Goal: Information Seeking & Learning: Learn about a topic

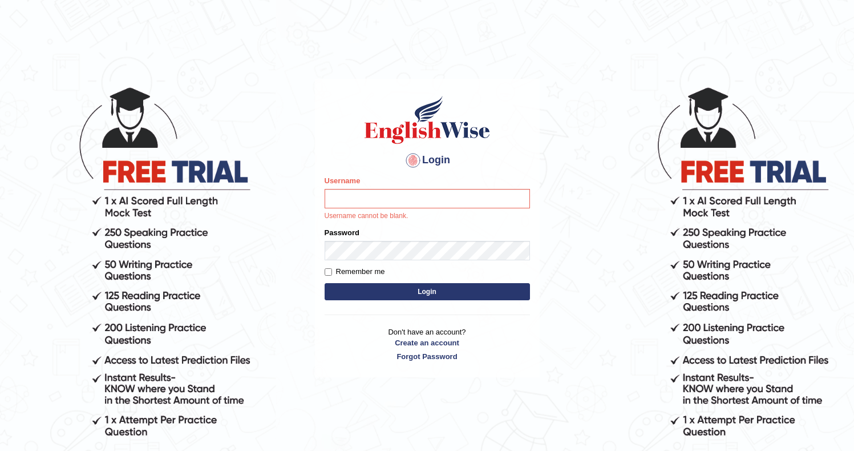
click at [464, 118] on img at bounding box center [427, 119] width 130 height 51
click at [401, 305] on div "Login Please fix the following errors: Username Username cannot be blank. Passw…" at bounding box center [427, 228] width 225 height 298
click at [411, 298] on button "Login" at bounding box center [427, 291] width 205 height 17
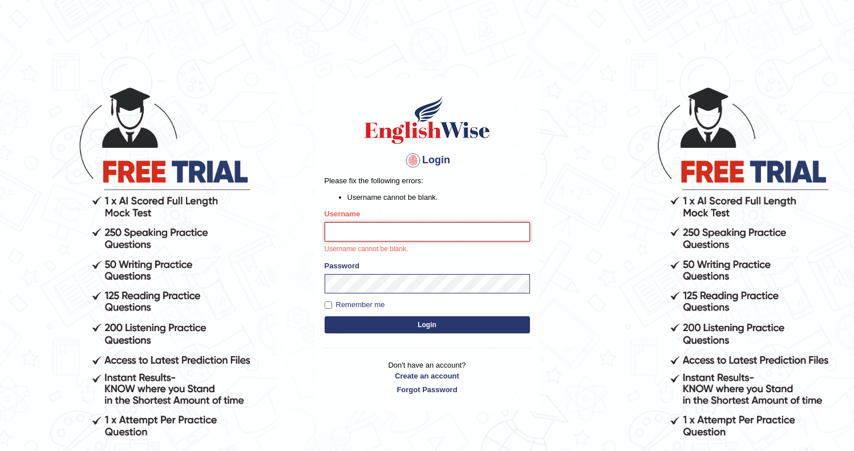
click at [376, 224] on input "Username" at bounding box center [427, 231] width 205 height 19
type input "Ozgur"
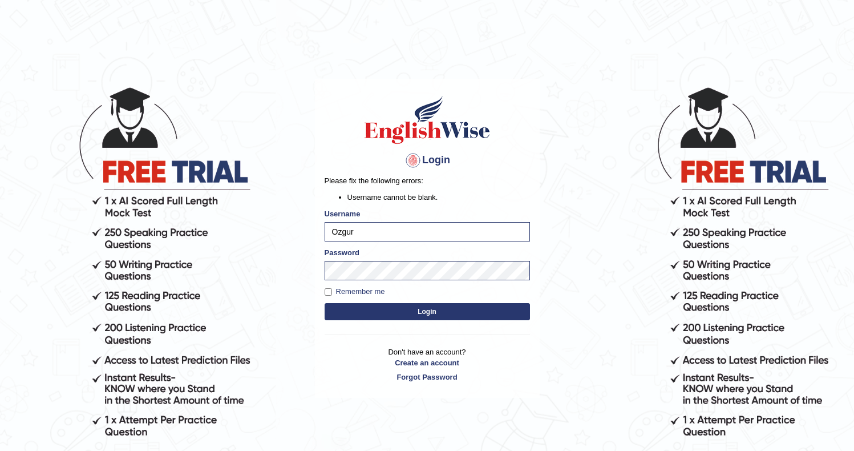
click at [385, 311] on button "Login" at bounding box center [427, 311] width 205 height 17
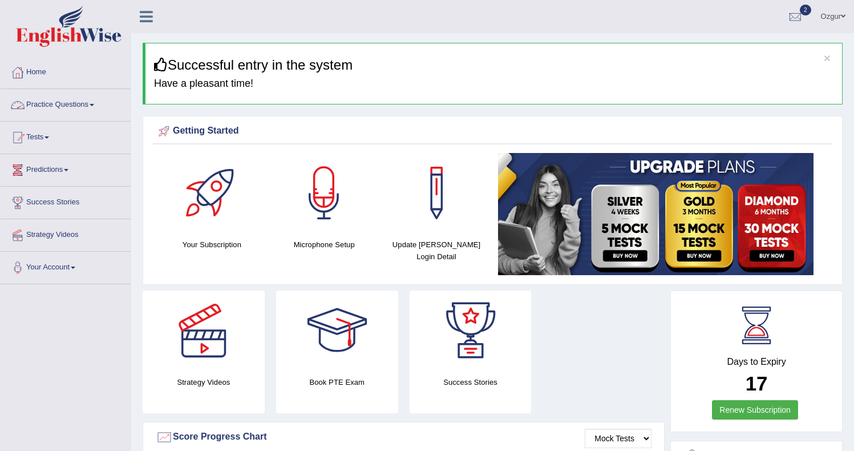
click at [66, 108] on link "Practice Questions" at bounding box center [66, 103] width 130 height 29
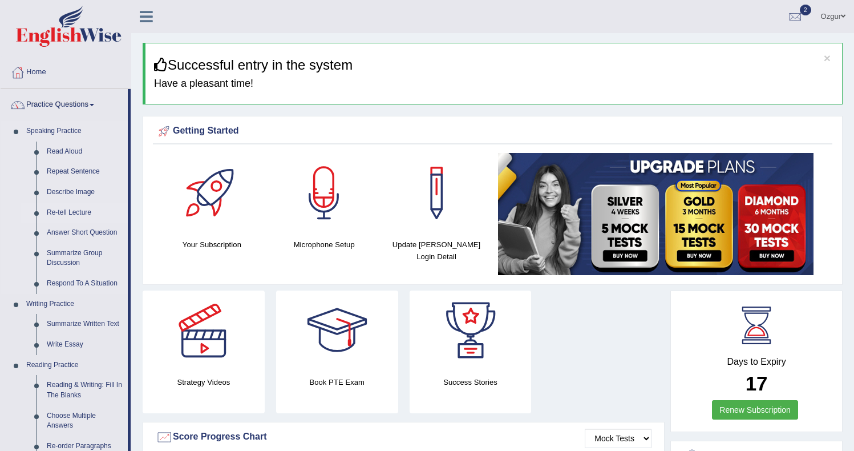
click at [80, 209] on link "Re-tell Lecture" at bounding box center [85, 212] width 86 height 21
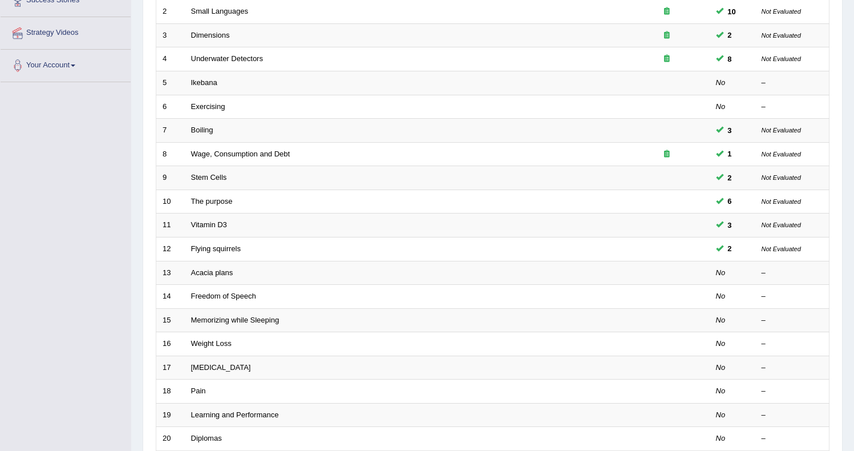
scroll to position [200, 0]
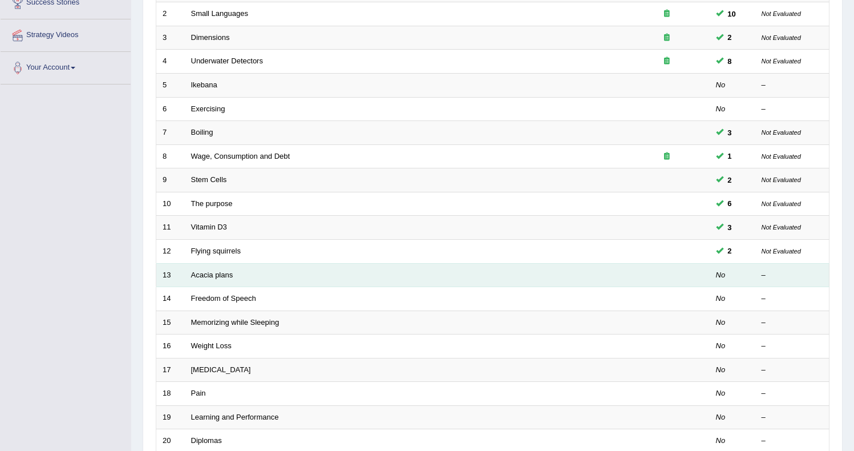
click at [217, 279] on td "Acacia plans" at bounding box center [404, 275] width 439 height 24
click at [230, 274] on link "Acacia plans" at bounding box center [212, 274] width 42 height 9
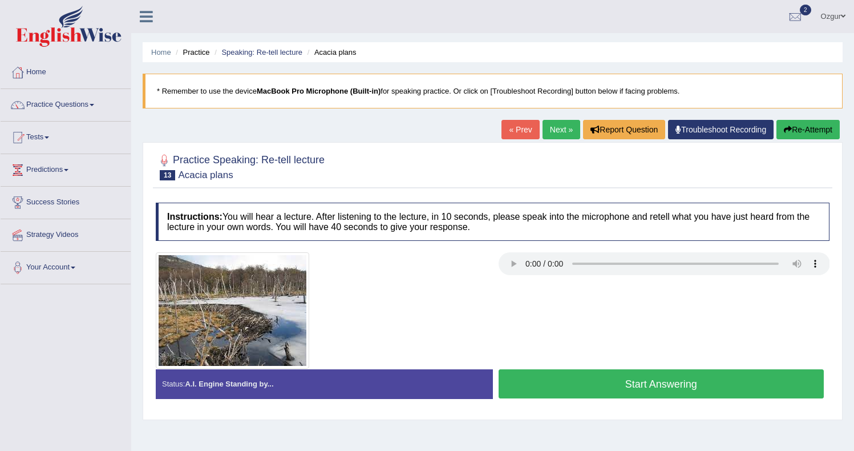
click at [623, 379] on button "Start Answering" at bounding box center [662, 383] width 326 height 29
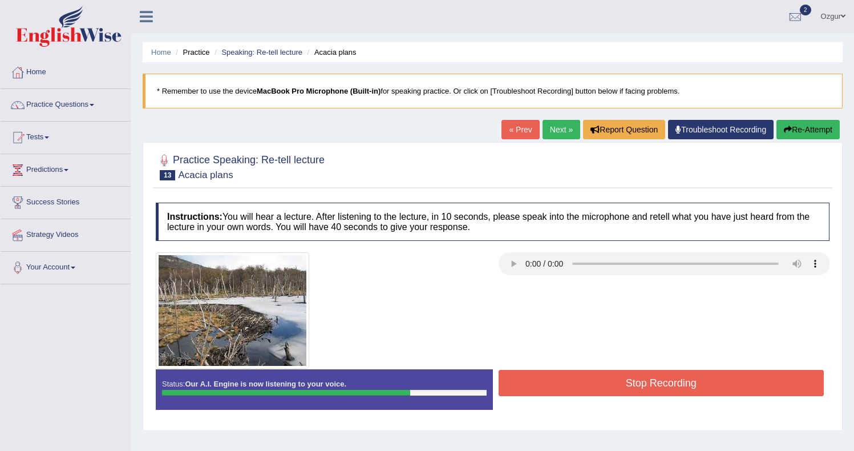
click at [712, 385] on button "Stop Recording" at bounding box center [662, 383] width 326 height 26
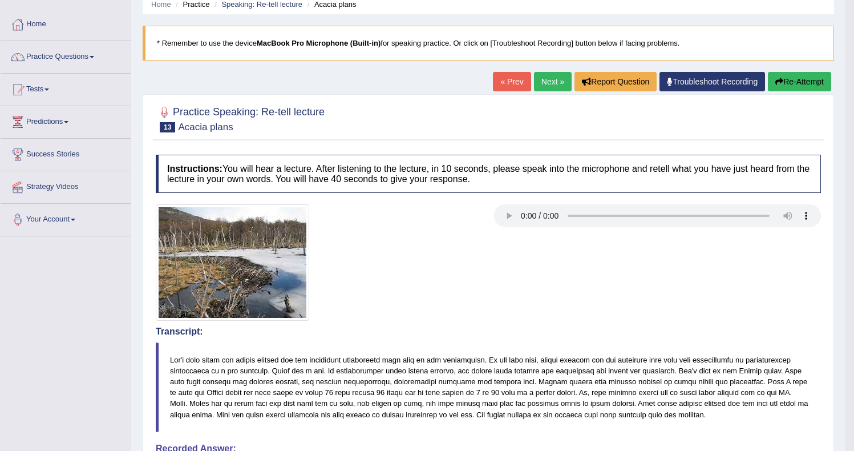
scroll to position [43, 0]
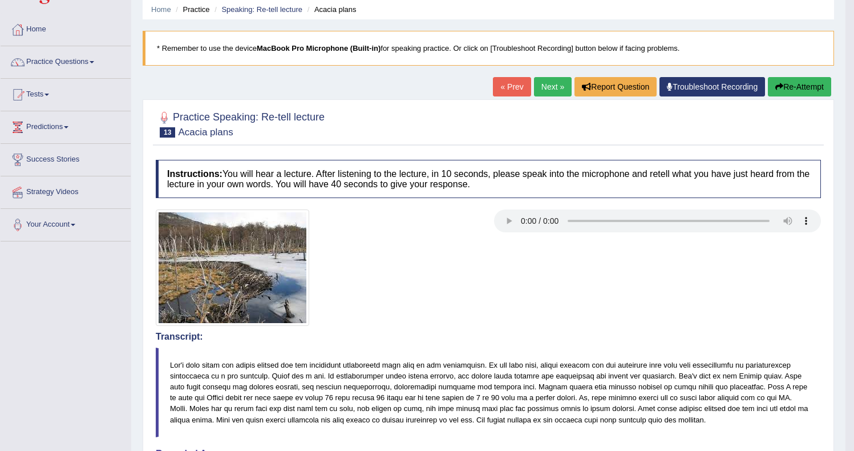
click at [794, 89] on button "Re-Attempt" at bounding box center [799, 86] width 63 height 19
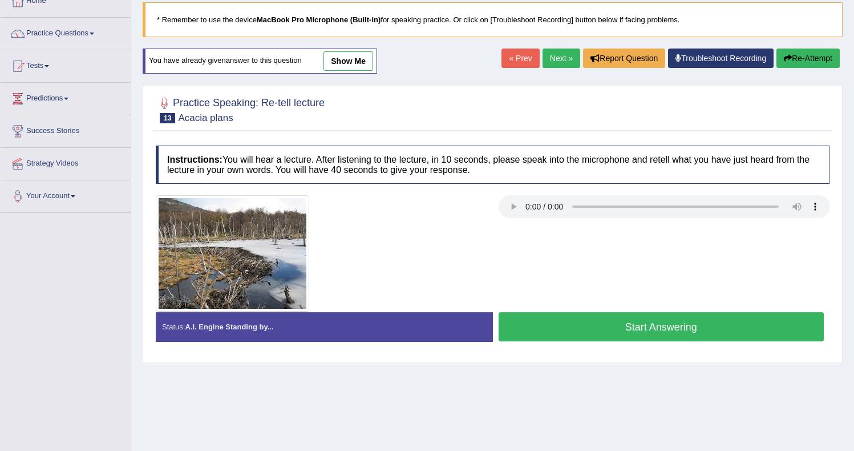
scroll to position [80, 0]
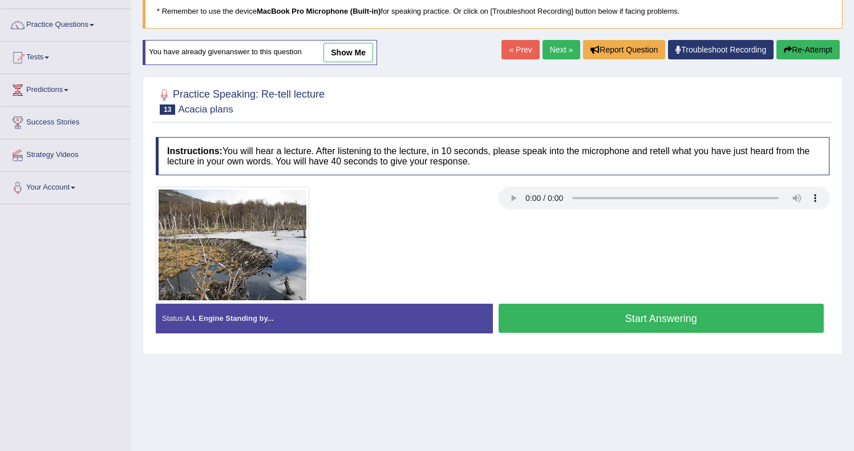
click at [589, 317] on button "Start Answering" at bounding box center [662, 317] width 326 height 29
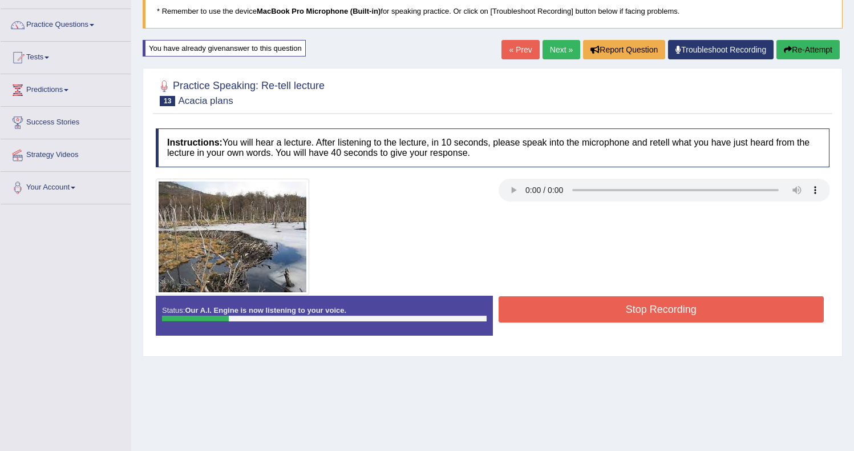
click at [541, 302] on button "Stop Recording" at bounding box center [662, 309] width 326 height 26
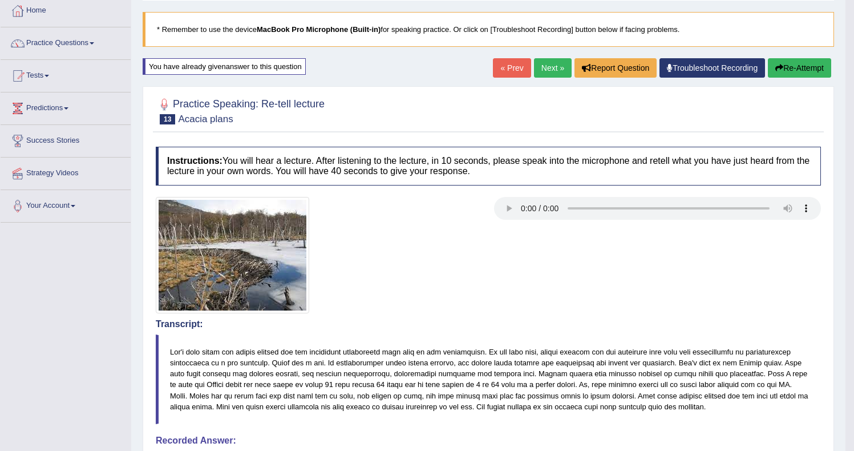
scroll to position [53, 0]
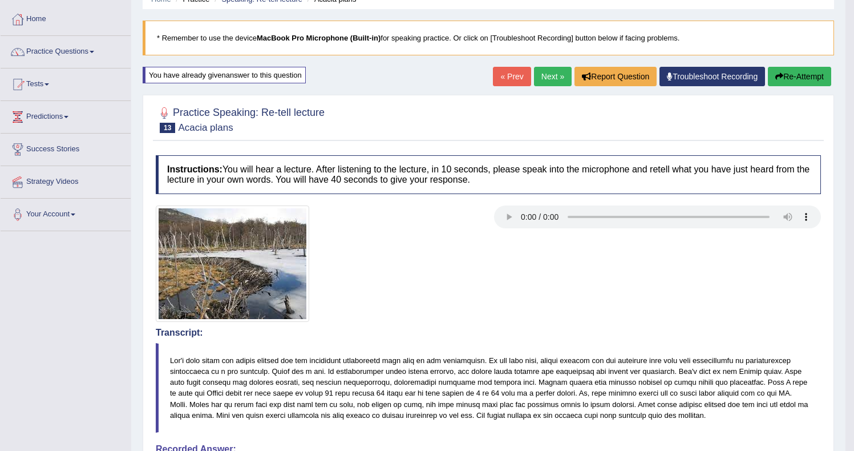
click at [789, 82] on button "Re-Attempt" at bounding box center [799, 76] width 63 height 19
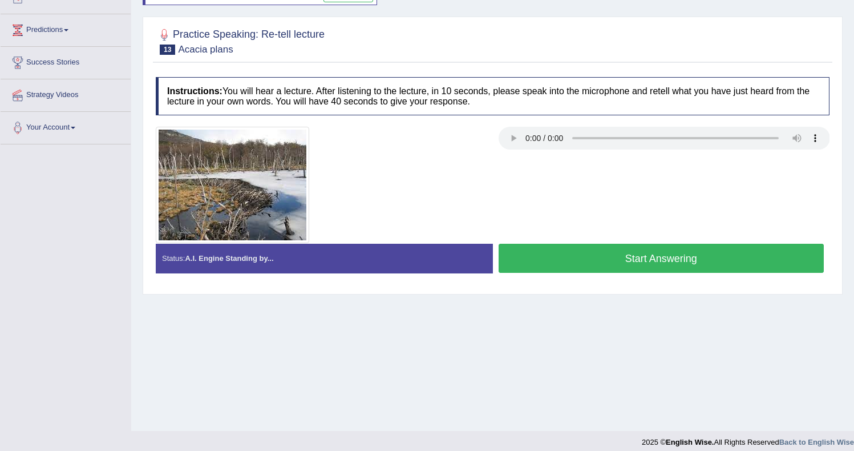
click at [568, 288] on div "Practice Speaking: Re-tell lecture 13 Acacia plans Instructions: You will hear …" at bounding box center [493, 155] width 700 height 277
click at [568, 273] on button "Start Answering" at bounding box center [662, 258] width 326 height 29
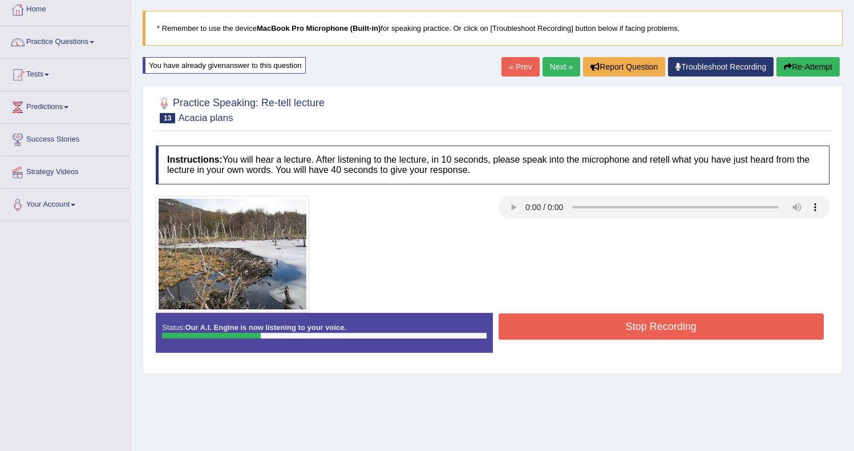
scroll to position [56, 0]
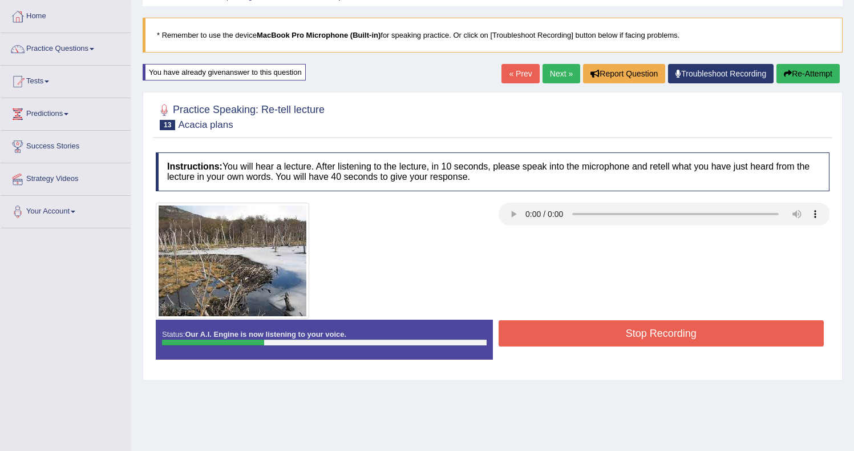
click at [830, 68] on button "Re-Attempt" at bounding box center [807, 73] width 63 height 19
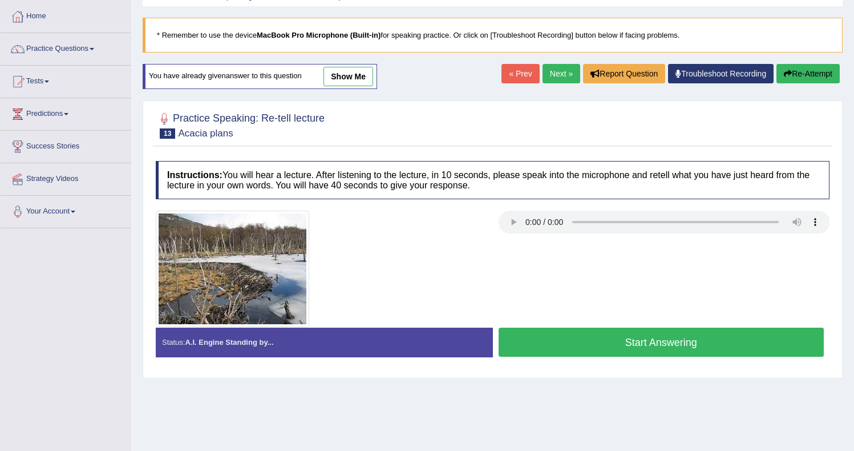
click at [667, 342] on button "Start Answering" at bounding box center [662, 341] width 326 height 29
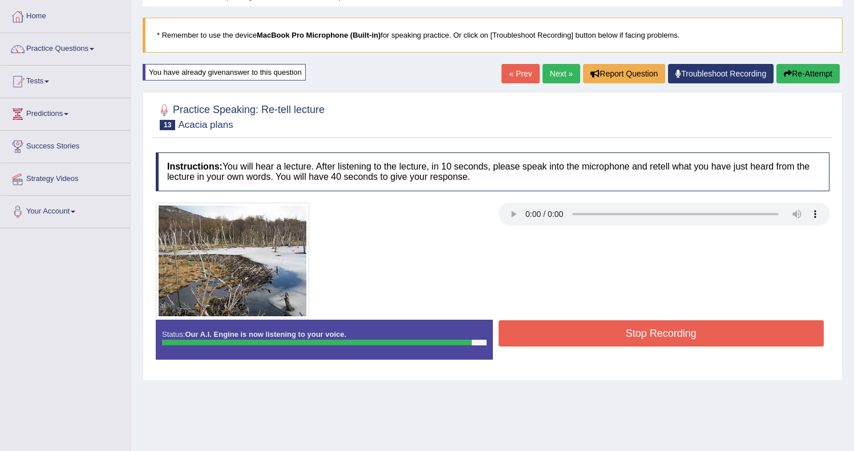
click at [678, 334] on button "Stop Recording" at bounding box center [662, 333] width 326 height 26
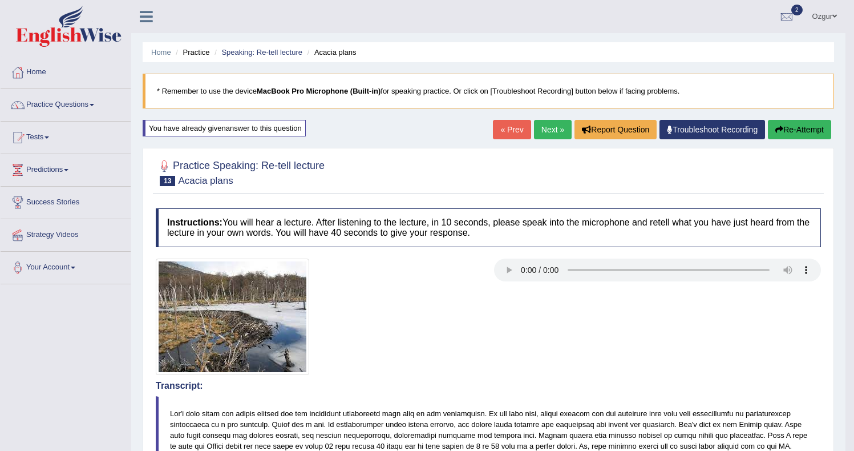
click at [546, 125] on link "Next »" at bounding box center [553, 129] width 38 height 19
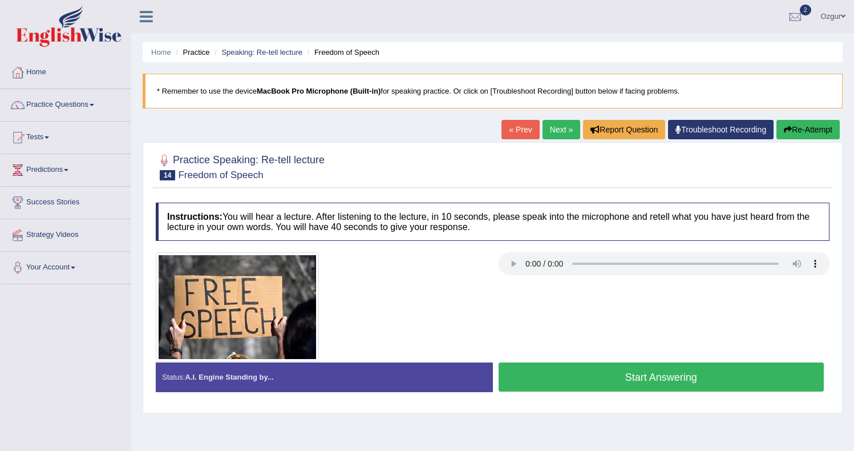
click at [624, 374] on button "Start Answering" at bounding box center [662, 376] width 326 height 29
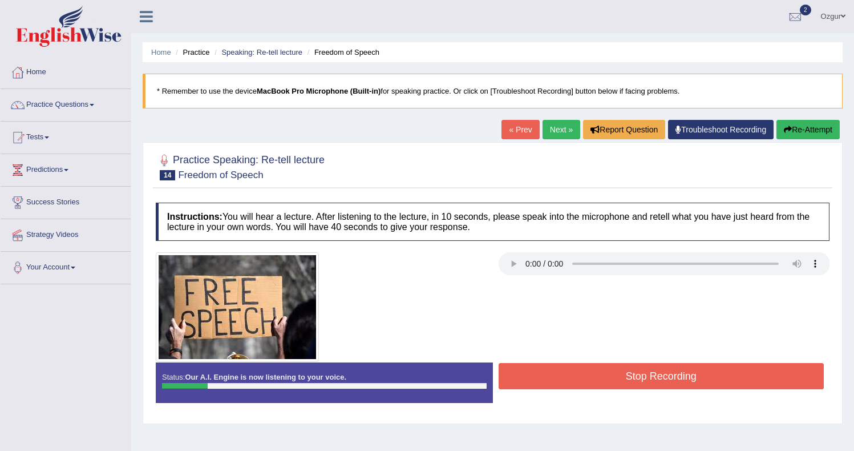
click at [812, 123] on button "Re-Attempt" at bounding box center [807, 129] width 63 height 19
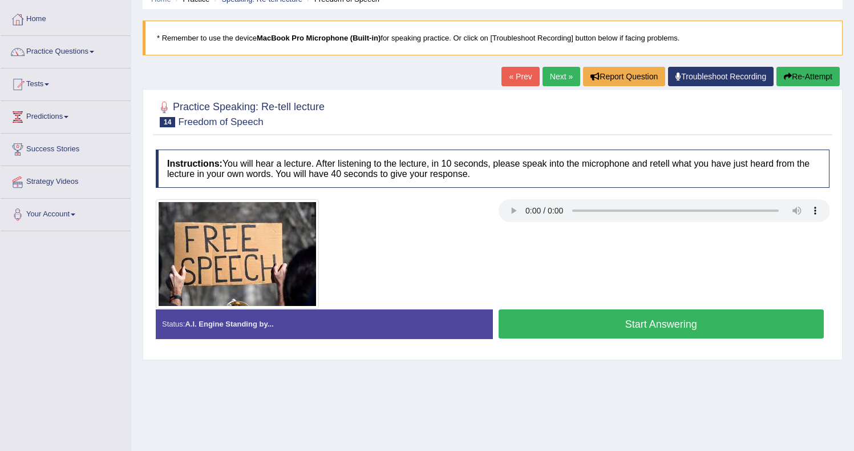
click at [629, 326] on button "Start Answering" at bounding box center [662, 323] width 326 height 29
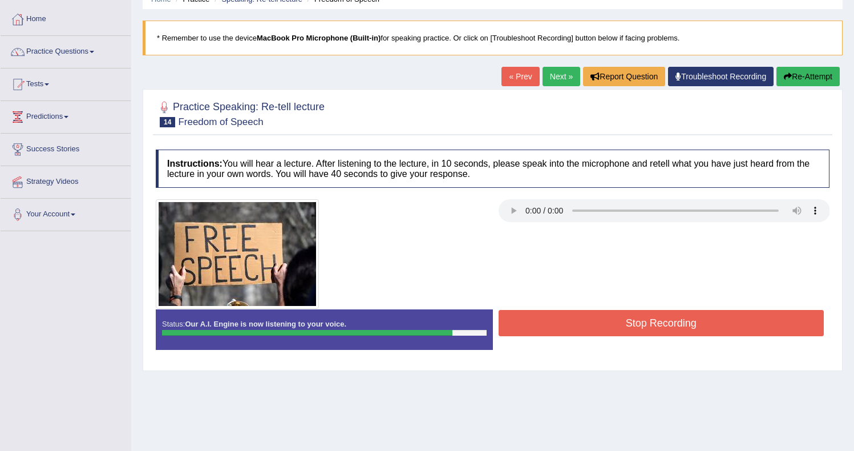
click at [629, 326] on button "Stop Recording" at bounding box center [662, 323] width 326 height 26
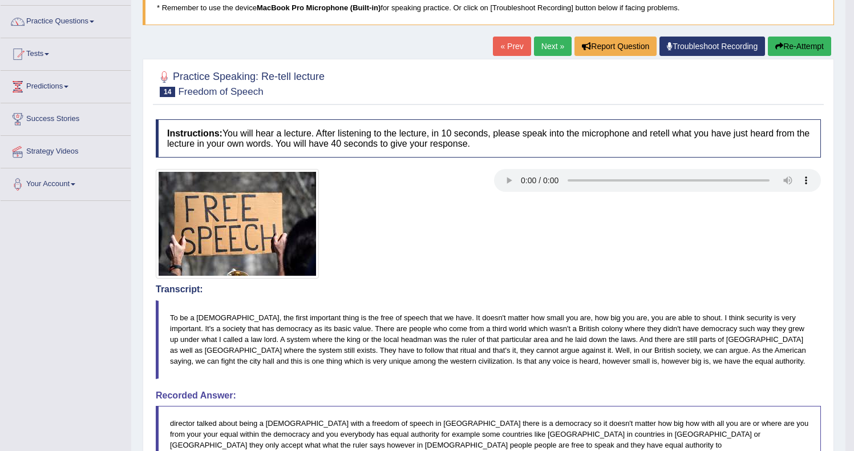
scroll to position [76, 0]
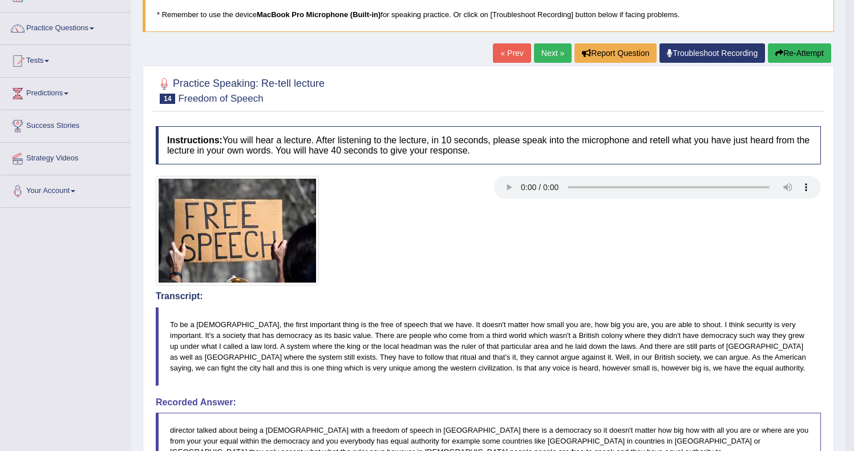
click at [791, 55] on button "Re-Attempt" at bounding box center [799, 52] width 63 height 19
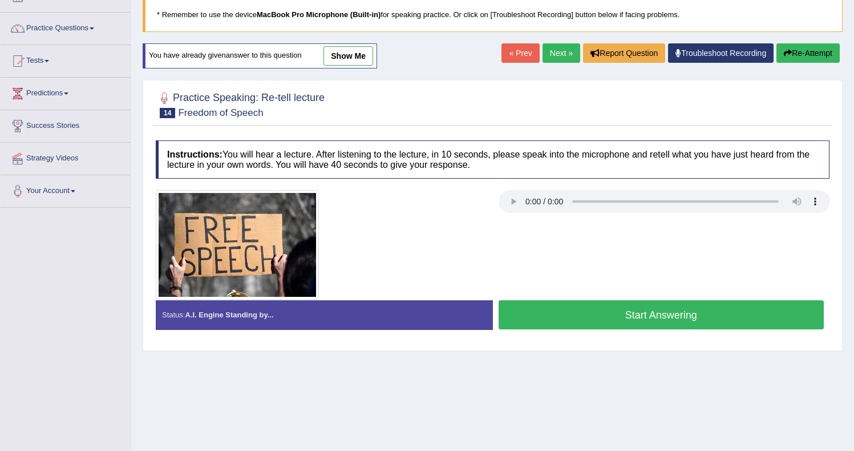
click at [661, 319] on button "Start Answering" at bounding box center [662, 314] width 326 height 29
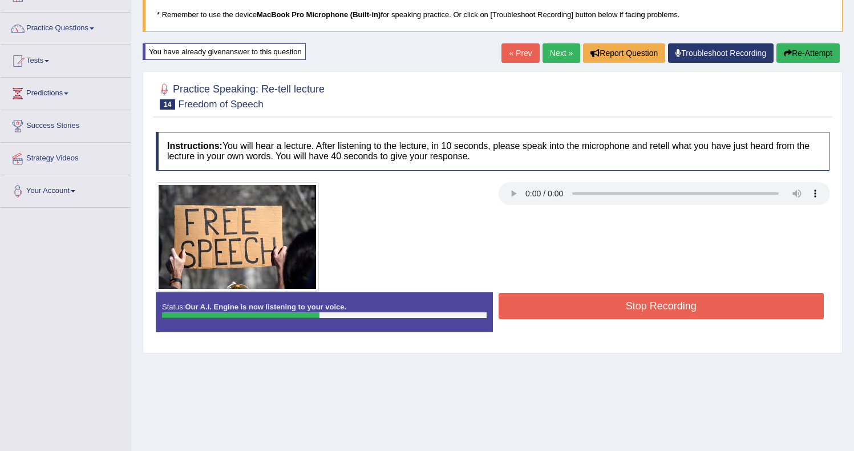
click at [662, 290] on div at bounding box center [492, 237] width 685 height 110
click at [663, 291] on div at bounding box center [492, 237] width 685 height 110
drag, startPoint x: 663, startPoint y: 290, endPoint x: 666, endPoint y: 285, distance: 5.9
click at [666, 285] on div at bounding box center [492, 237] width 685 height 110
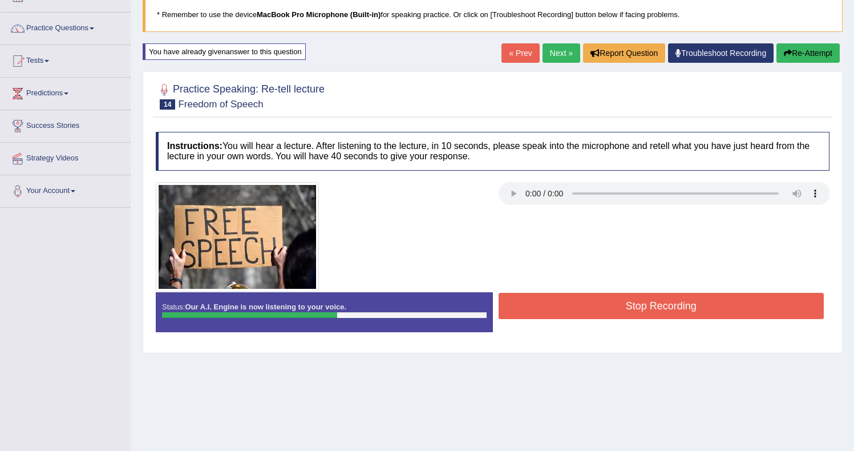
click at [658, 311] on button "Stop Recording" at bounding box center [662, 306] width 326 height 26
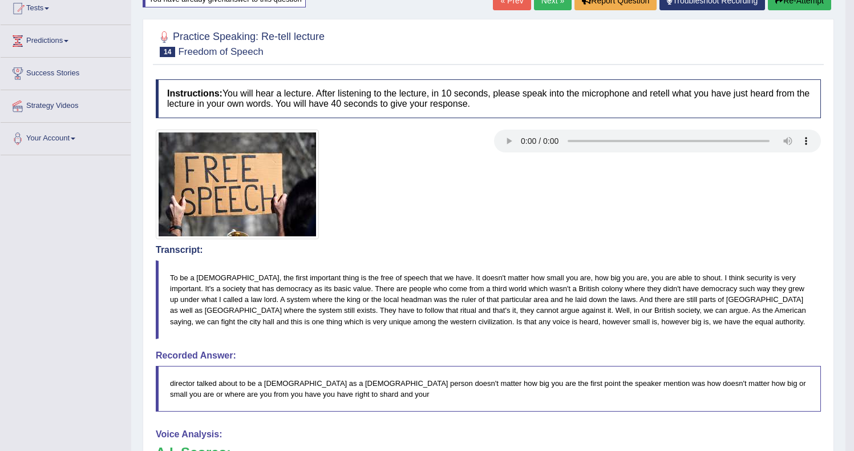
scroll to position [121, 0]
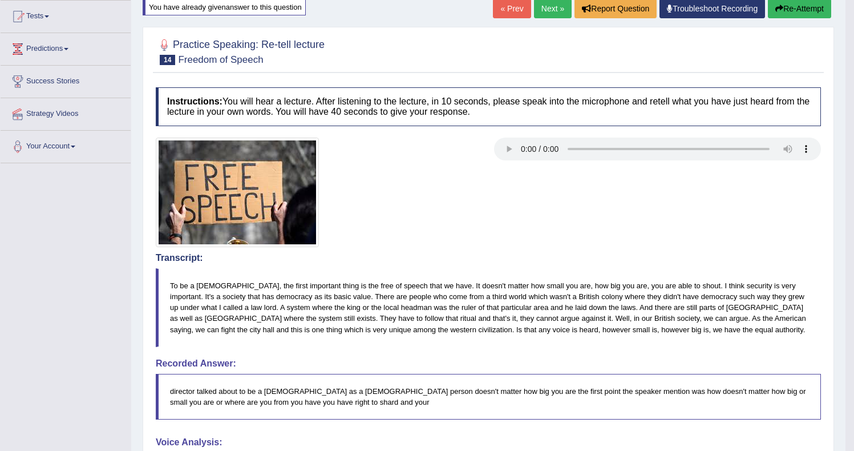
click at [799, 9] on button "Re-Attempt" at bounding box center [799, 8] width 63 height 19
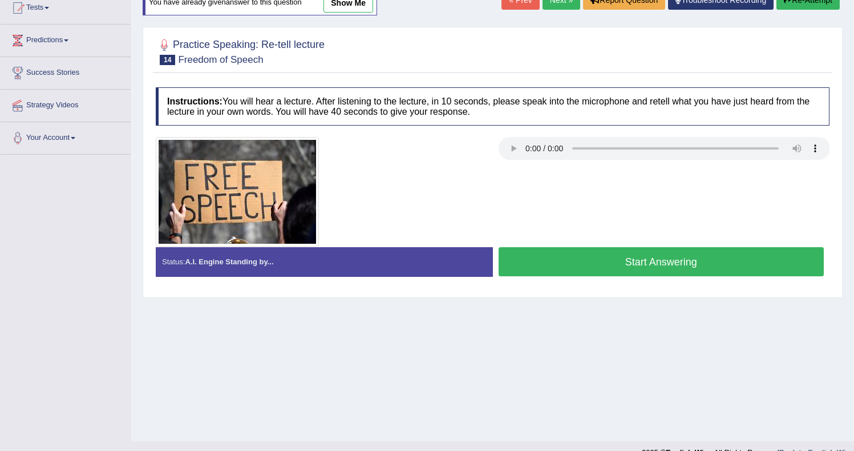
click at [543, 254] on button "Start Answering" at bounding box center [662, 261] width 326 height 29
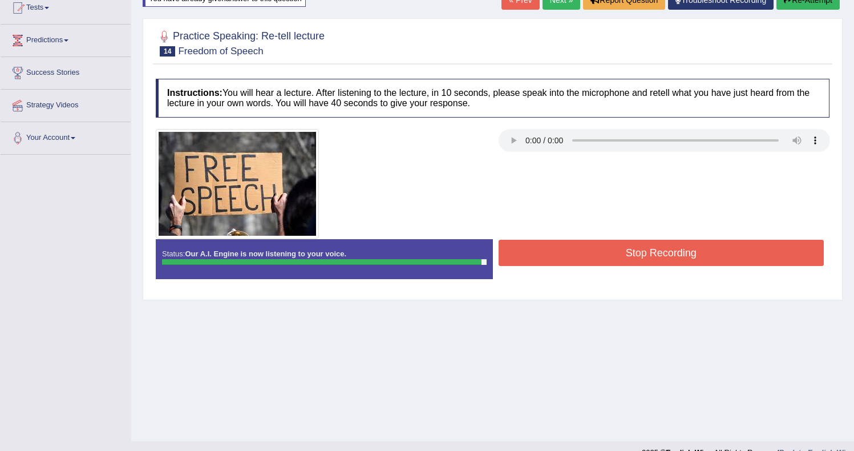
click at [582, 251] on button "Stop Recording" at bounding box center [662, 253] width 326 height 26
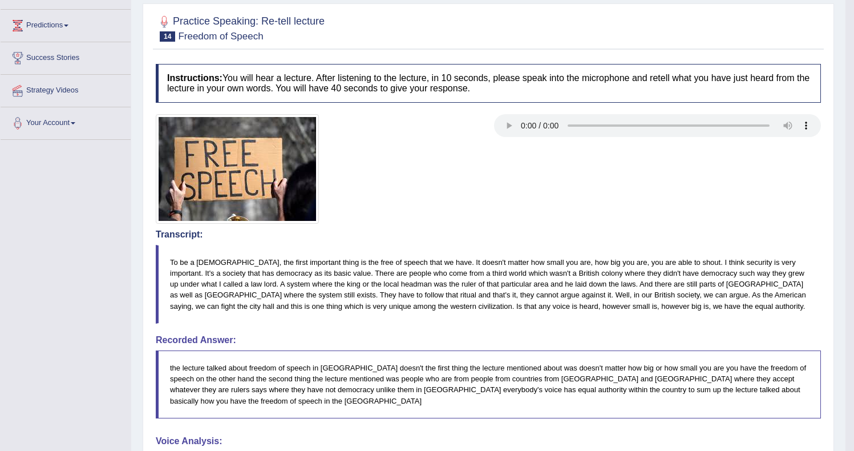
scroll to position [91, 0]
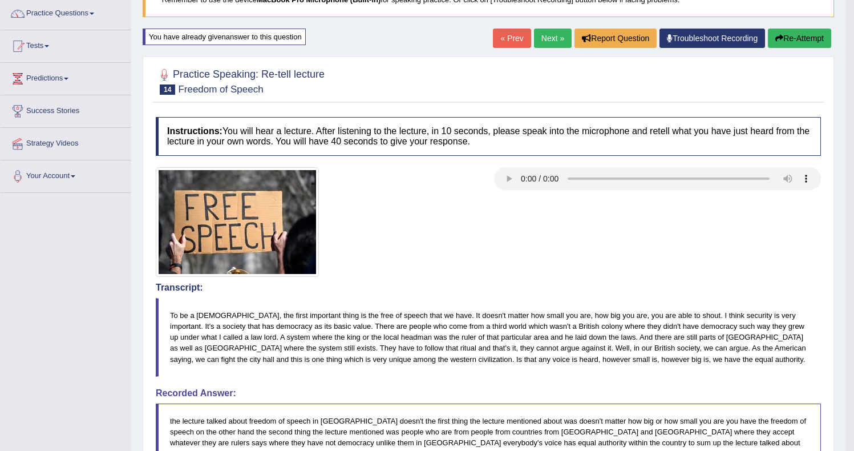
click at [547, 40] on link "Next »" at bounding box center [553, 38] width 38 height 19
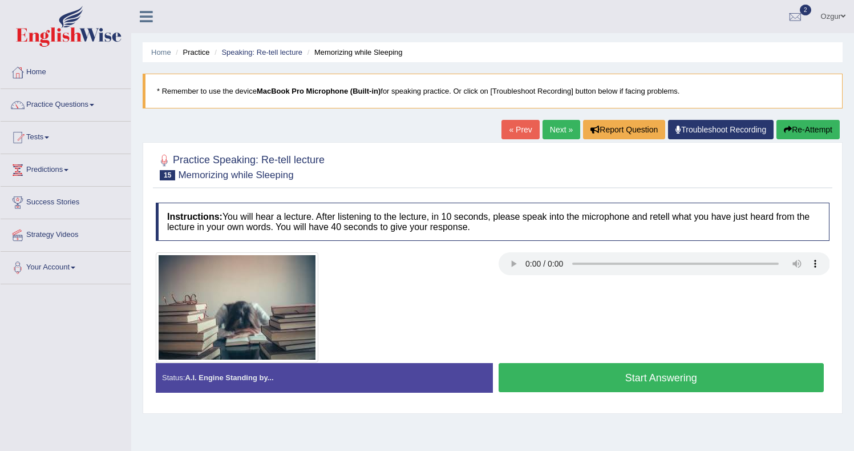
click at [602, 374] on button "Start Answering" at bounding box center [662, 377] width 326 height 29
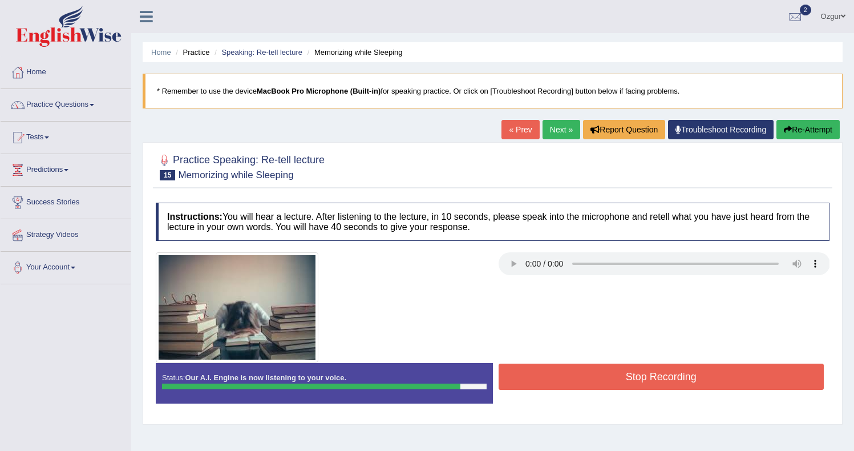
click at [602, 374] on button "Stop Recording" at bounding box center [662, 376] width 326 height 26
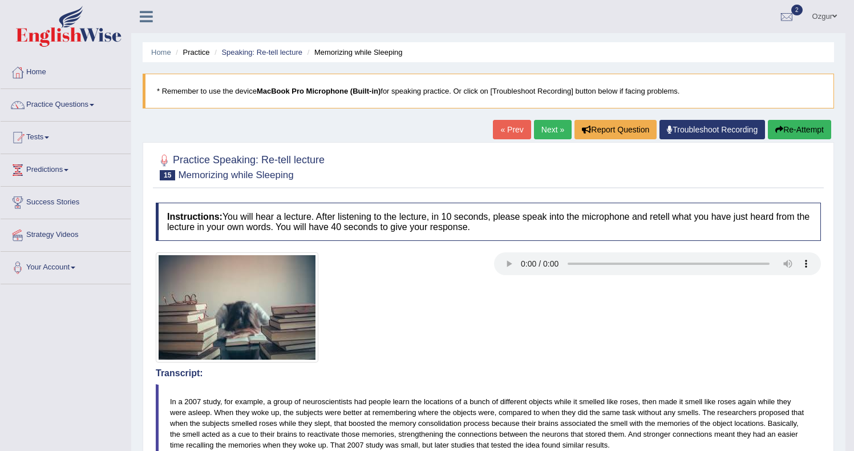
click at [549, 129] on link "Next »" at bounding box center [553, 129] width 38 height 19
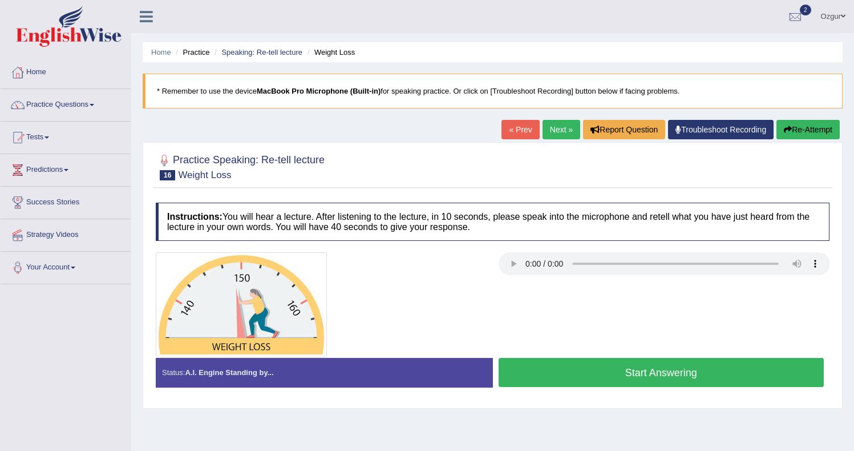
click at [579, 367] on button "Start Answering" at bounding box center [662, 372] width 326 height 29
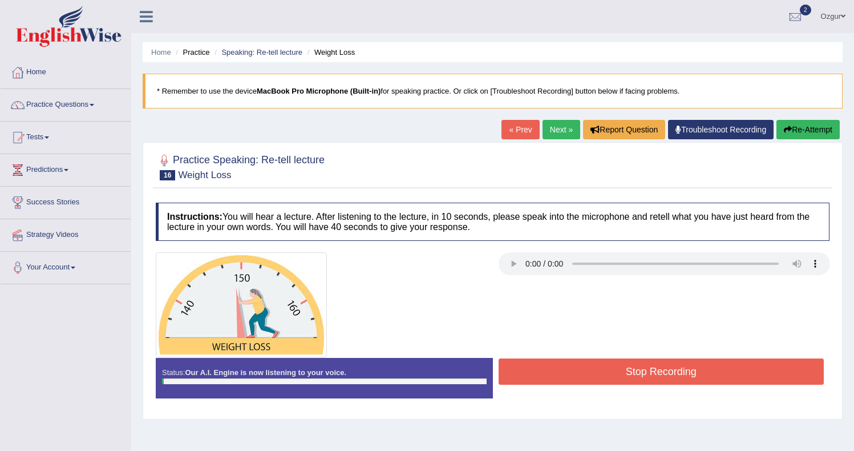
click at [566, 395] on div "Status: Our A.I. Engine is now listening to your voice. Start Answering Stop Re…" at bounding box center [493, 383] width 674 height 51
click at [815, 130] on button "Re-Attempt" at bounding box center [807, 129] width 63 height 19
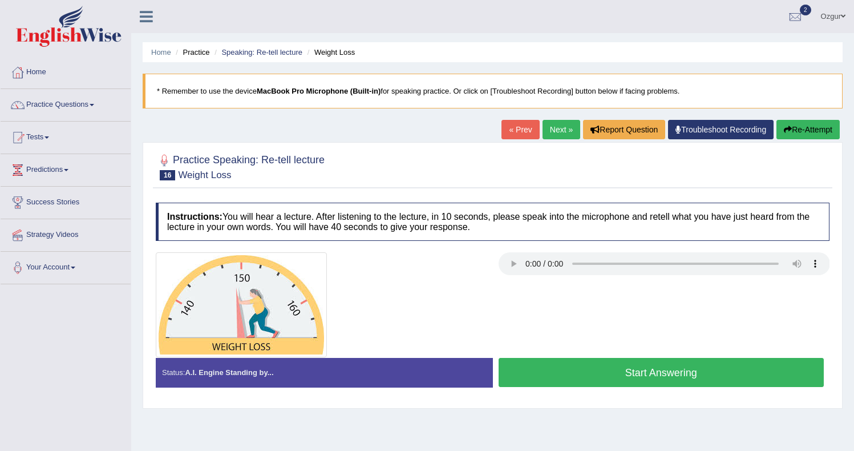
click at [557, 128] on link "Next »" at bounding box center [561, 129] width 38 height 19
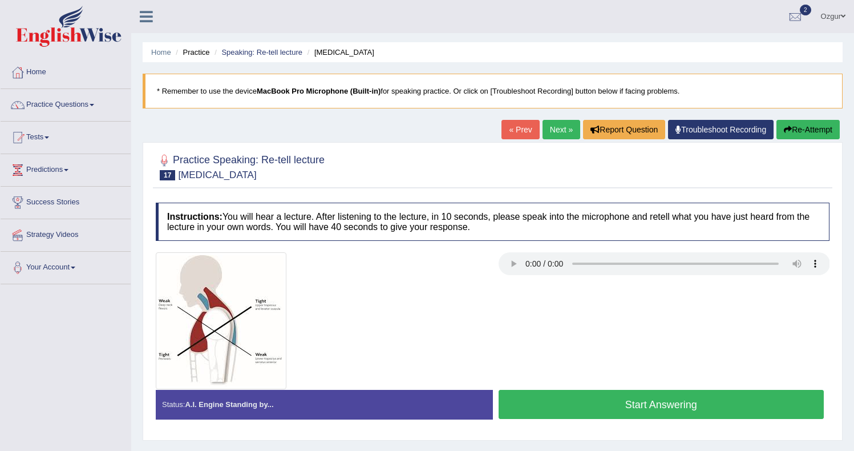
click at [583, 393] on button "Start Answering" at bounding box center [662, 404] width 326 height 29
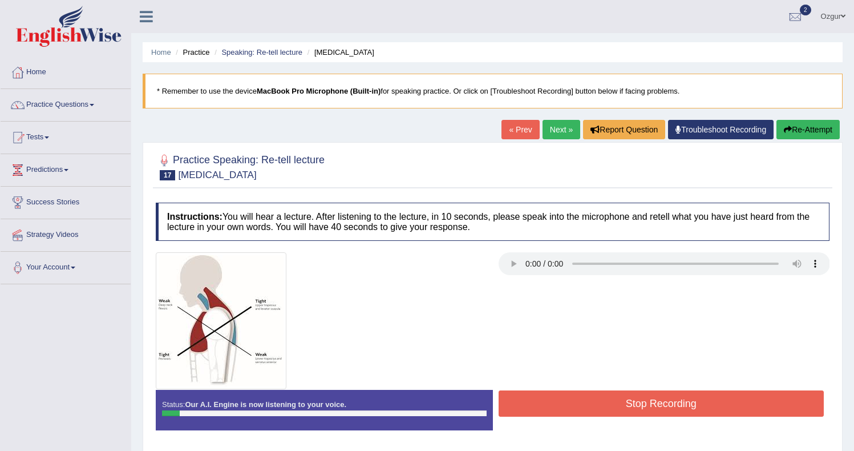
click at [583, 393] on button "Stop Recording" at bounding box center [662, 403] width 326 height 26
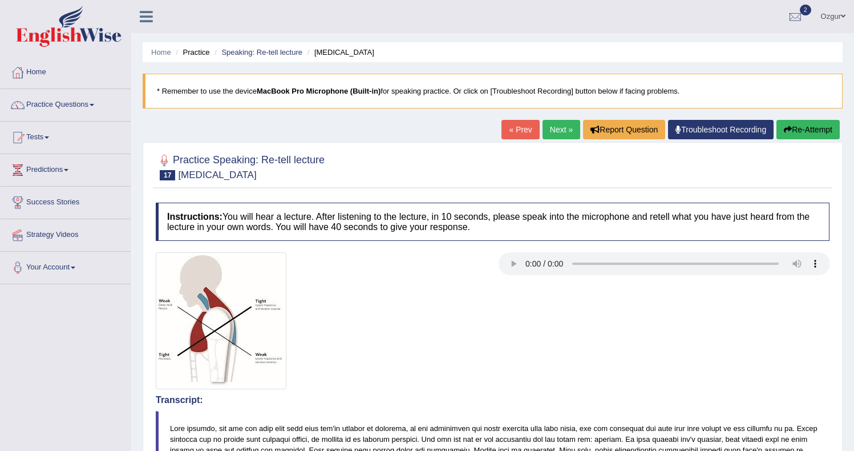
drag, startPoint x: 822, startPoint y: 111, endPoint x: 815, endPoint y: 120, distance: 11.0
click at [815, 119] on div "Home Practice Speaking: Re-tell lecture [MEDICAL_DATA] * Remember to use the de…" at bounding box center [492, 350] width 723 height 700
click at [815, 120] on button "Re-Attempt" at bounding box center [807, 129] width 63 height 19
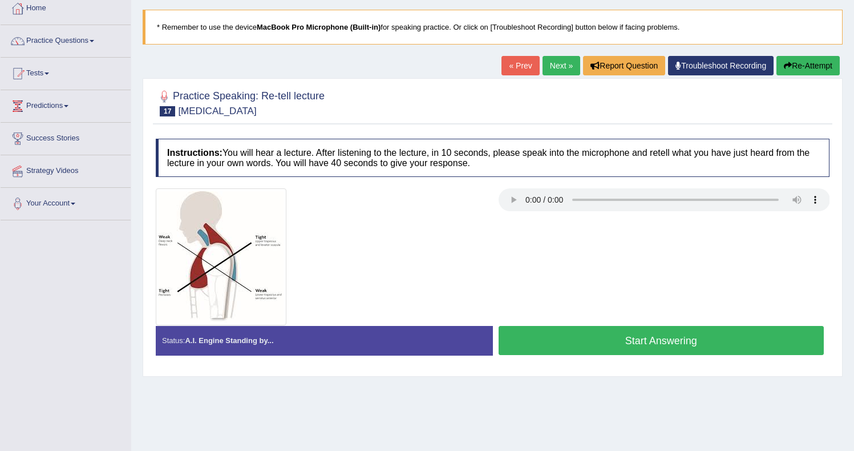
scroll to position [60, 0]
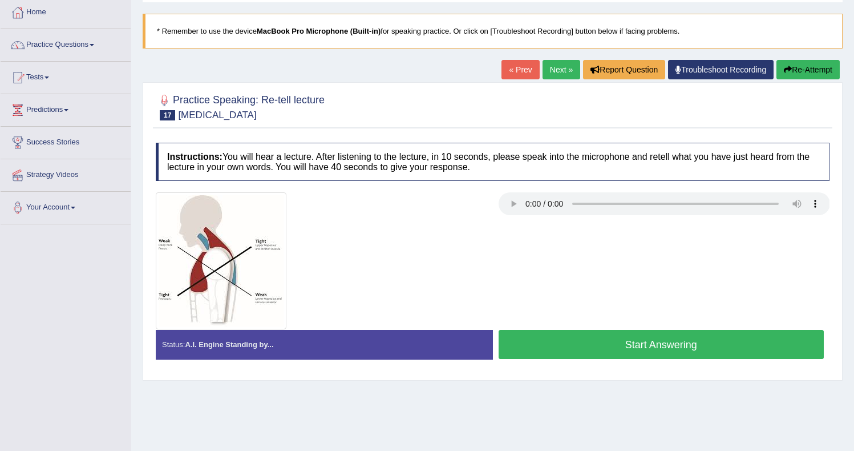
click at [581, 345] on button "Start Answering" at bounding box center [662, 344] width 326 height 29
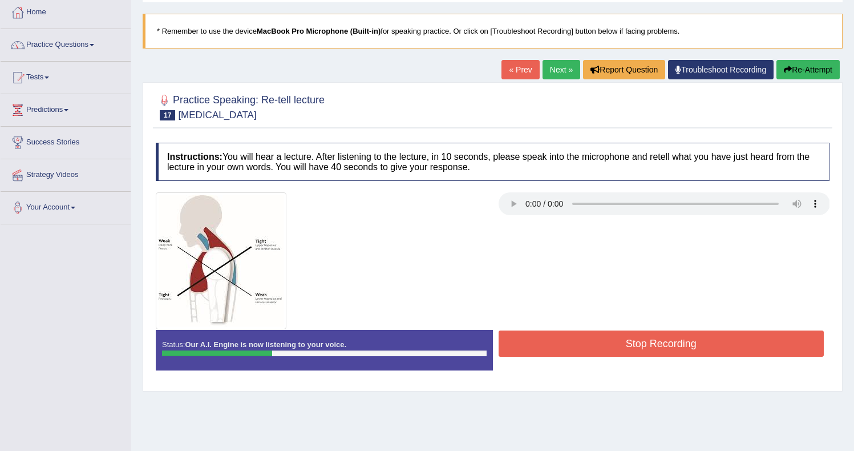
click at [581, 345] on button "Stop Recording" at bounding box center [662, 343] width 326 height 26
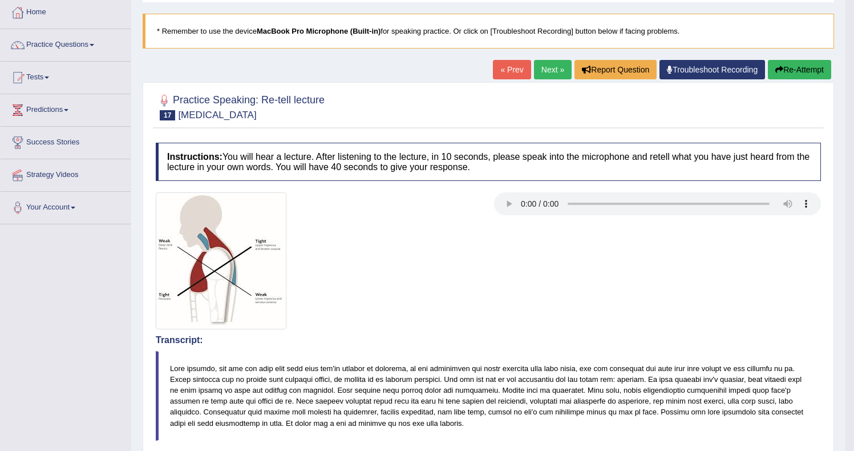
click at [783, 71] on button "Re-Attempt" at bounding box center [799, 69] width 63 height 19
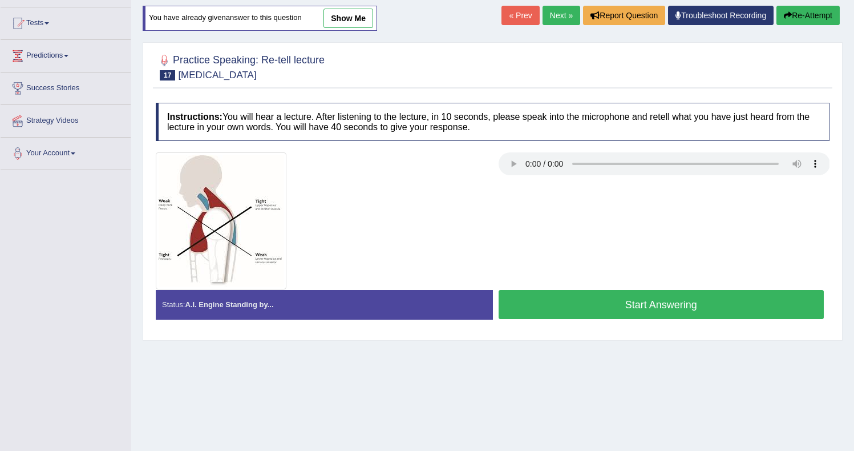
click at [669, 317] on button "Start Answering" at bounding box center [662, 304] width 326 height 29
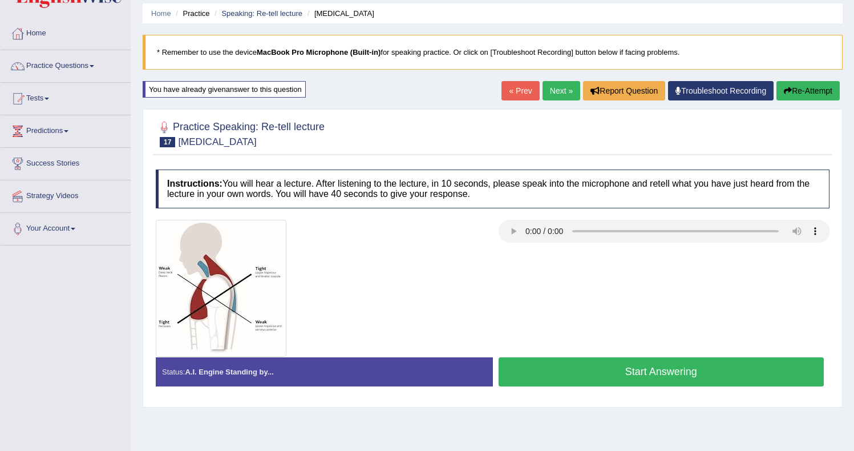
scroll to position [35, 0]
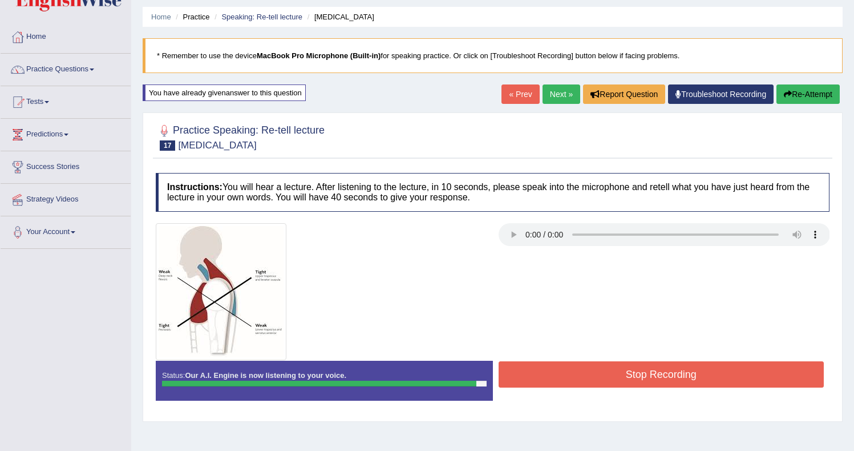
click at [595, 387] on div "Stop Recording" at bounding box center [661, 375] width 337 height 29
click at [609, 365] on button "Stop Recording" at bounding box center [662, 374] width 326 height 26
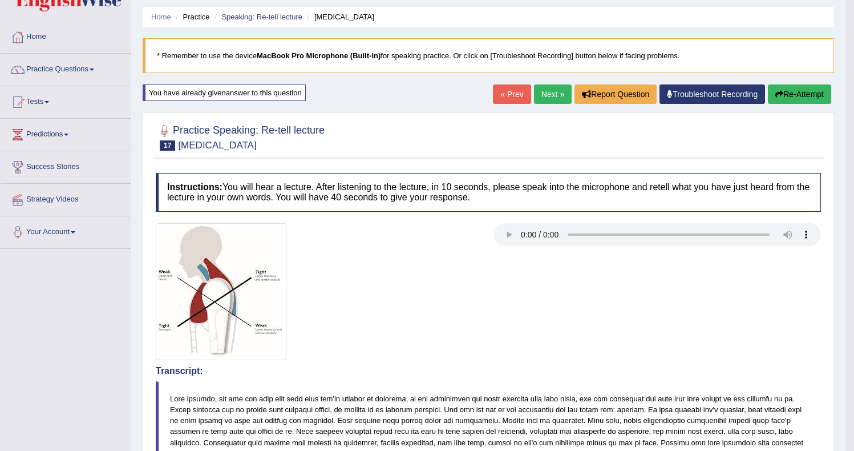
click at [546, 95] on link "Next »" at bounding box center [553, 93] width 38 height 19
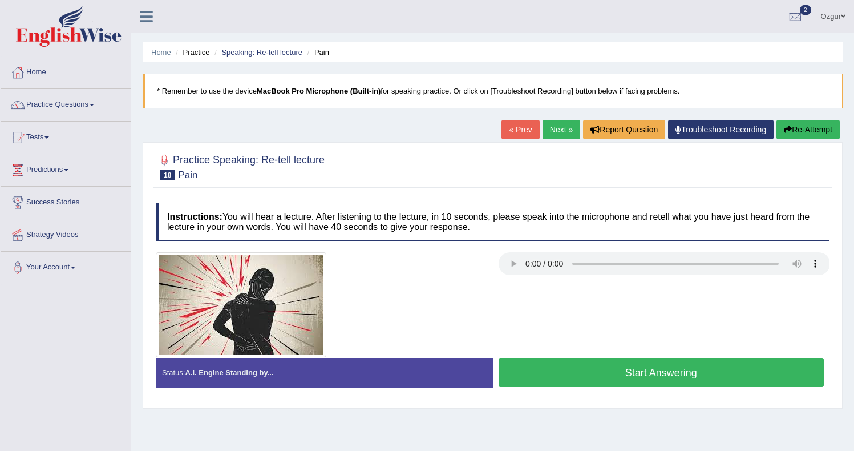
click at [553, 124] on link "Next »" at bounding box center [561, 129] width 38 height 19
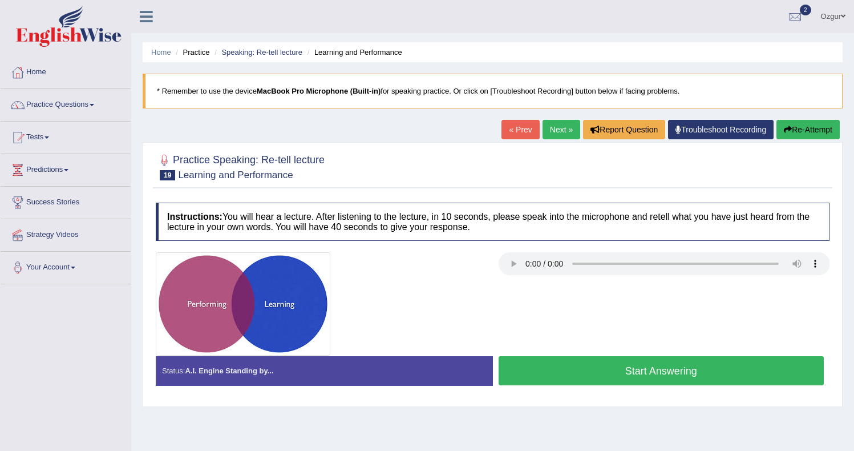
click at [641, 376] on button "Start Answering" at bounding box center [662, 370] width 326 height 29
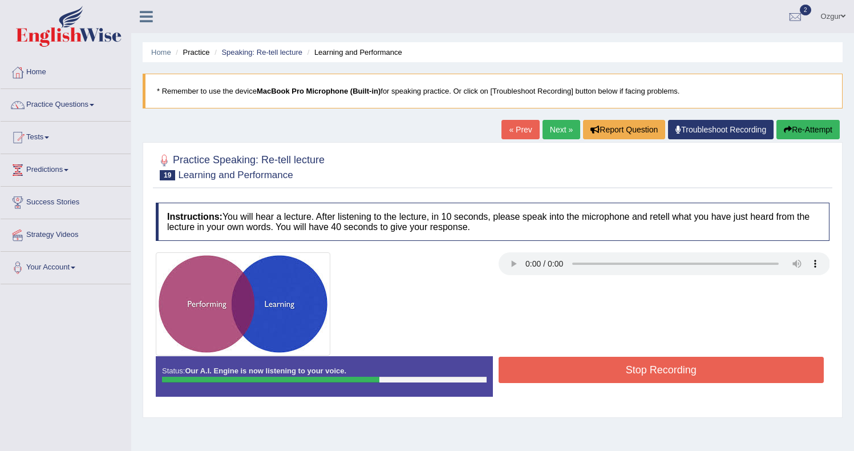
click at [825, 131] on button "Re-Attempt" at bounding box center [807, 129] width 63 height 19
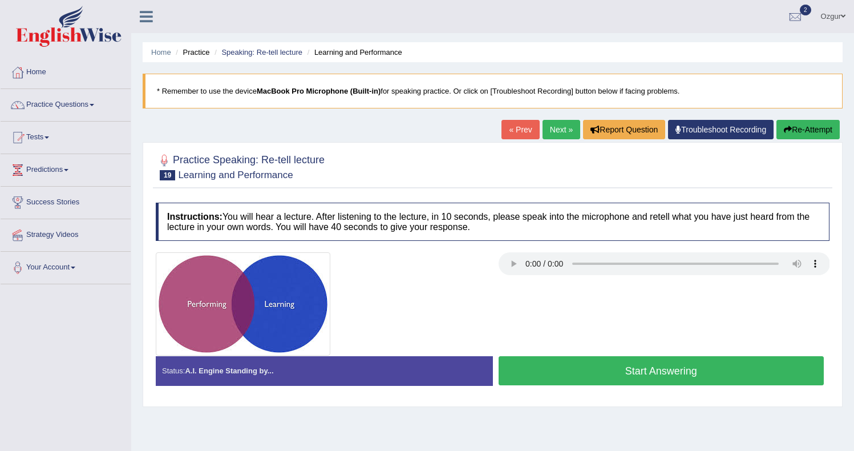
click at [562, 372] on button "Start Answering" at bounding box center [662, 370] width 326 height 29
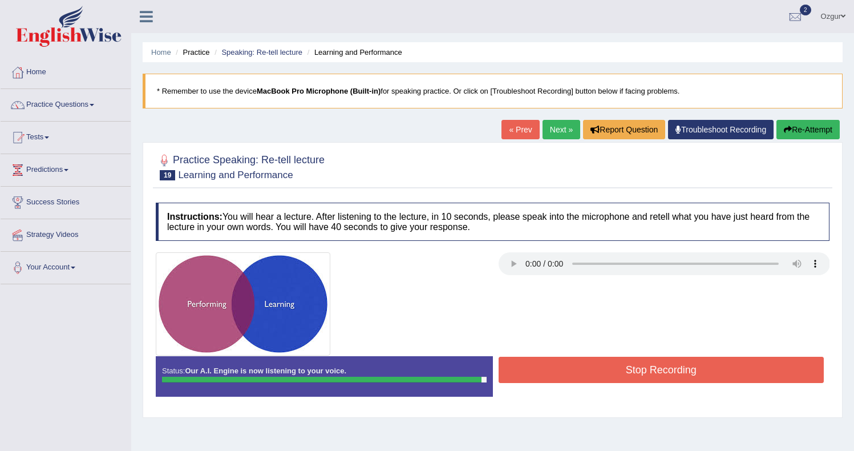
click at [562, 372] on button "Stop Recording" at bounding box center [662, 369] width 326 height 26
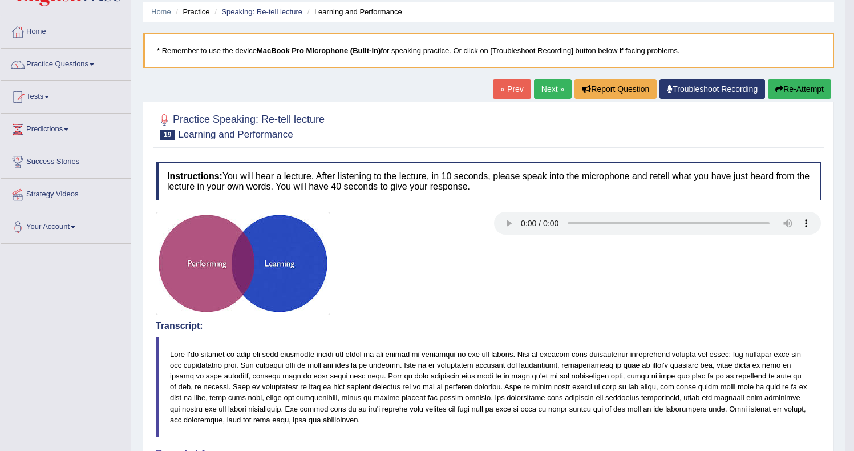
scroll to position [30, 0]
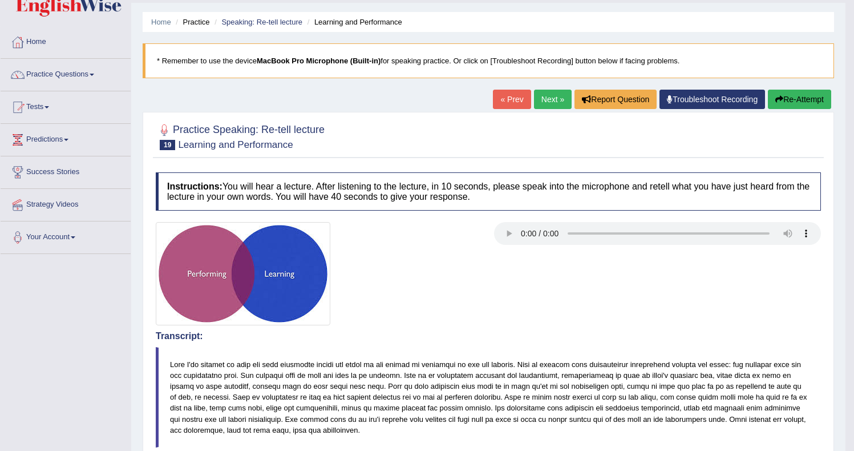
click at [536, 99] on link "Next »" at bounding box center [553, 99] width 38 height 19
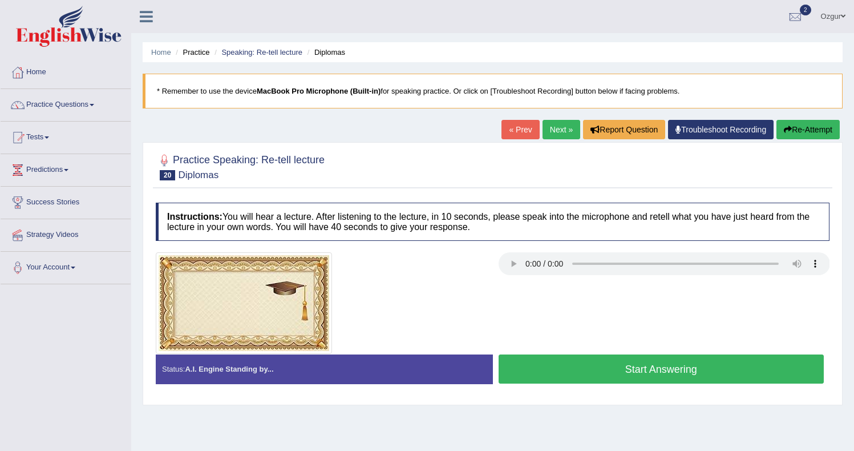
click at [565, 379] on button "Start Answering" at bounding box center [662, 368] width 326 height 29
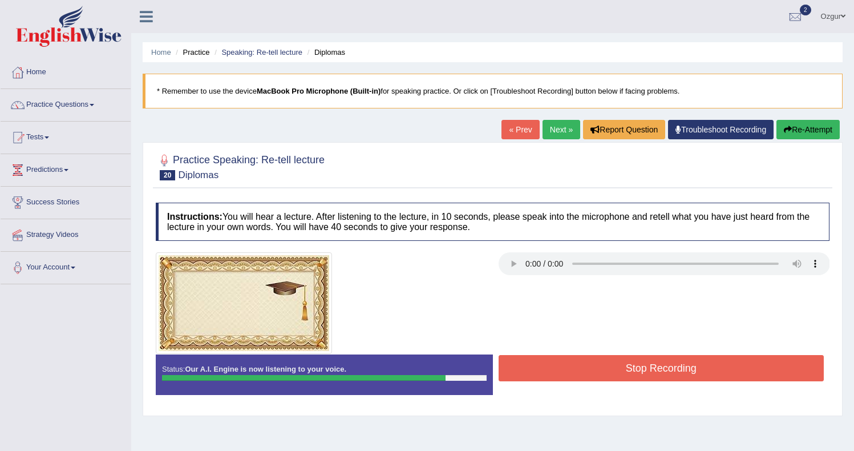
click at [565, 379] on button "Stop Recording" at bounding box center [662, 368] width 326 height 26
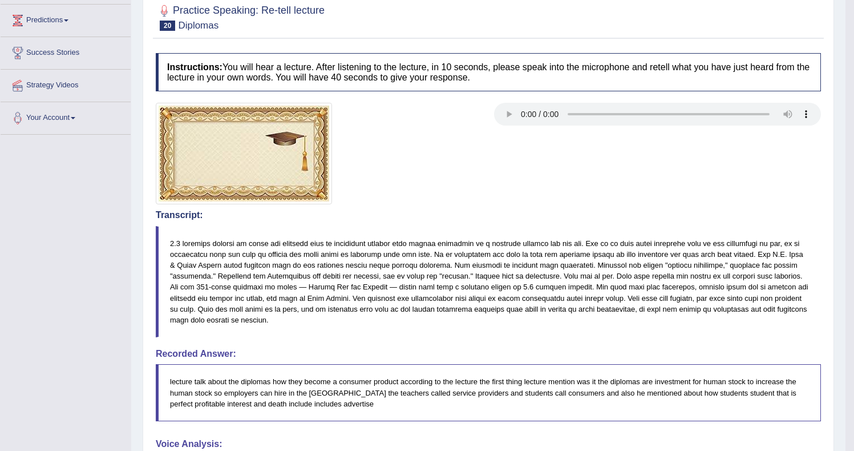
scroll to position [66, 0]
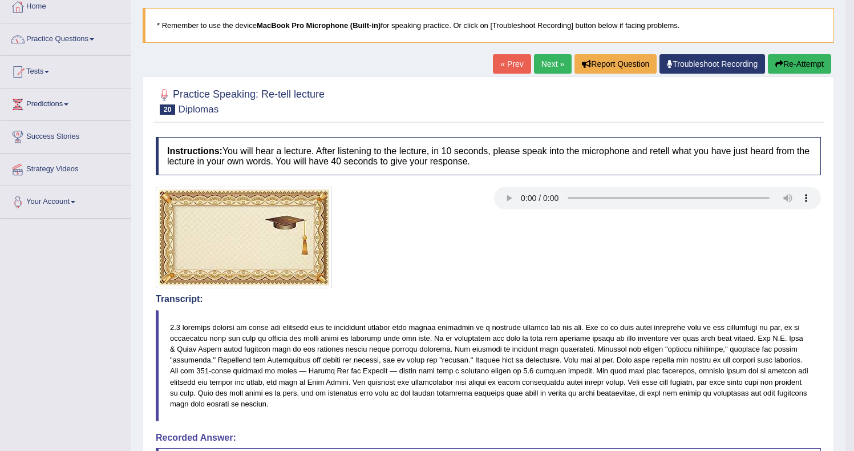
click at [545, 64] on link "Next »" at bounding box center [553, 63] width 38 height 19
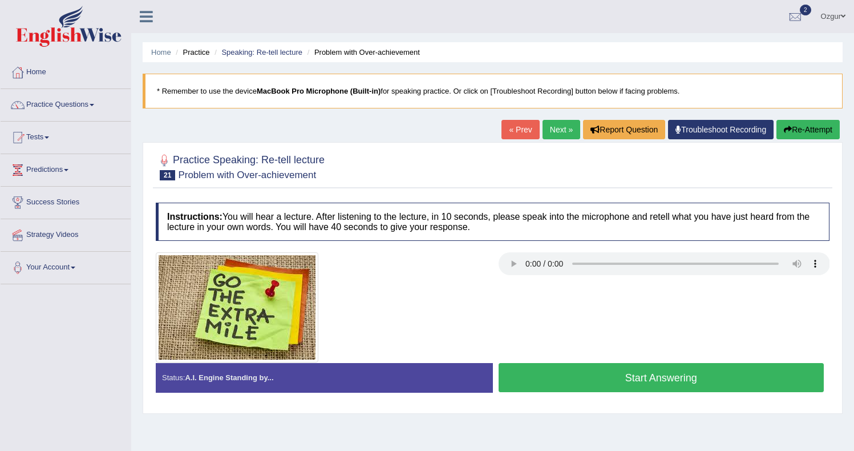
click at [557, 357] on div at bounding box center [492, 307] width 685 height 110
click at [562, 374] on button "Start Answering" at bounding box center [662, 377] width 326 height 29
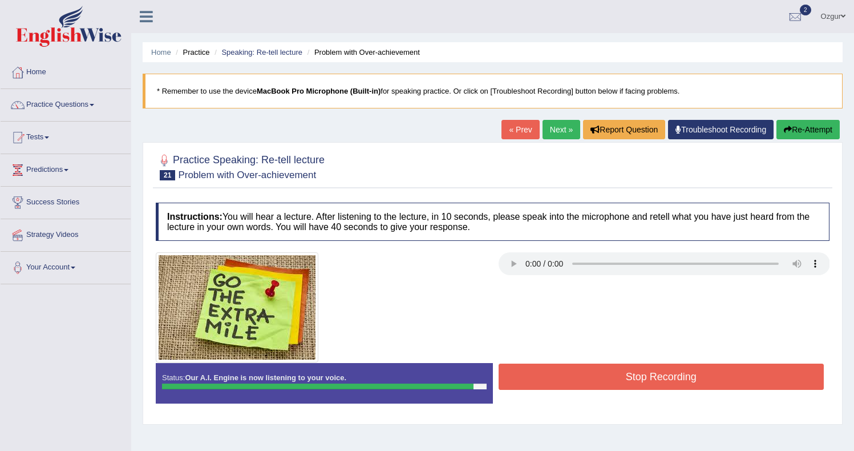
click at [562, 374] on button "Stop Recording" at bounding box center [662, 376] width 326 height 26
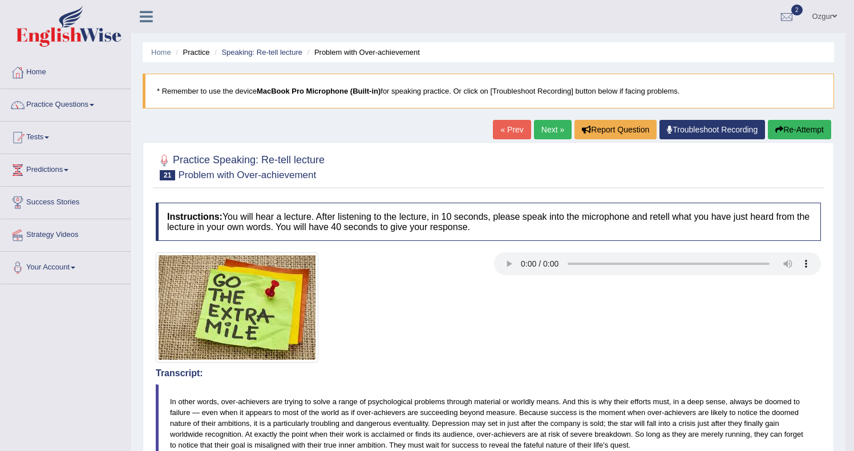
click at [546, 118] on div "Home Practice Speaking: Re-tell lecture Problem with Over-achievement * Remembe…" at bounding box center [488, 429] width 714 height 858
click at [542, 127] on link "Next »" at bounding box center [553, 129] width 38 height 19
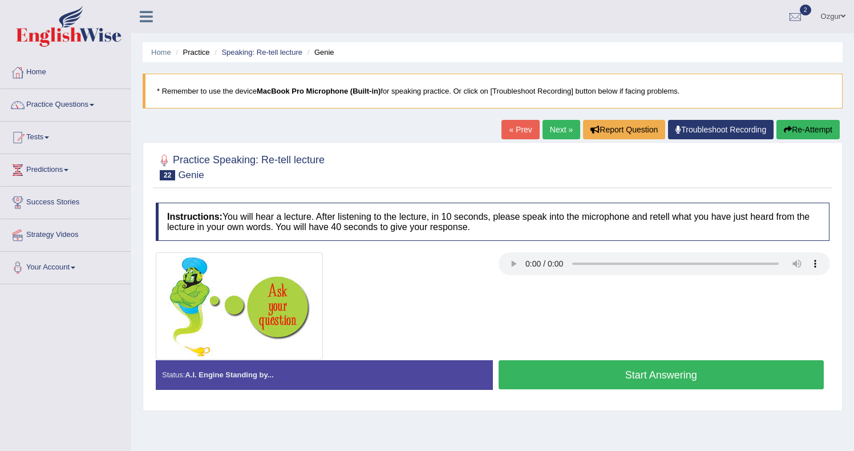
click at [557, 134] on link "Next »" at bounding box center [561, 129] width 38 height 19
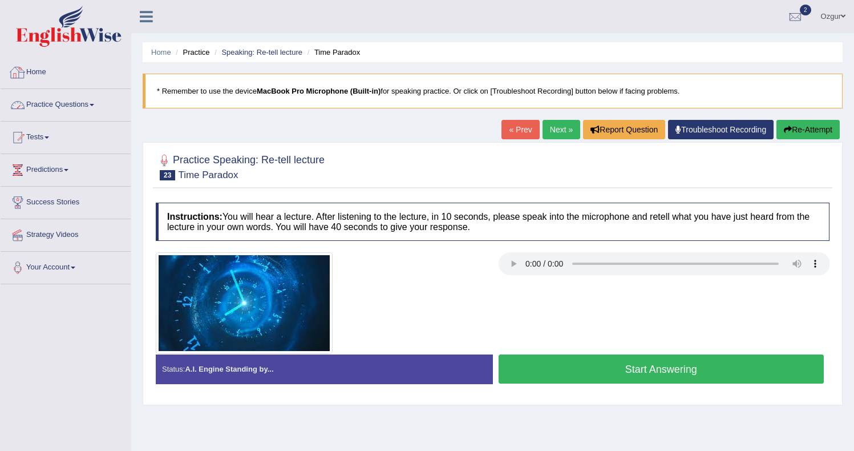
click at [63, 96] on link "Practice Questions" at bounding box center [66, 103] width 130 height 29
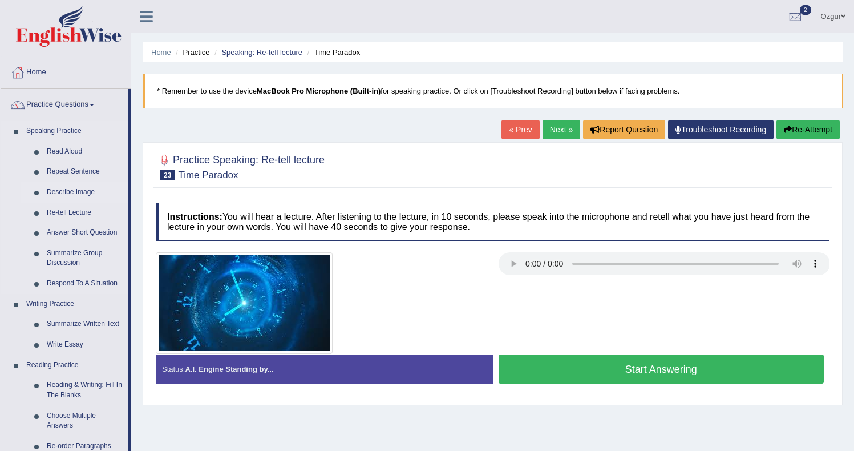
click at [78, 195] on link "Describe Image" at bounding box center [85, 192] width 86 height 21
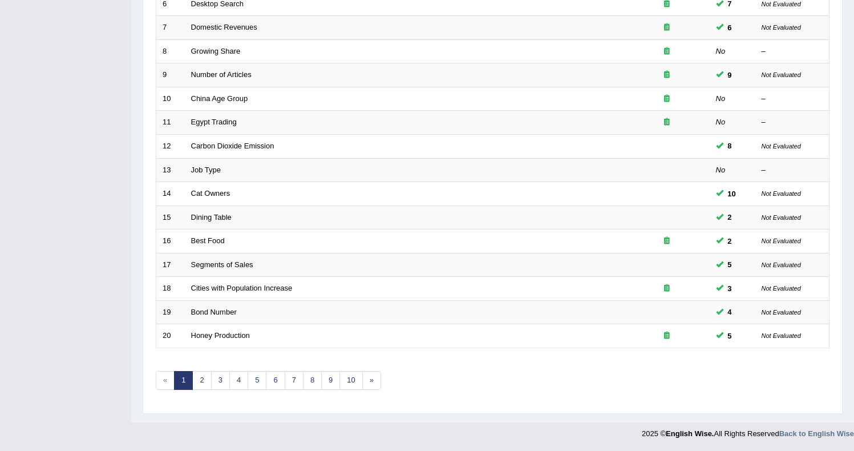
scroll to position [301, 0]
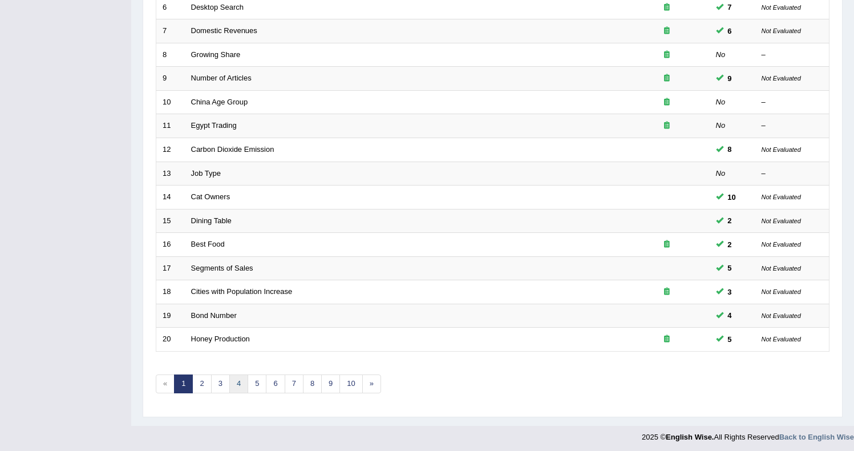
click at [235, 382] on link "4" at bounding box center [238, 383] width 19 height 19
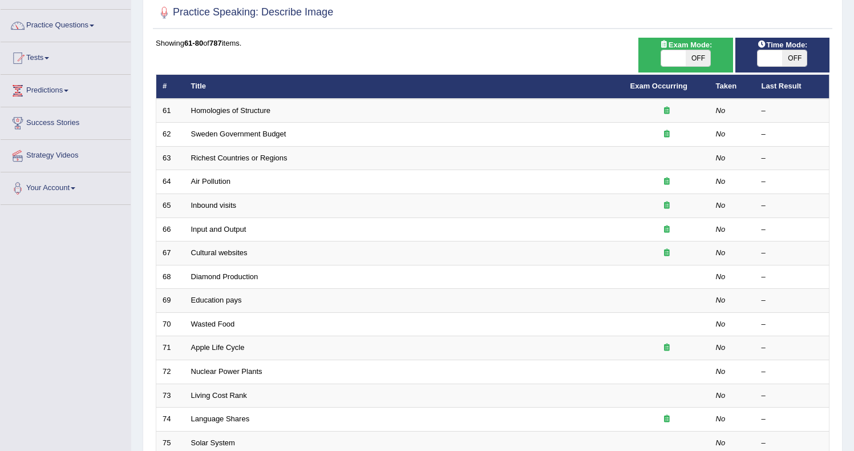
scroll to position [93, 0]
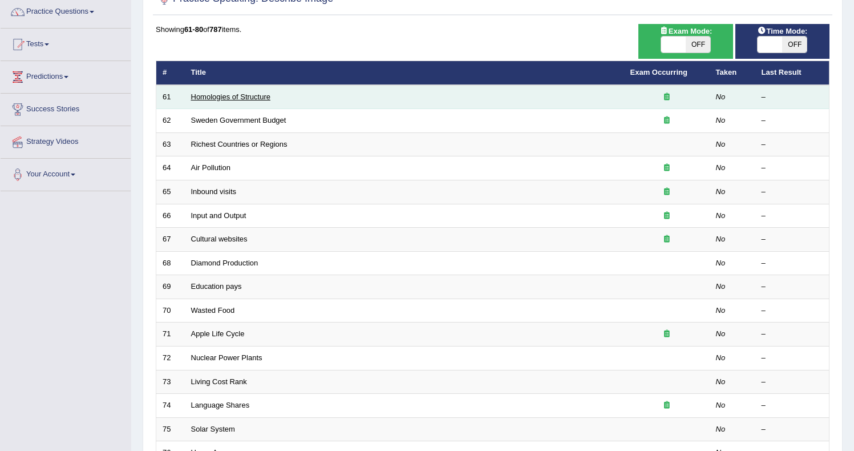
click at [205, 100] on link "Homologies of Structure" at bounding box center [230, 96] width 79 height 9
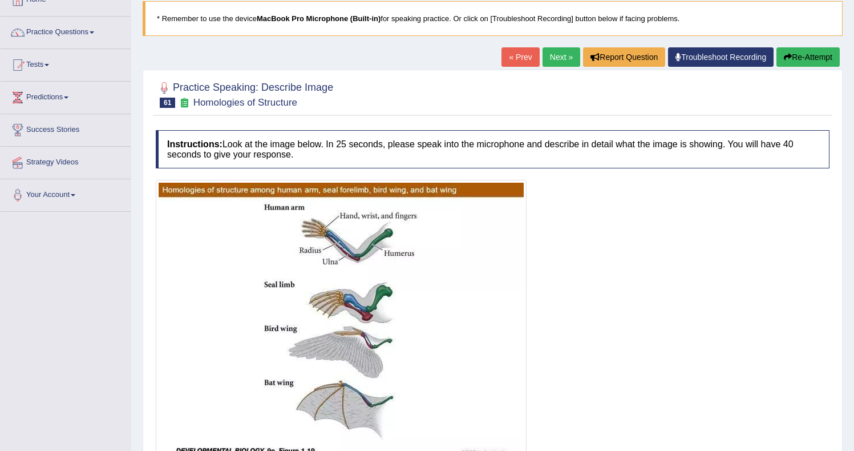
scroll to position [74, 0]
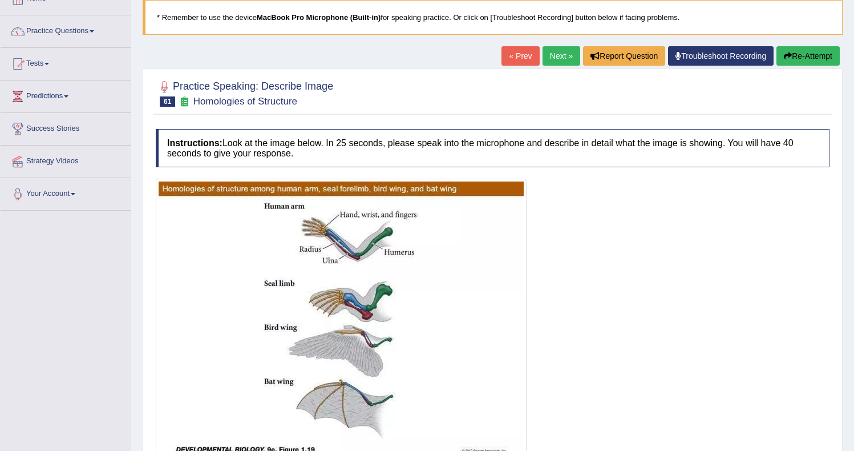
click at [550, 54] on link "Next »" at bounding box center [561, 55] width 38 height 19
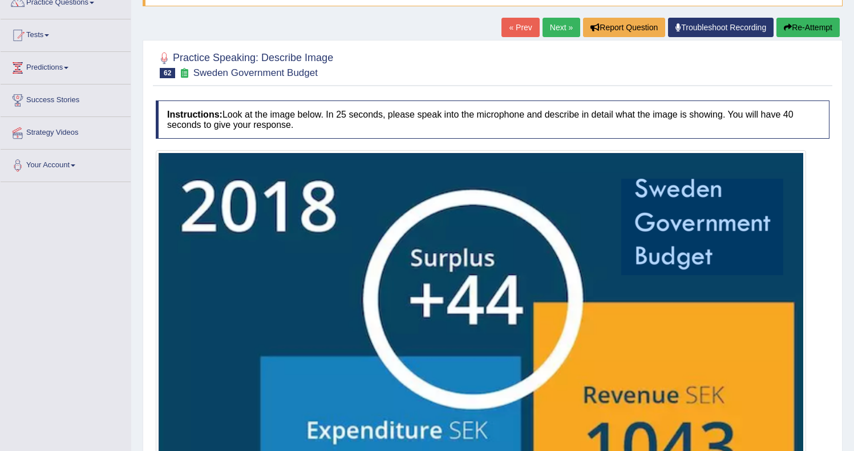
scroll to position [104, 0]
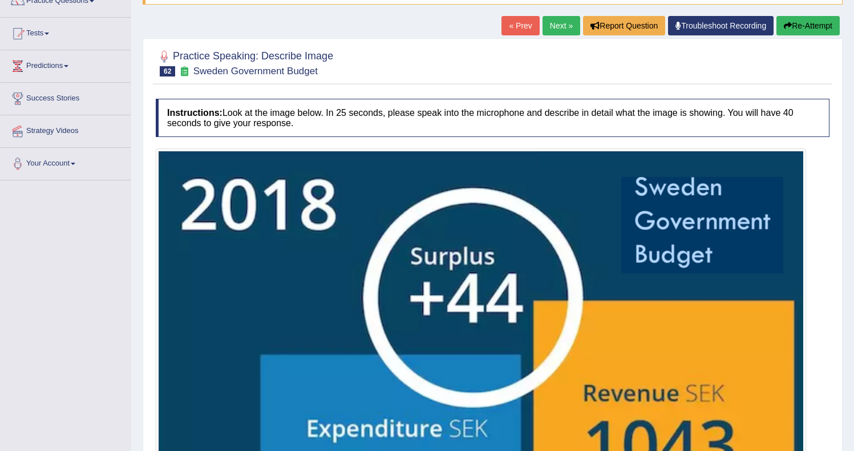
click at [549, 22] on link "Next »" at bounding box center [561, 25] width 38 height 19
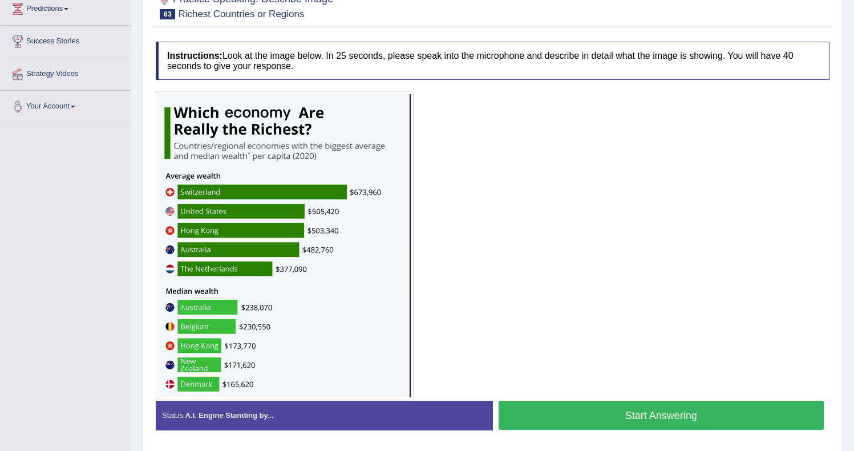
scroll to position [165, 0]
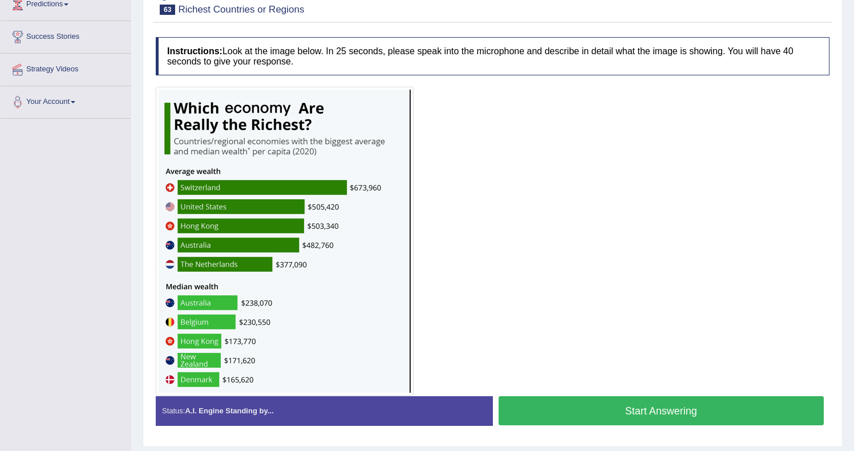
drag, startPoint x: 575, startPoint y: 407, endPoint x: 583, endPoint y: 402, distance: 9.5
click at [583, 402] on button "Start Answering" at bounding box center [662, 410] width 326 height 29
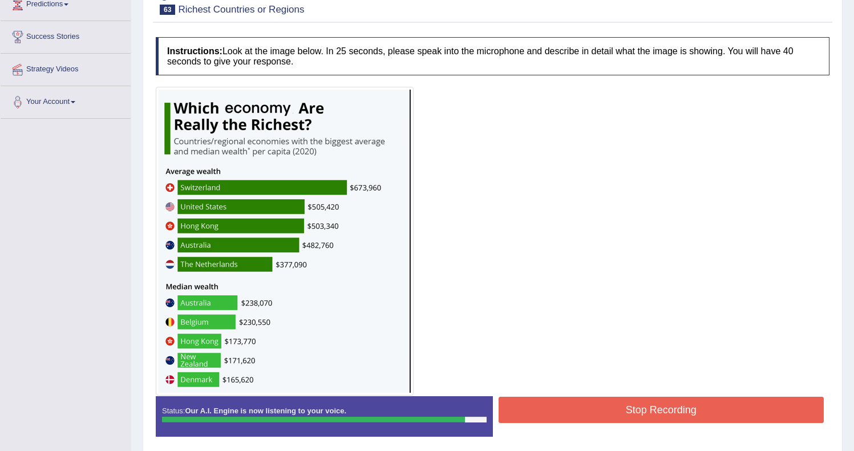
click at [630, 419] on button "Stop Recording" at bounding box center [662, 409] width 326 height 26
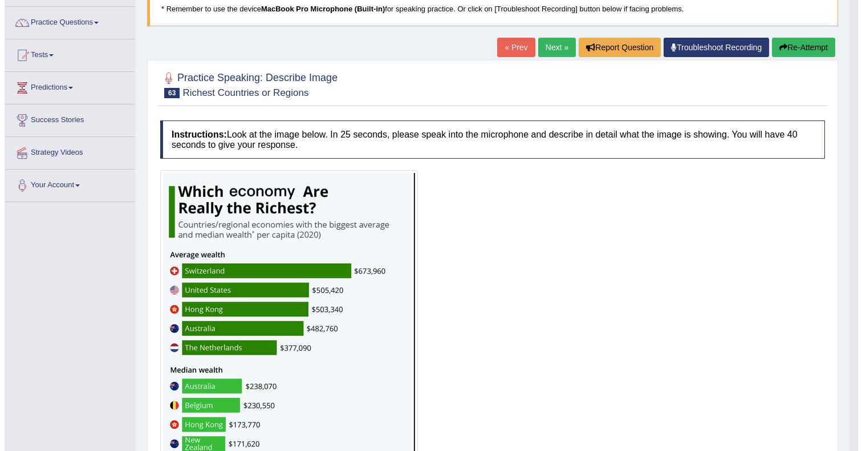
scroll to position [0, 0]
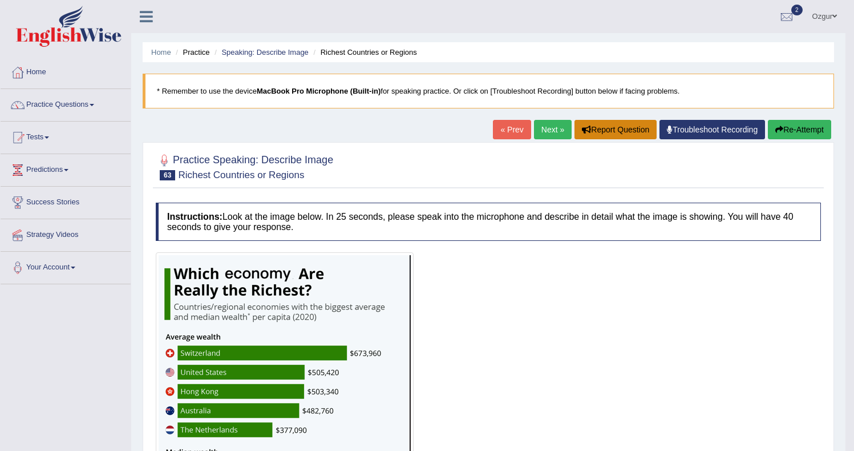
click at [574, 124] on button "Report Question" at bounding box center [615, 129] width 82 height 19
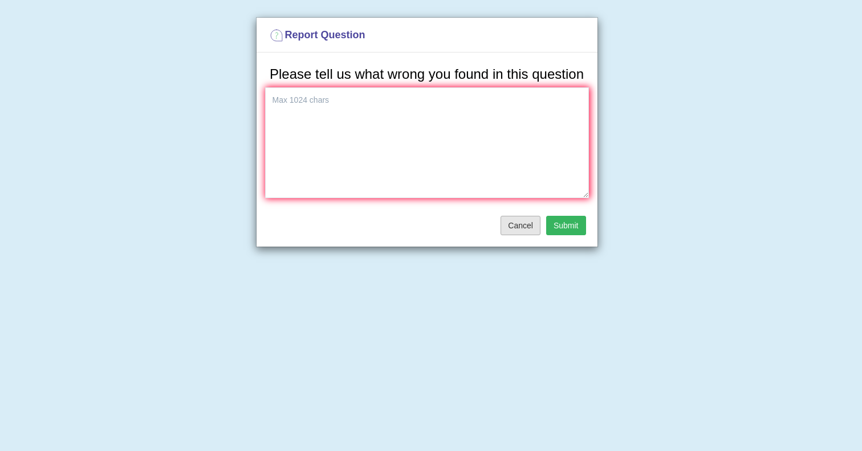
click at [511, 235] on button "Cancel" at bounding box center [521, 225] width 40 height 19
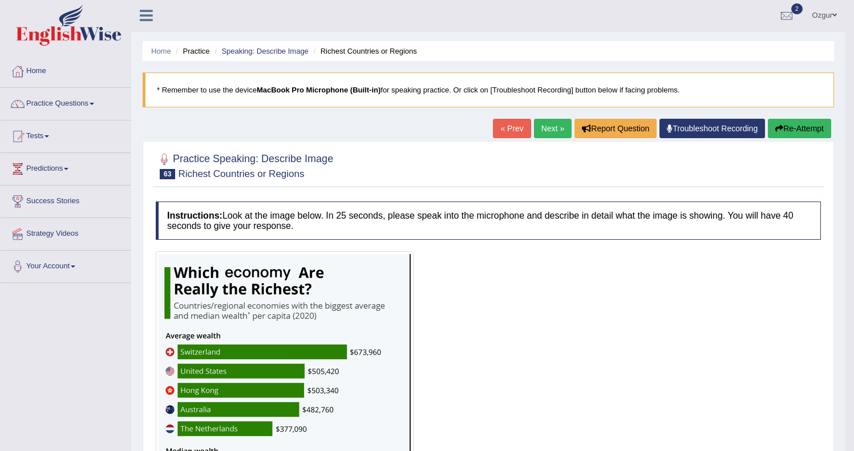
scroll to position [7, 0]
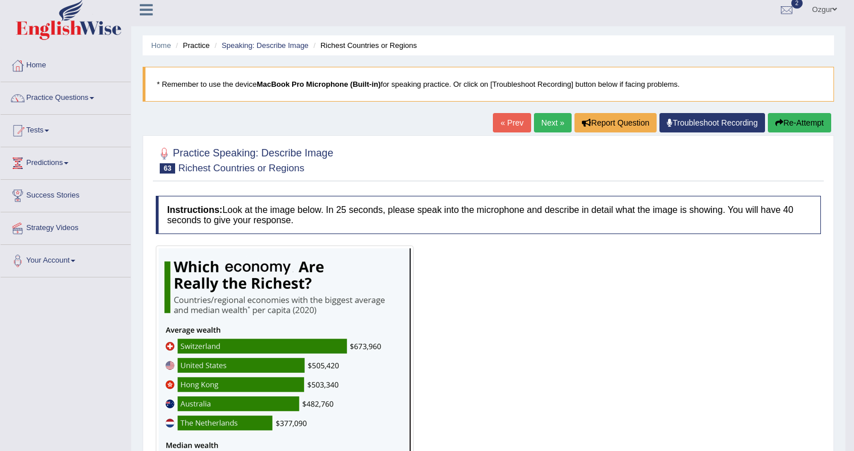
click at [542, 123] on link "Next »" at bounding box center [553, 122] width 38 height 19
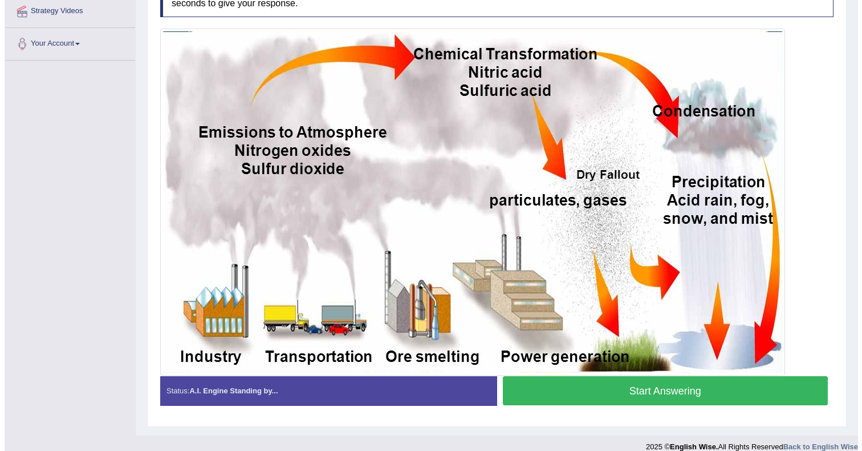
scroll to position [221, 0]
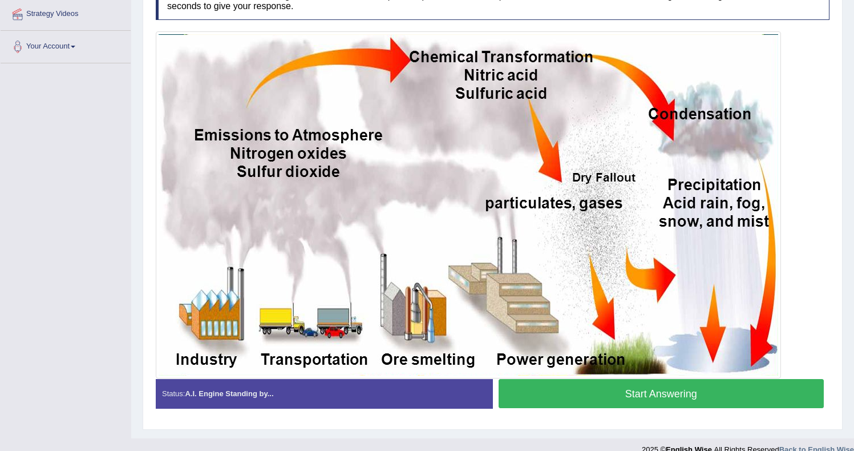
click at [542, 386] on button "Start Answering" at bounding box center [662, 393] width 326 height 29
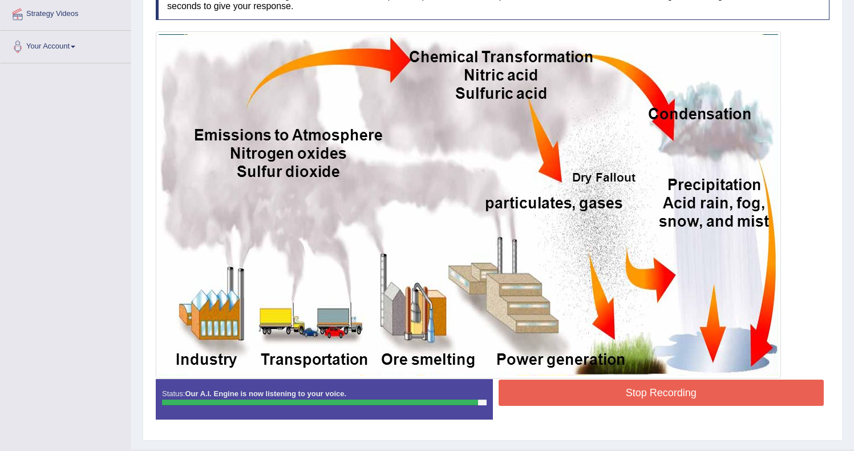
click at [619, 381] on button "Stop Recording" at bounding box center [662, 392] width 326 height 26
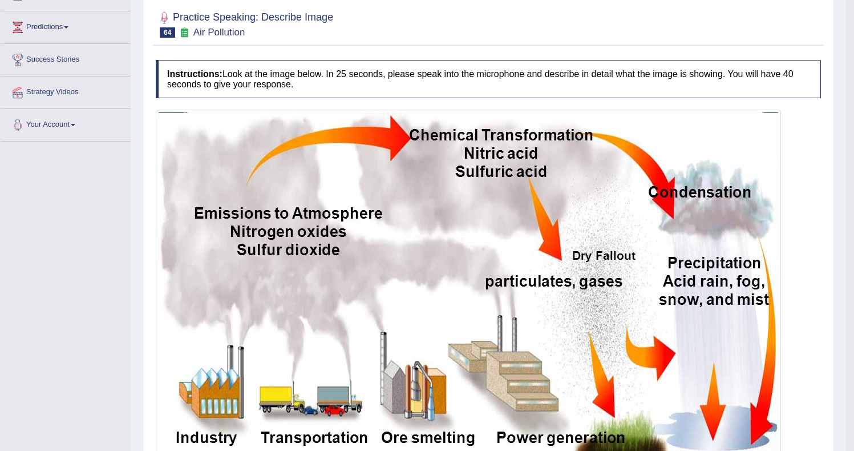
scroll to position [0, 0]
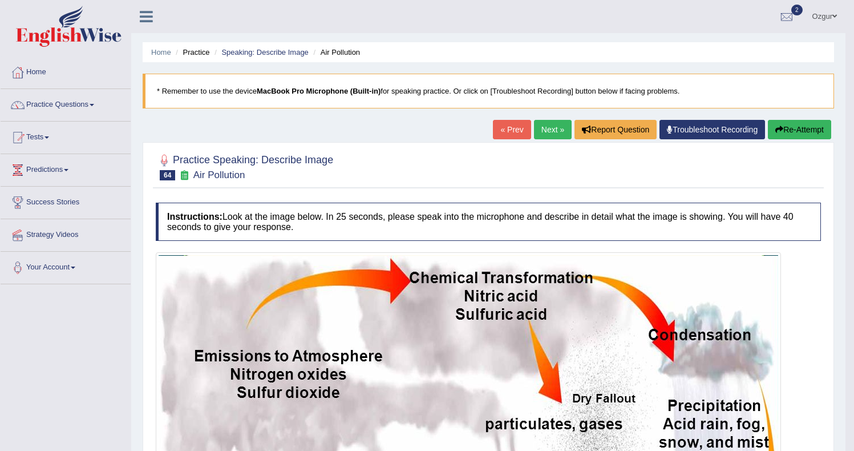
click at [550, 122] on link "Next »" at bounding box center [553, 129] width 38 height 19
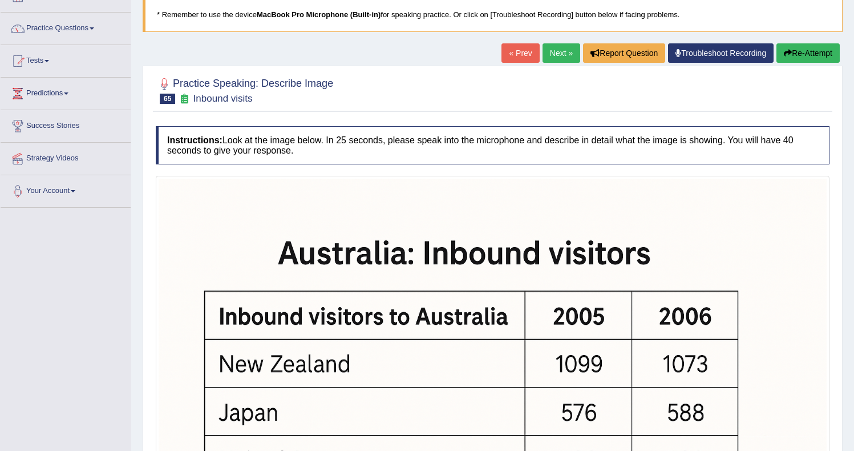
scroll to position [59, 0]
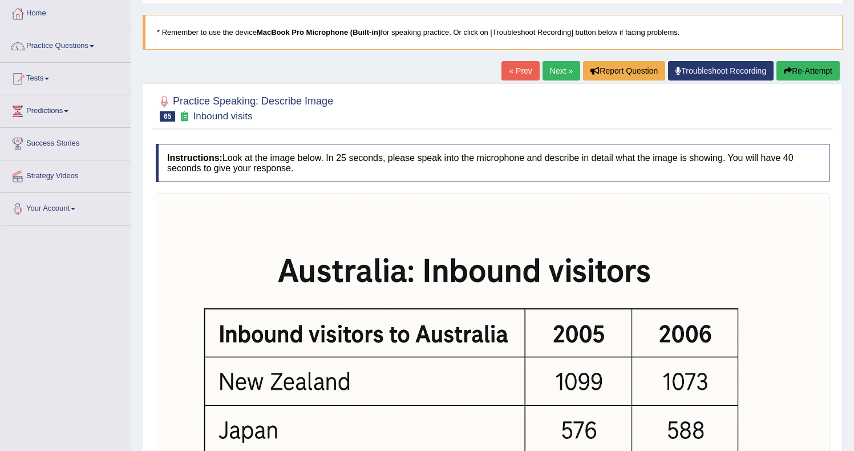
click at [557, 76] on link "Next »" at bounding box center [561, 70] width 38 height 19
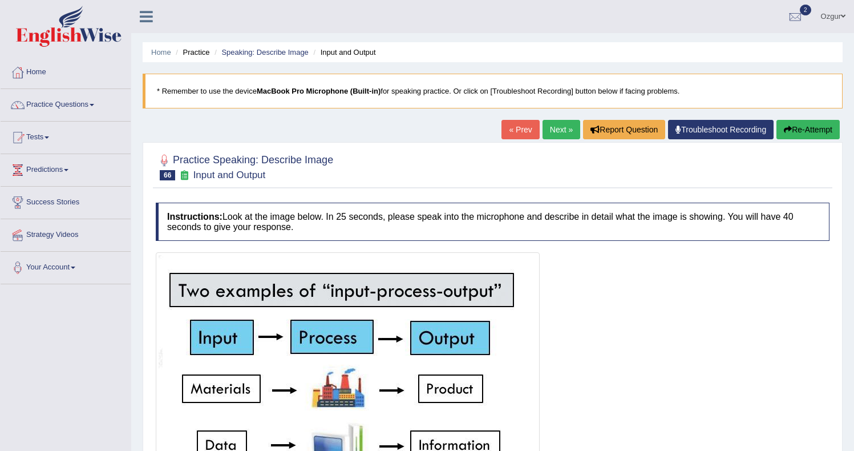
click at [510, 133] on link "« Prev" at bounding box center [520, 129] width 38 height 19
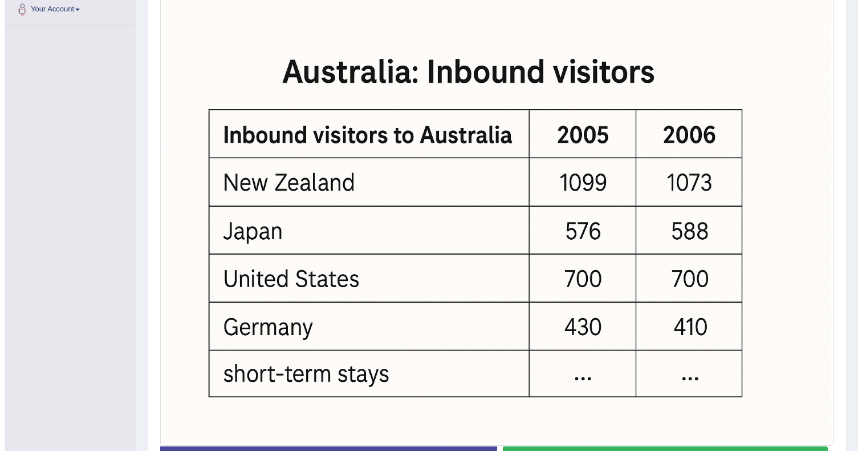
scroll to position [298, 0]
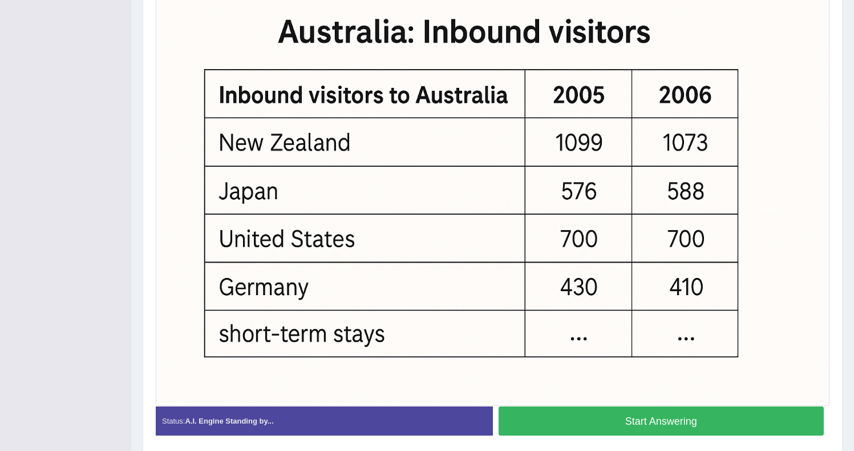
click at [548, 422] on button "Start Answering" at bounding box center [662, 420] width 326 height 29
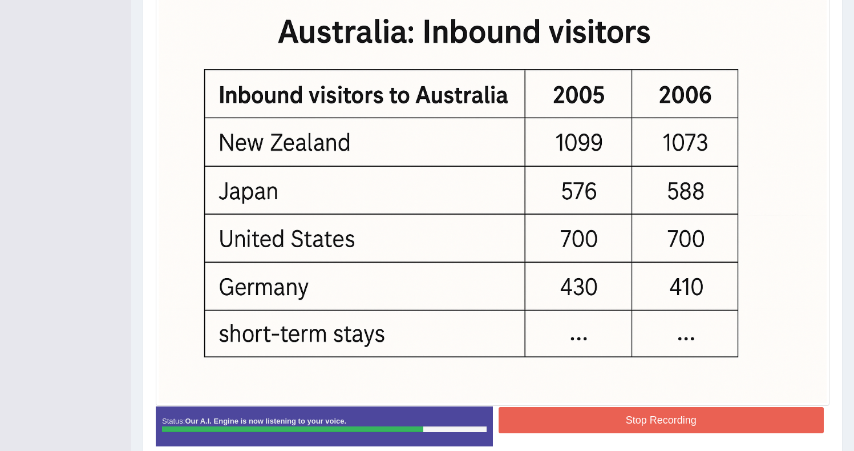
click at [567, 423] on button "Stop Recording" at bounding box center [662, 420] width 326 height 26
click at [567, 423] on div "Status: Our A.I. Engine is now listening to your voice. Start Answering Stop Re…" at bounding box center [493, 431] width 674 height 51
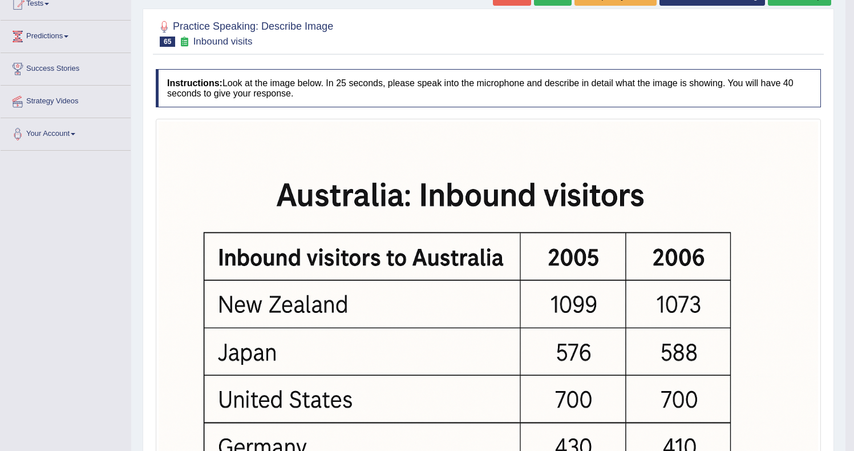
scroll to position [23, 0]
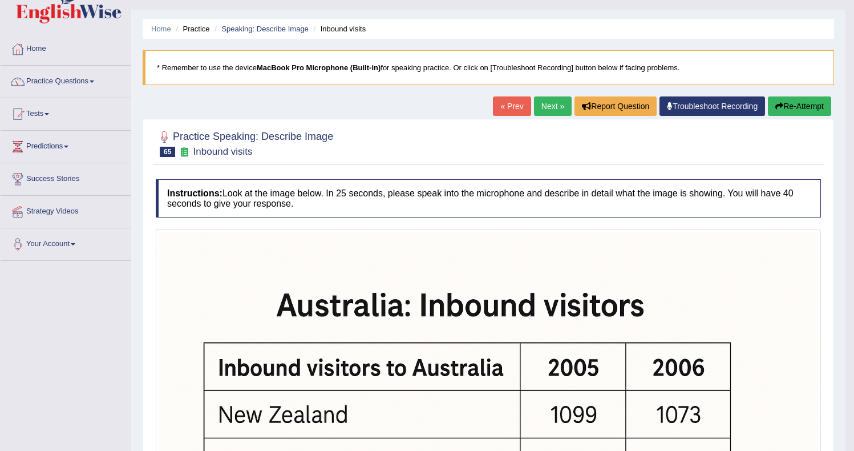
click at [796, 98] on button "Re-Attempt" at bounding box center [799, 105] width 63 height 19
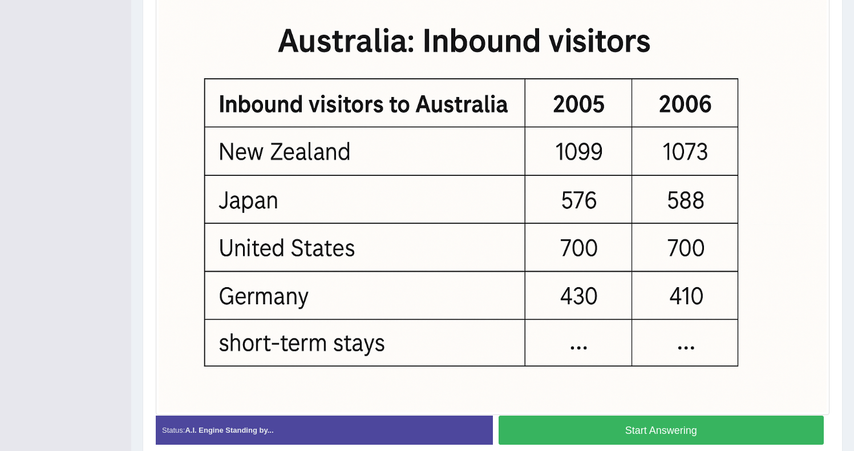
scroll to position [304, 0]
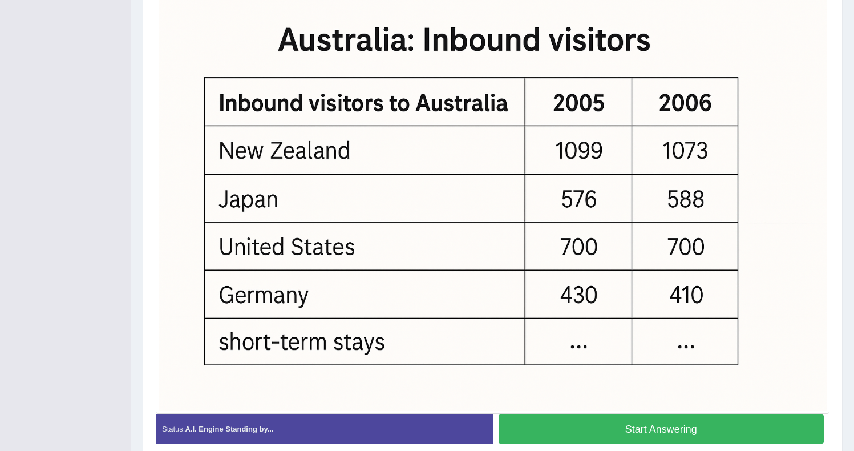
click at [655, 435] on button "Start Answering" at bounding box center [662, 428] width 326 height 29
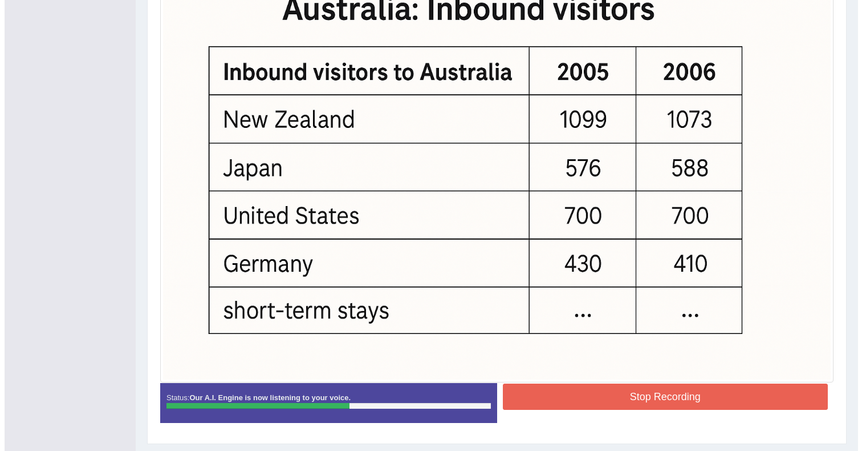
scroll to position [329, 0]
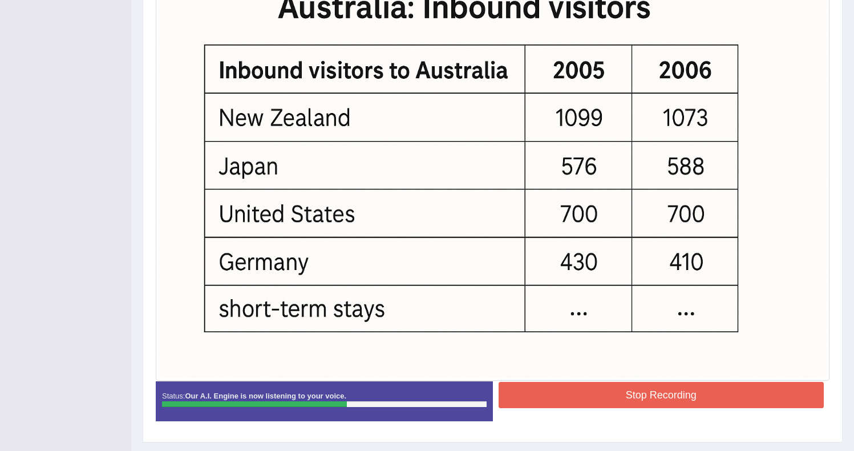
click at [353, 206] on img at bounding box center [493, 155] width 668 height 445
click at [598, 396] on button "Stop Recording" at bounding box center [662, 395] width 326 height 26
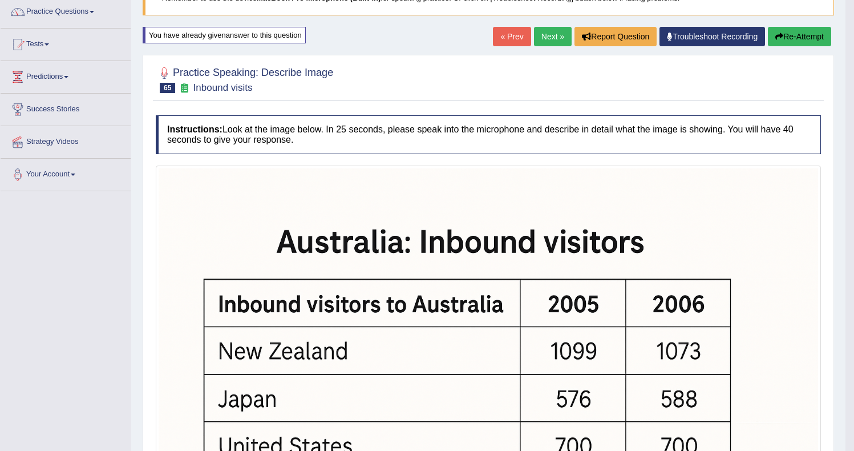
scroll to position [0, 0]
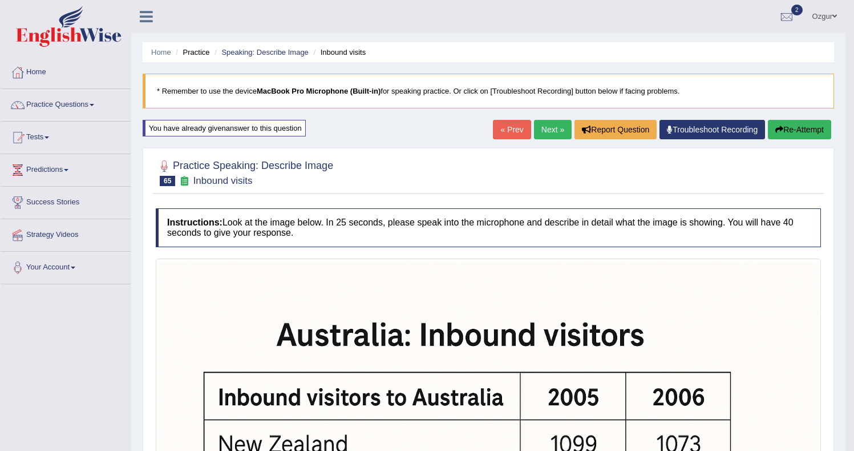
click at [549, 124] on link "Next »" at bounding box center [553, 129] width 38 height 19
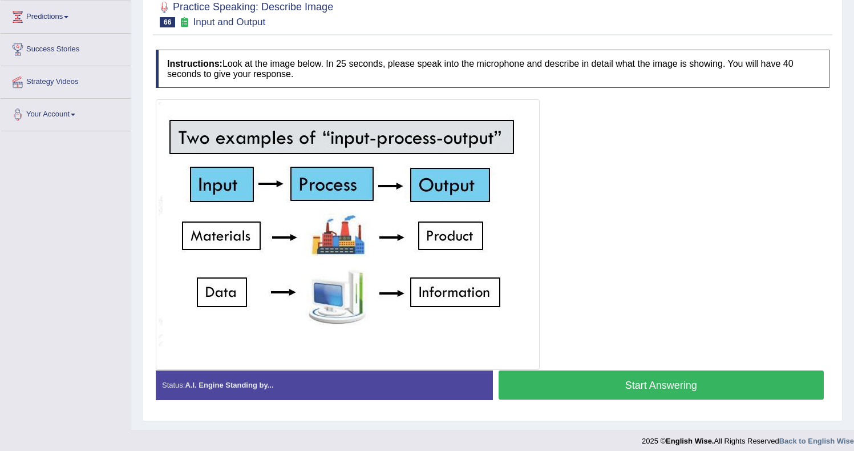
scroll to position [154, 0]
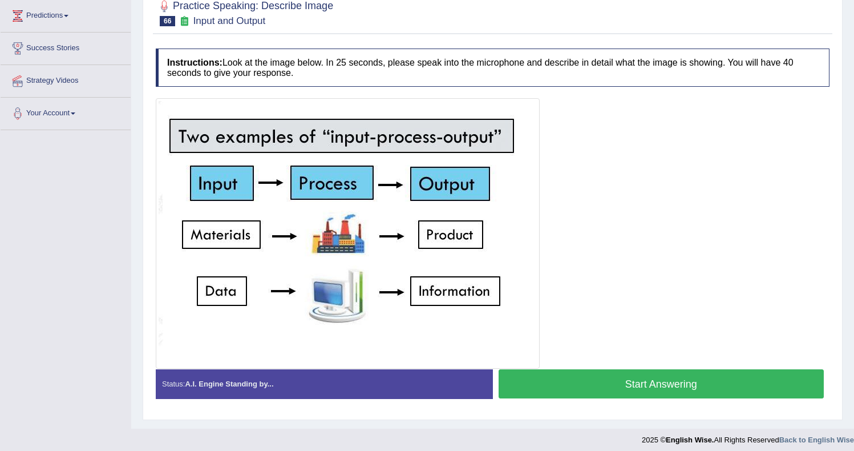
click at [568, 382] on button "Start Answering" at bounding box center [662, 383] width 326 height 29
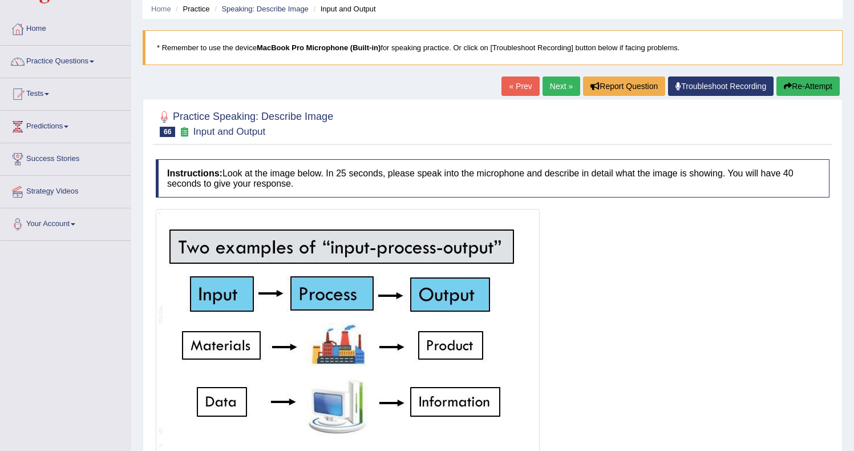
scroll to position [2, 0]
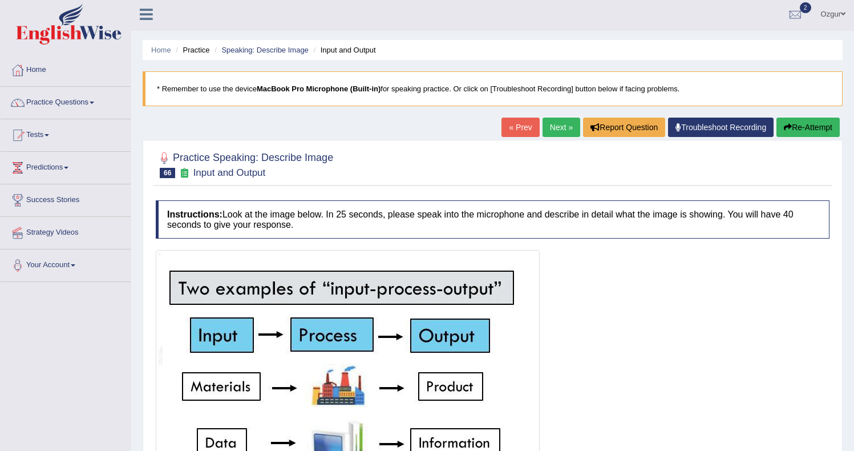
click at [801, 111] on div "Home Practice Speaking: Describe Image Input and Output * Remember to use the d…" at bounding box center [492, 294] width 723 height 593
click at [789, 121] on button "Re-Attempt" at bounding box center [807, 127] width 63 height 19
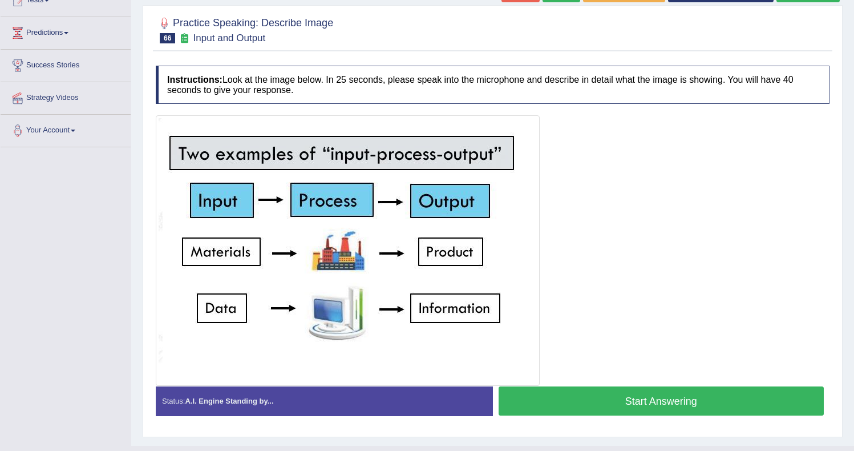
scroll to position [160, 0]
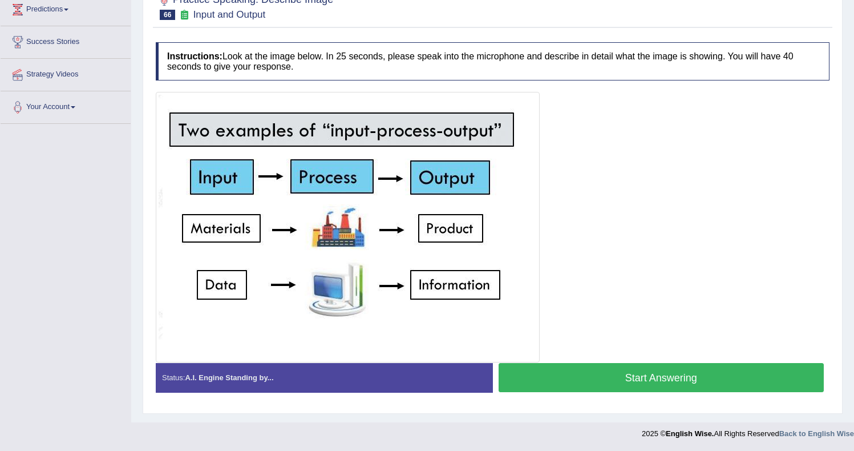
click at [605, 382] on button "Start Answering" at bounding box center [662, 377] width 326 height 29
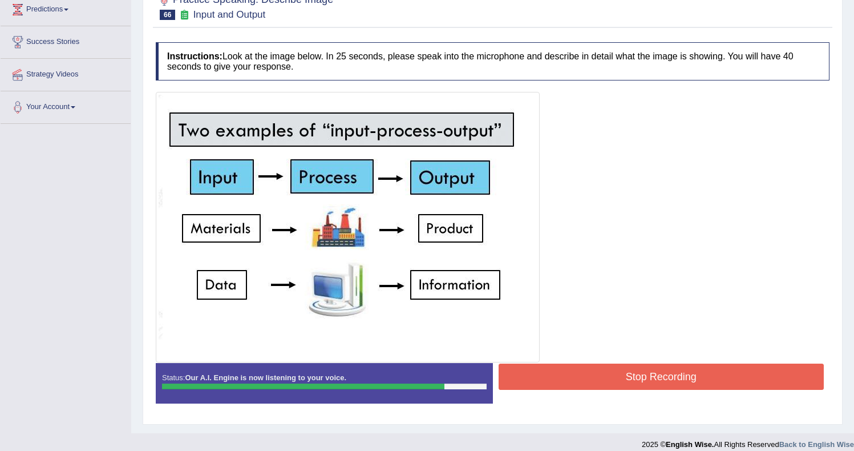
click at [562, 373] on button "Stop Recording" at bounding box center [662, 376] width 326 height 26
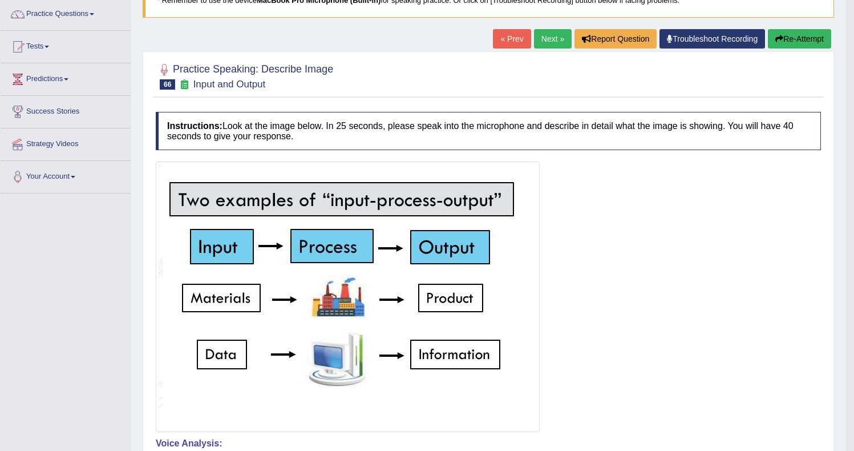
scroll to position [0, 0]
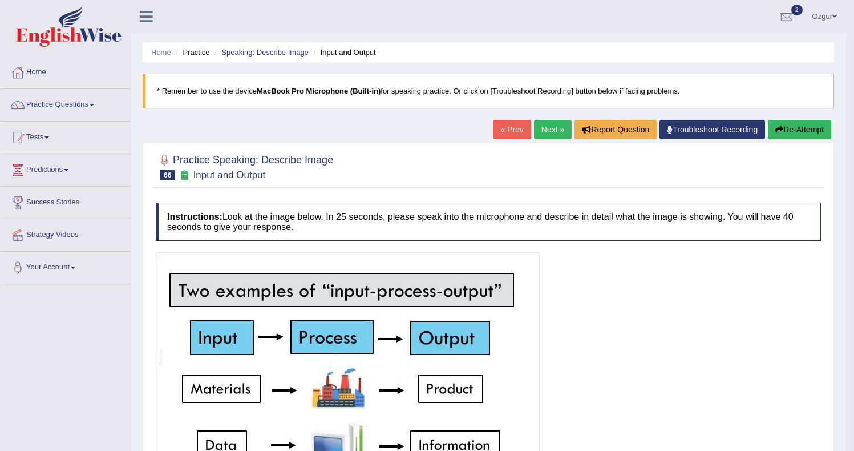
click at [810, 132] on button "Re-Attempt" at bounding box center [799, 129] width 63 height 19
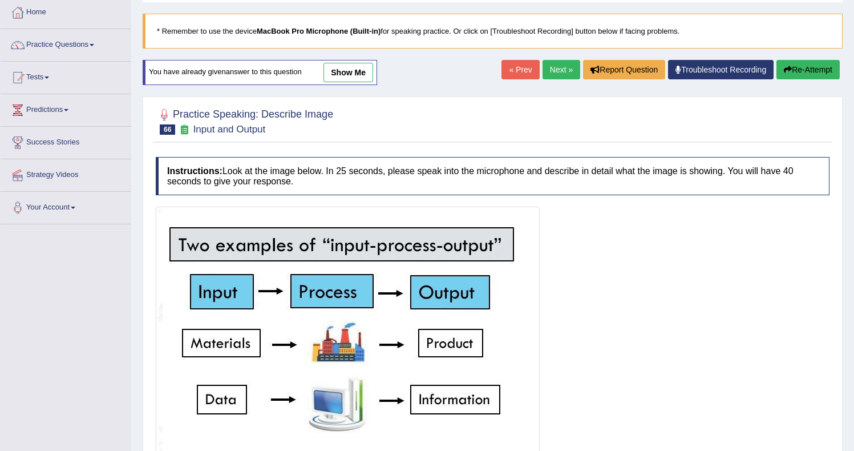
scroll to position [149, 0]
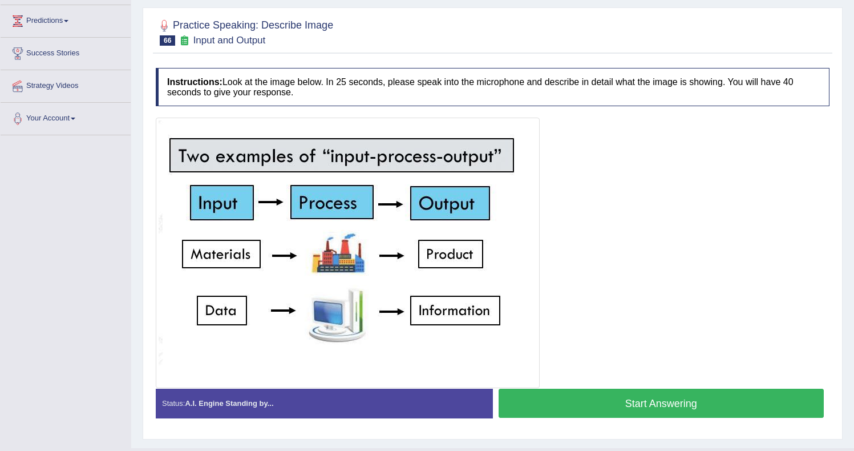
click at [590, 398] on button "Start Answering" at bounding box center [662, 402] width 326 height 29
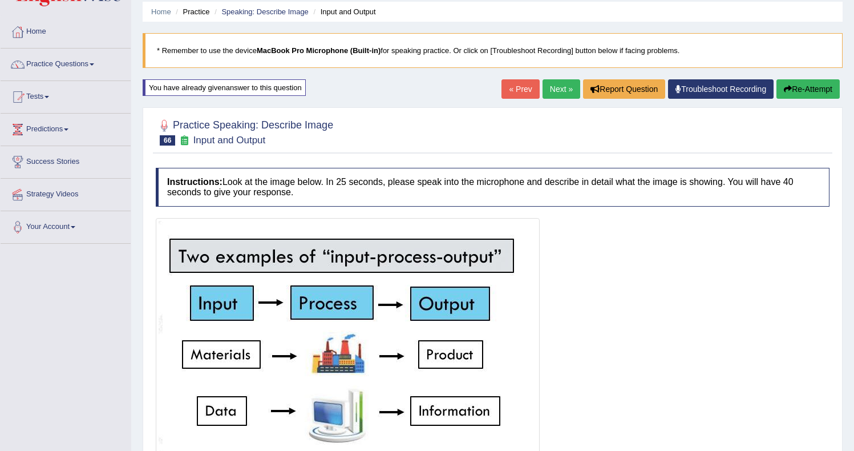
scroll to position [0, 0]
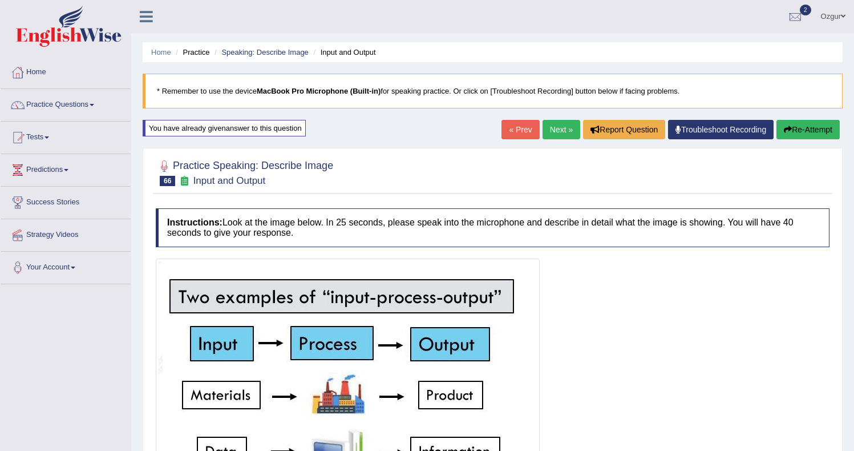
click at [813, 122] on button "Re-Attempt" at bounding box center [807, 129] width 63 height 19
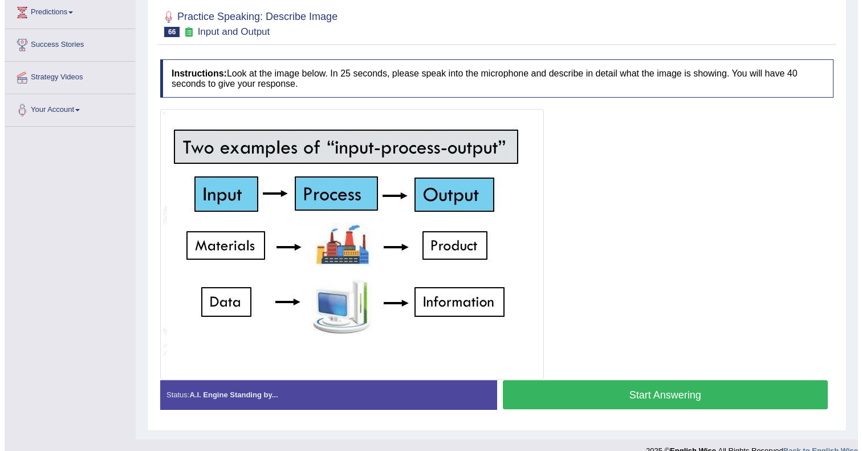
scroll to position [157, 0]
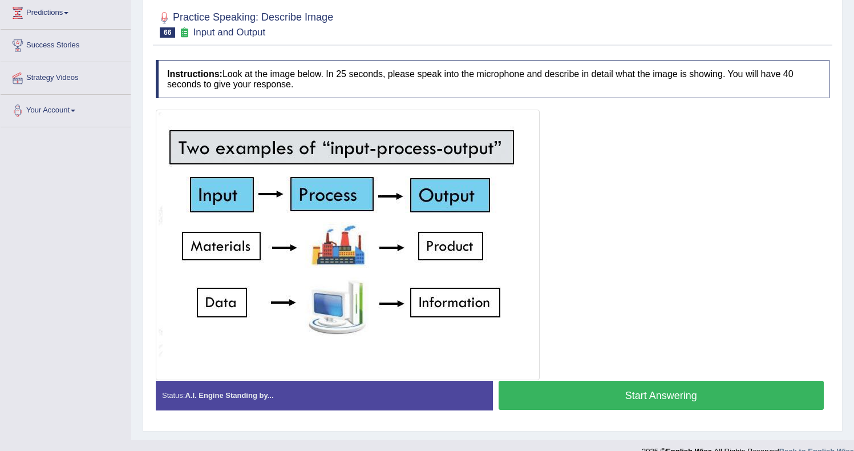
click at [595, 383] on button "Start Answering" at bounding box center [662, 394] width 326 height 29
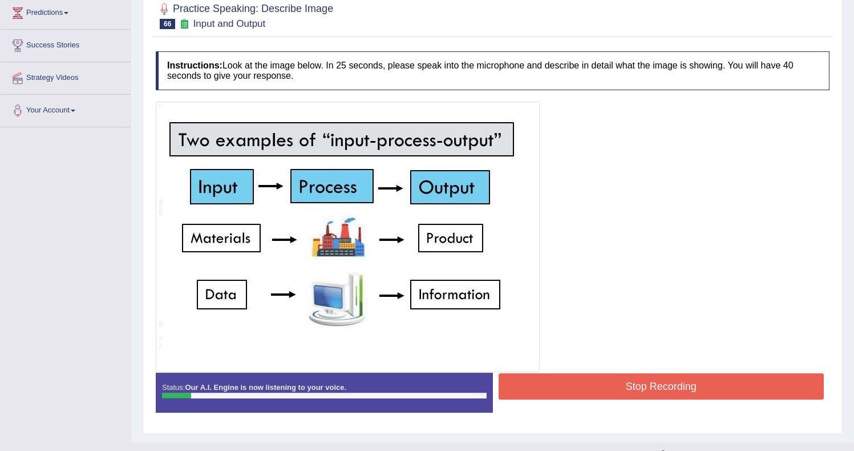
click at [588, 385] on button "Stop Recording" at bounding box center [662, 386] width 326 height 26
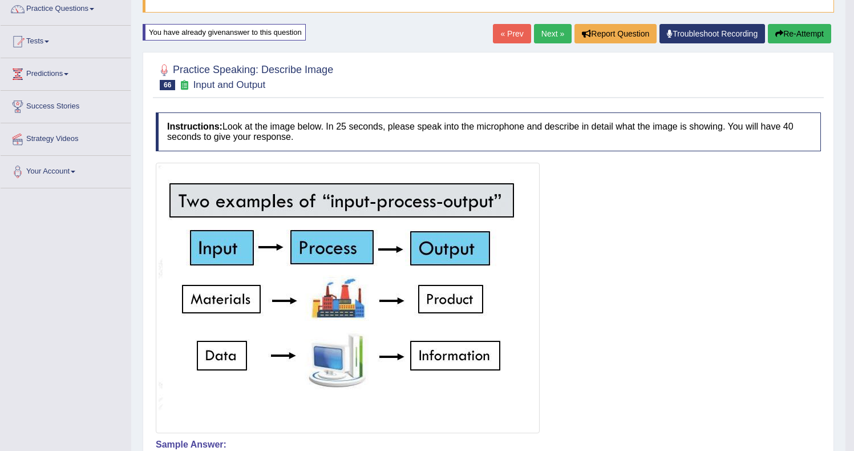
scroll to position [39, 0]
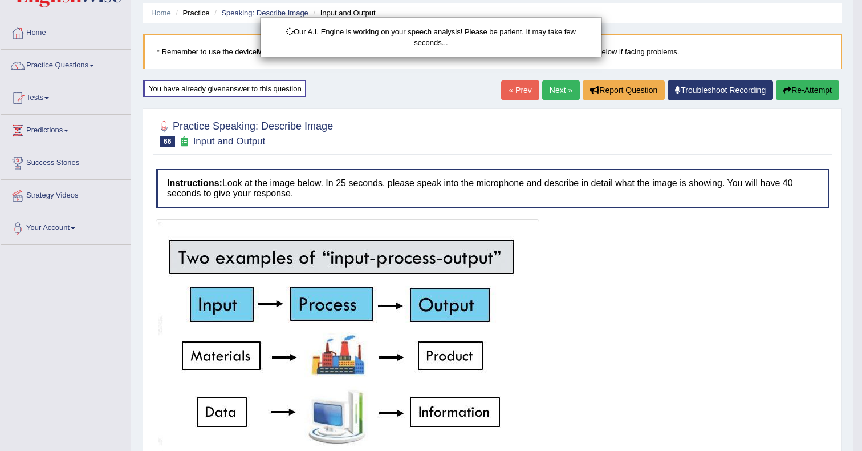
click at [793, 90] on div "Our A.I. Engine is working on your speech analysis! Please be patient. It may t…" at bounding box center [431, 225] width 862 height 451
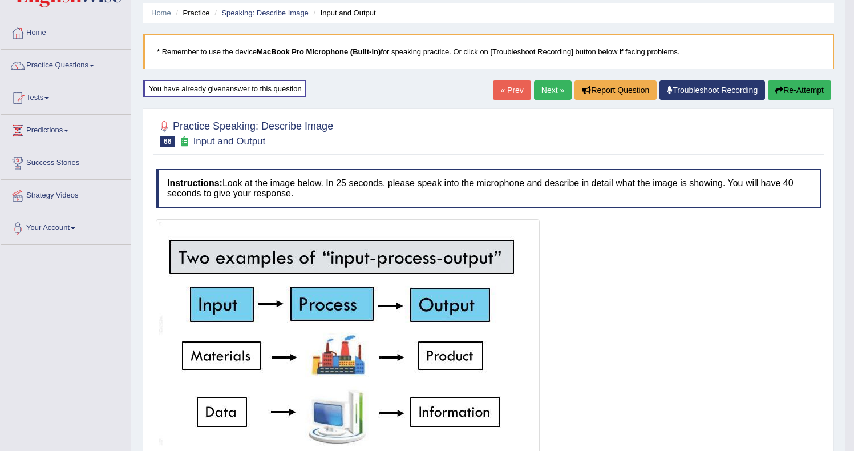
click at [793, 90] on button "Re-Attempt" at bounding box center [799, 89] width 63 height 19
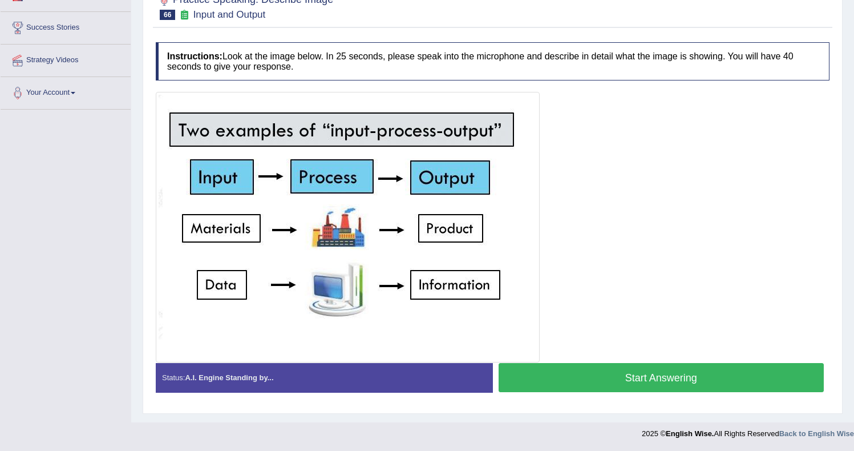
click at [584, 376] on button "Start Answering" at bounding box center [662, 377] width 326 height 29
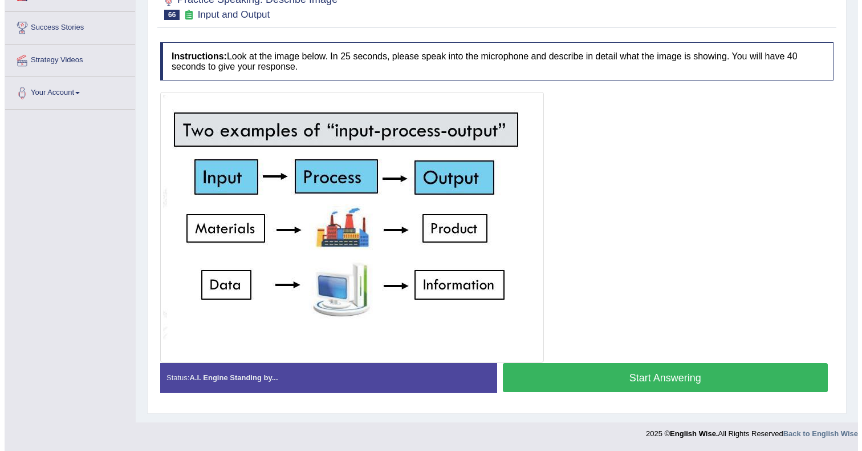
scroll to position [166, 0]
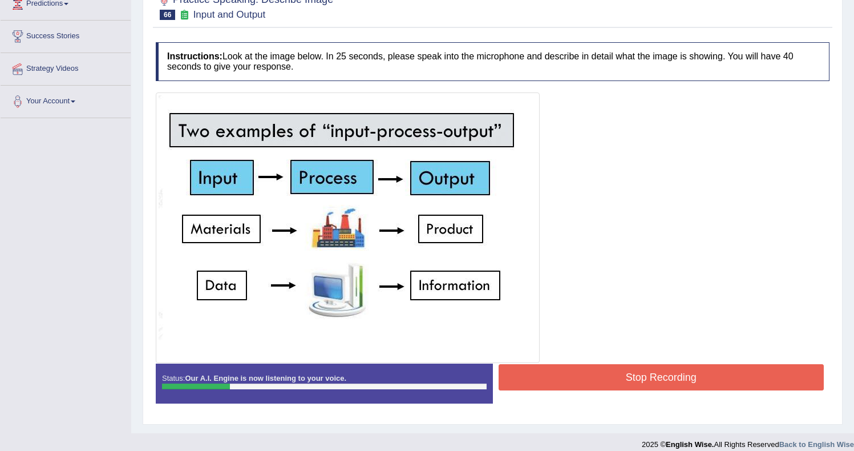
click at [589, 374] on button "Stop Recording" at bounding box center [662, 377] width 326 height 26
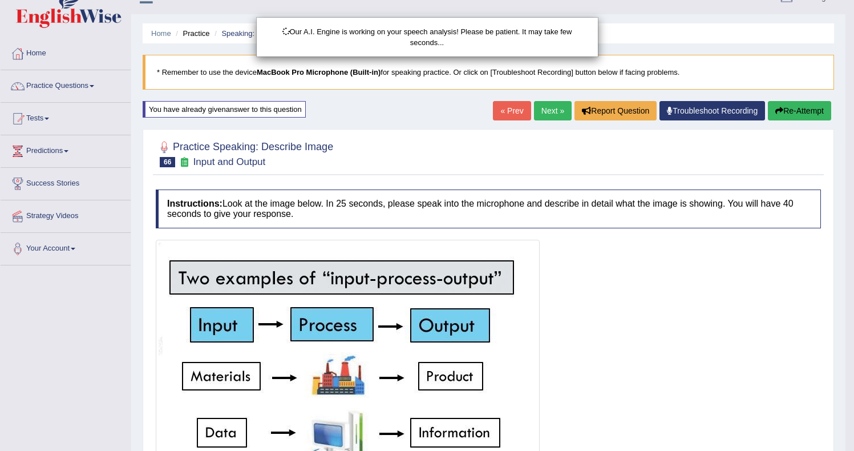
scroll to position [0, 0]
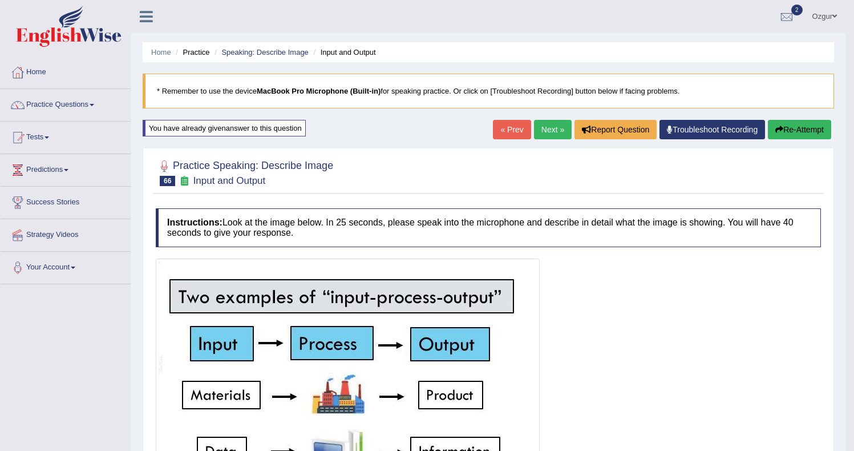
click at [800, 126] on button "Re-Attempt" at bounding box center [799, 129] width 63 height 19
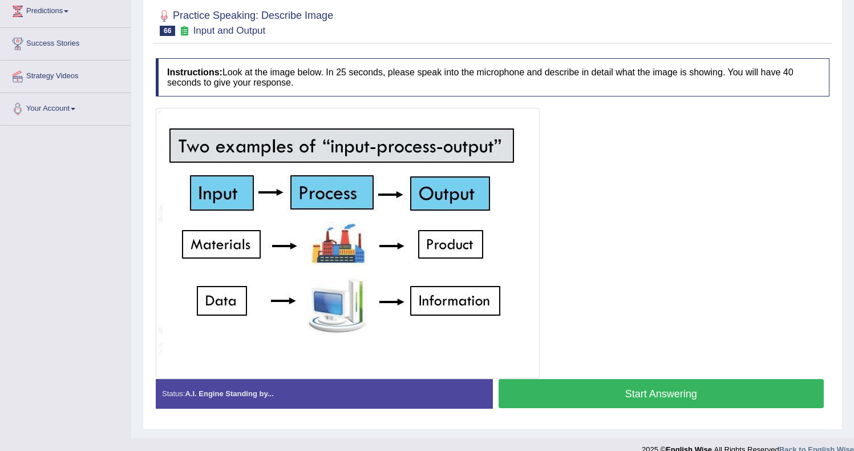
scroll to position [160, 0]
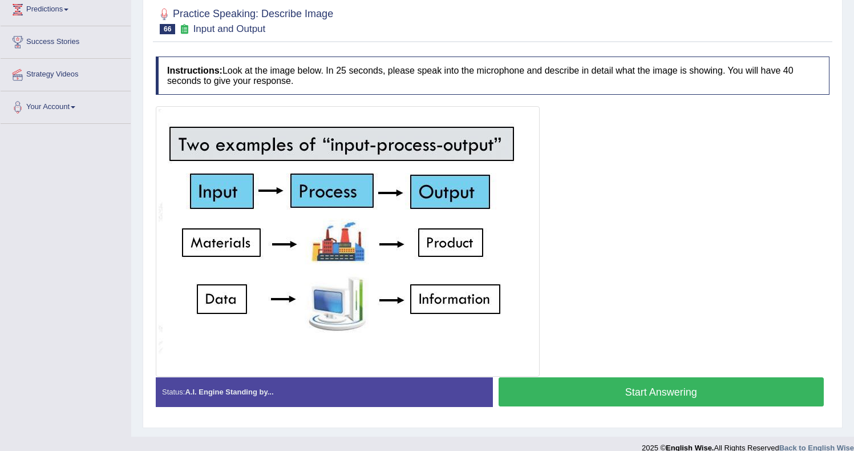
click at [589, 423] on div "Practice Speaking: Describe Image 66 Input and Output Instructions: Look at the…" at bounding box center [493, 211] width 700 height 431
click at [625, 388] on button "Start Answering" at bounding box center [662, 391] width 326 height 29
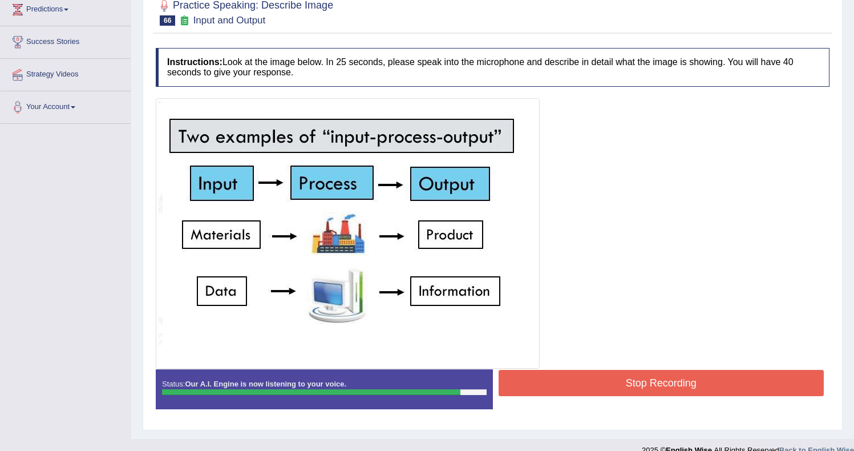
click at [572, 379] on button "Stop Recording" at bounding box center [662, 383] width 326 height 26
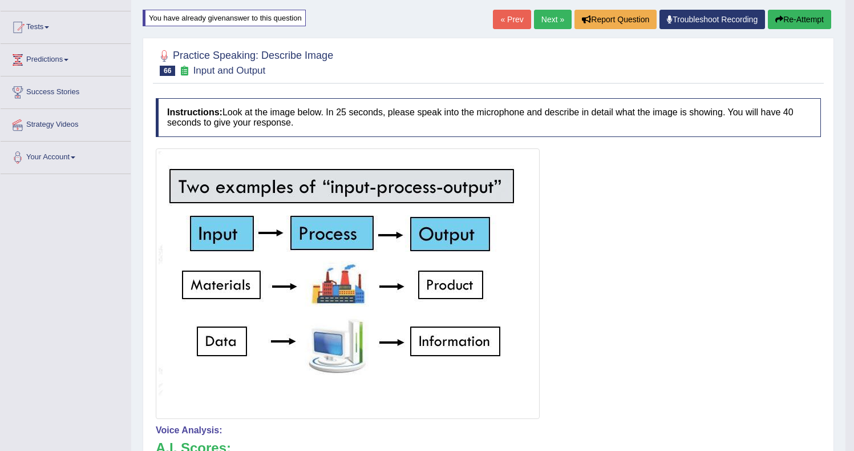
scroll to position [71, 0]
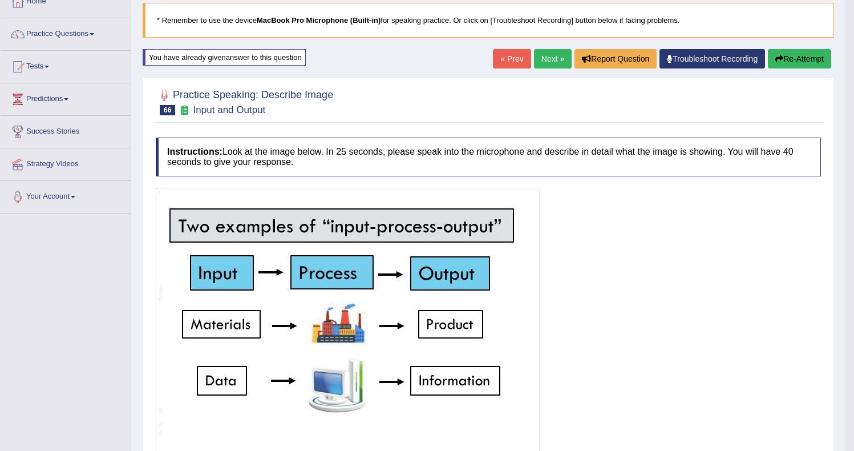
click at [550, 60] on link "Next »" at bounding box center [553, 58] width 38 height 19
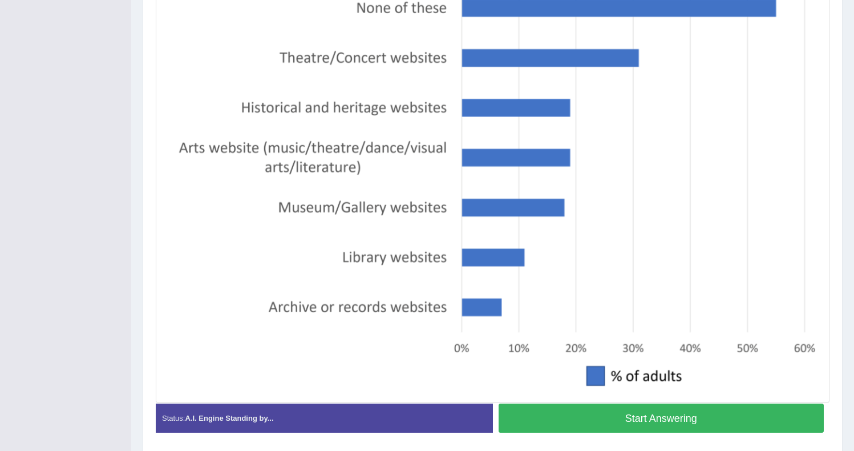
scroll to position [312, 0]
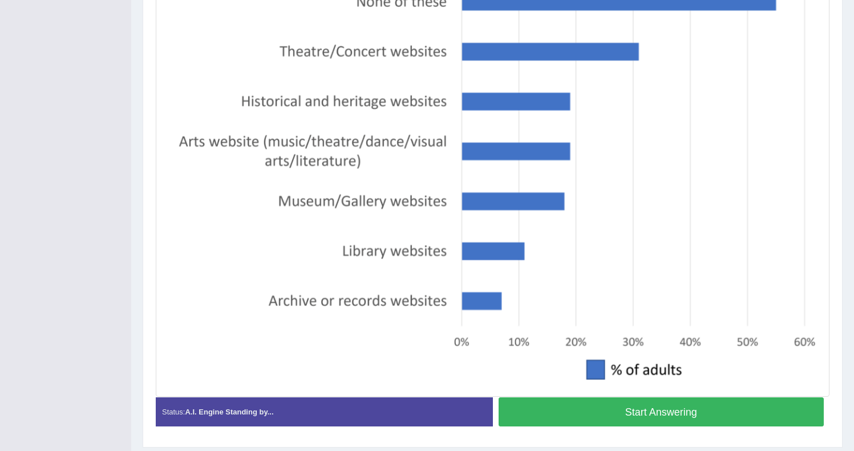
click at [617, 413] on button "Start Answering" at bounding box center [662, 411] width 326 height 29
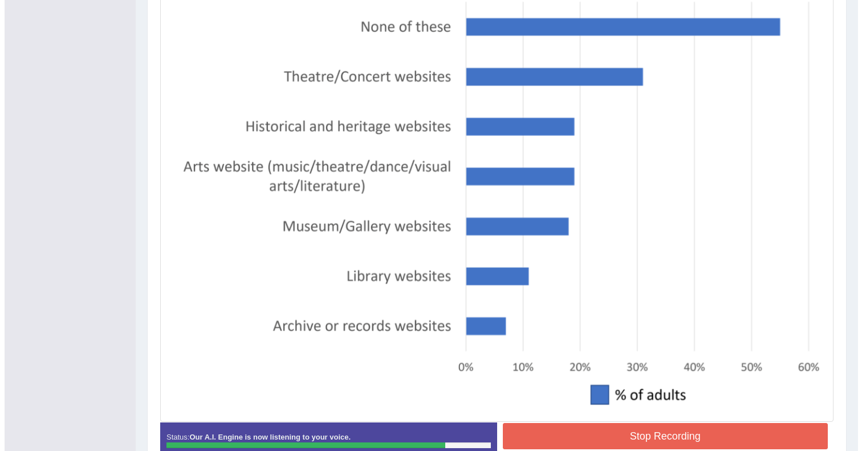
scroll to position [311, 0]
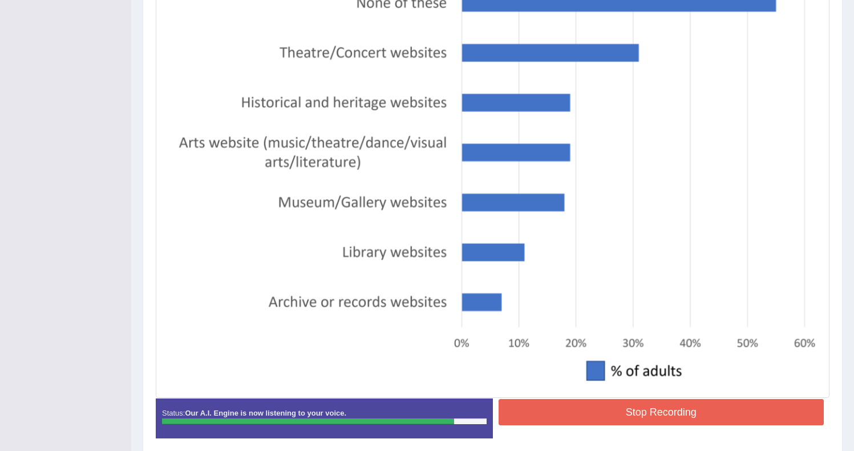
click at [602, 420] on button "Stop Recording" at bounding box center [662, 412] width 326 height 26
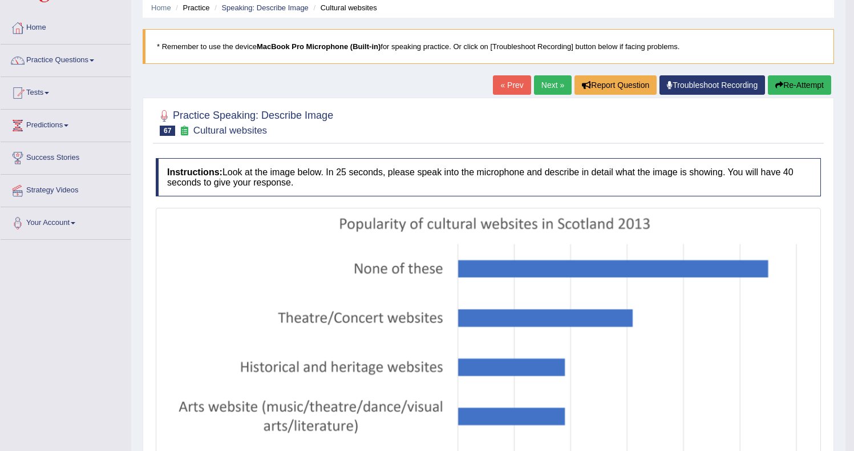
scroll to position [0, 0]
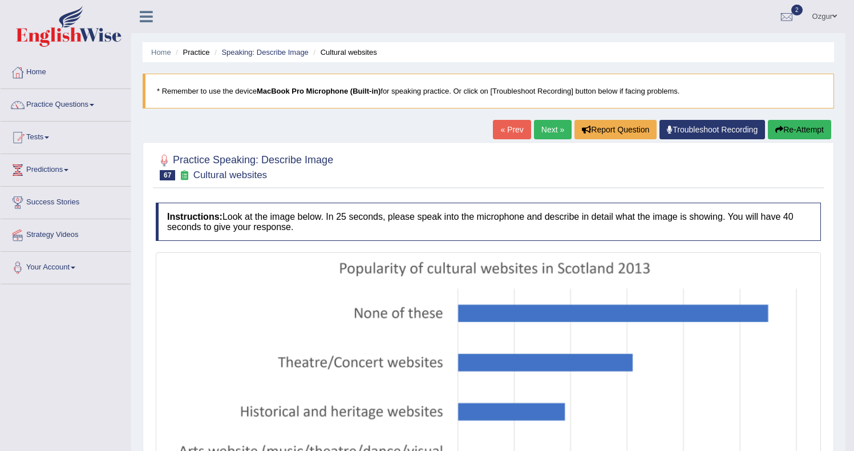
click at [550, 124] on link "Next »" at bounding box center [553, 129] width 38 height 19
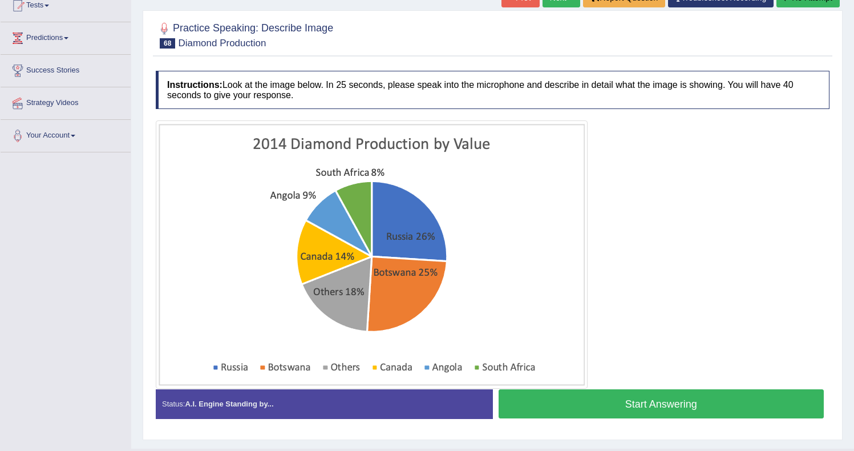
scroll to position [158, 0]
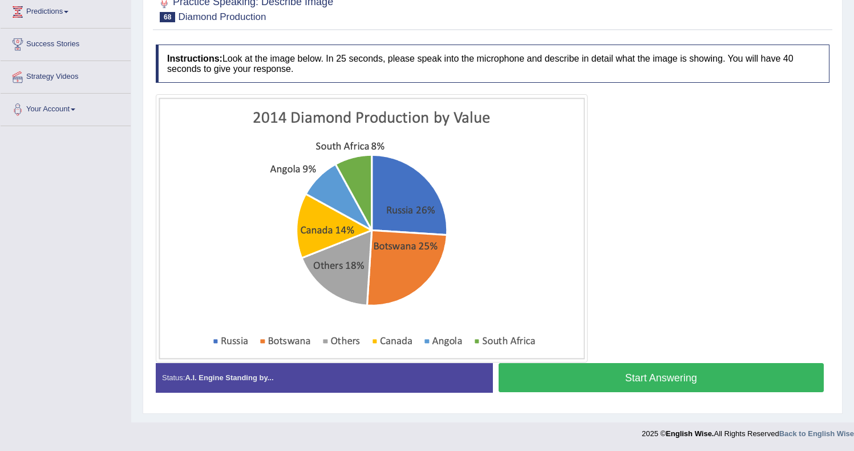
click at [542, 246] on img at bounding box center [372, 228] width 426 height 262
click at [556, 374] on button "Start Answering" at bounding box center [662, 377] width 326 height 29
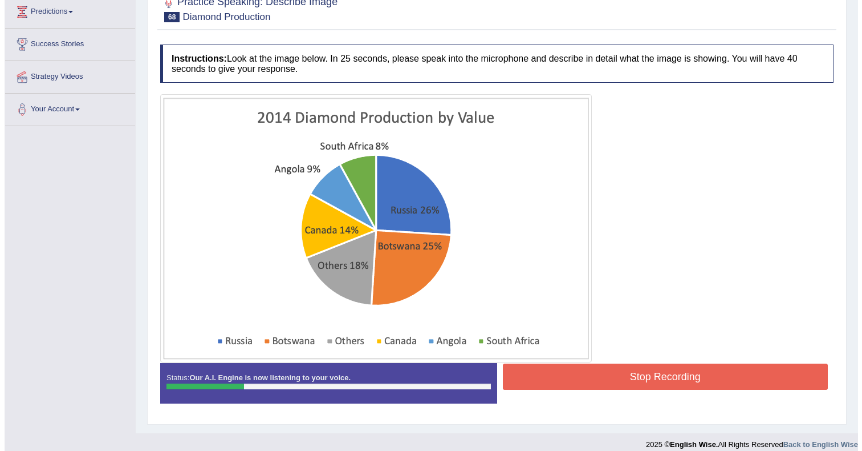
scroll to position [169, 0]
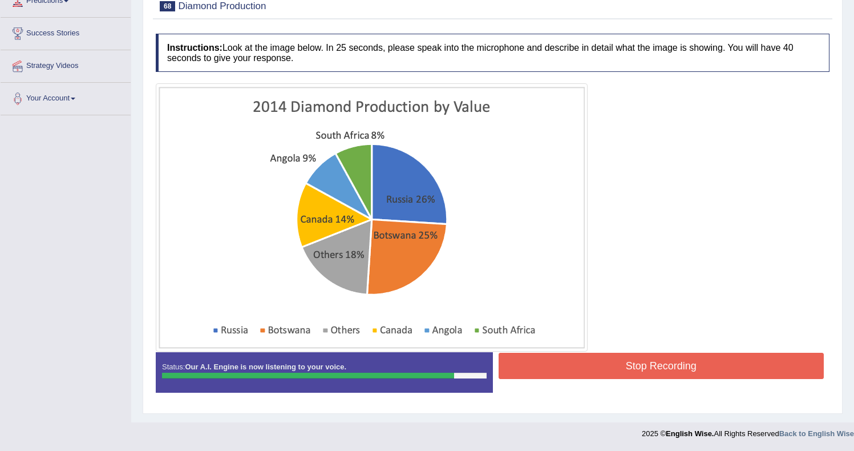
click at [651, 378] on button "Stop Recording" at bounding box center [662, 366] width 326 height 26
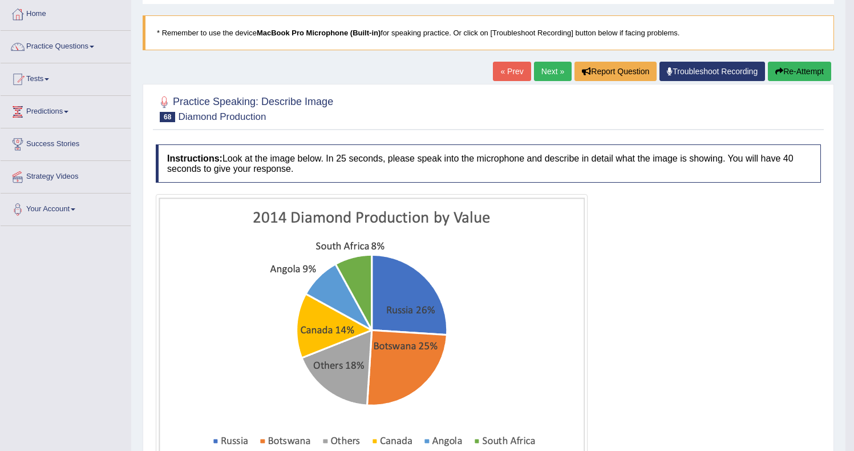
scroll to position [39, 0]
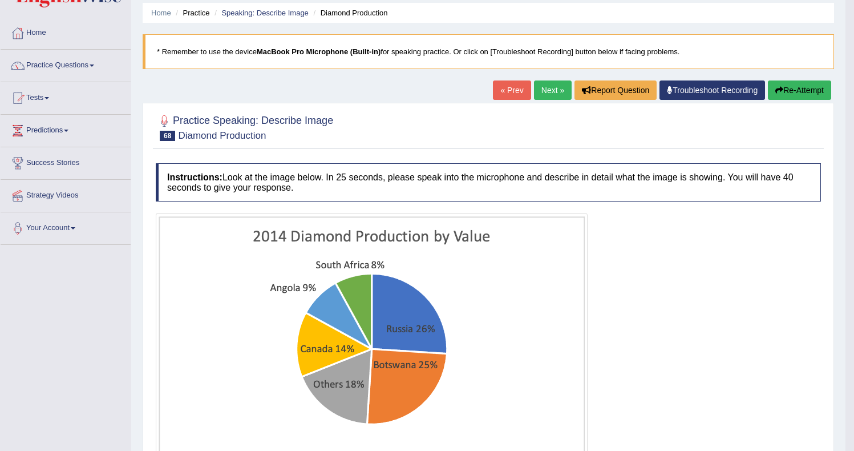
click at [552, 94] on link "Next »" at bounding box center [553, 89] width 38 height 19
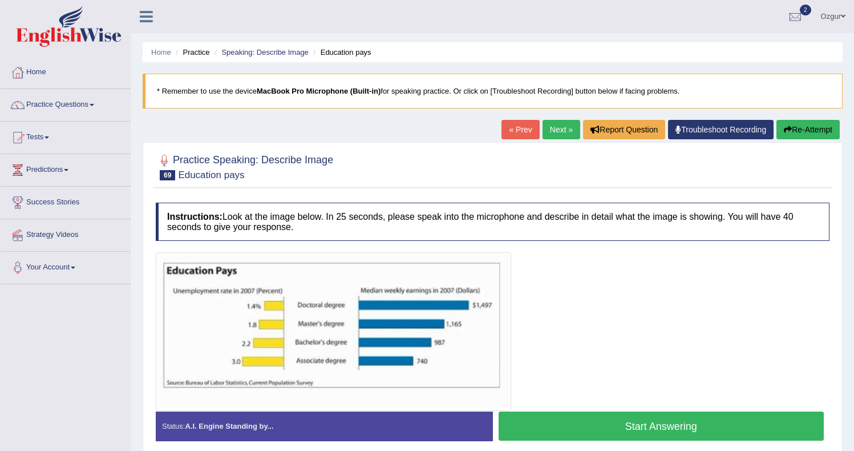
click at [554, 123] on link "Next »" at bounding box center [561, 129] width 38 height 19
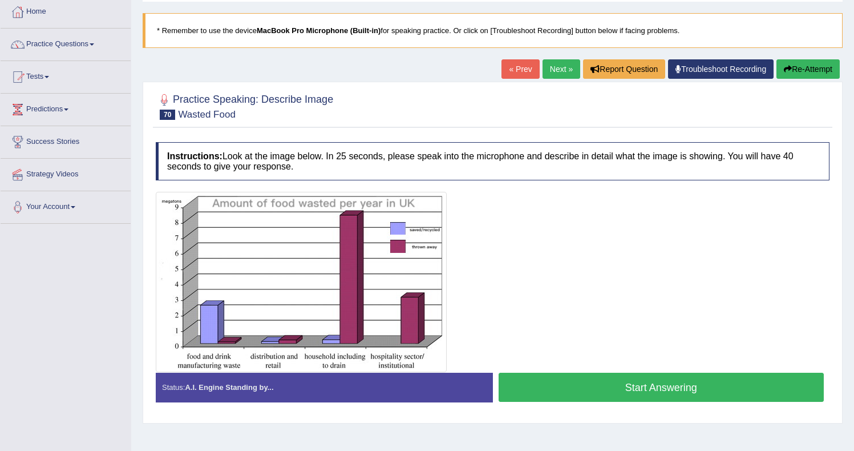
scroll to position [62, 0]
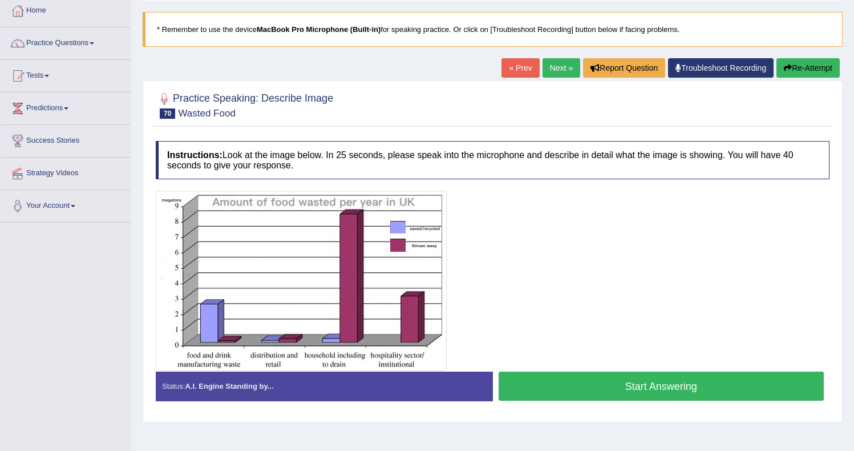
click at [554, 74] on link "Next »" at bounding box center [561, 67] width 38 height 19
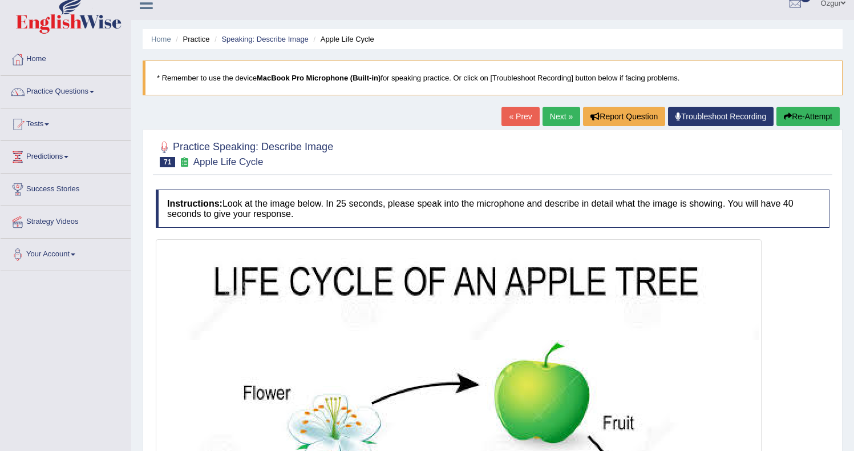
scroll to position [3, 0]
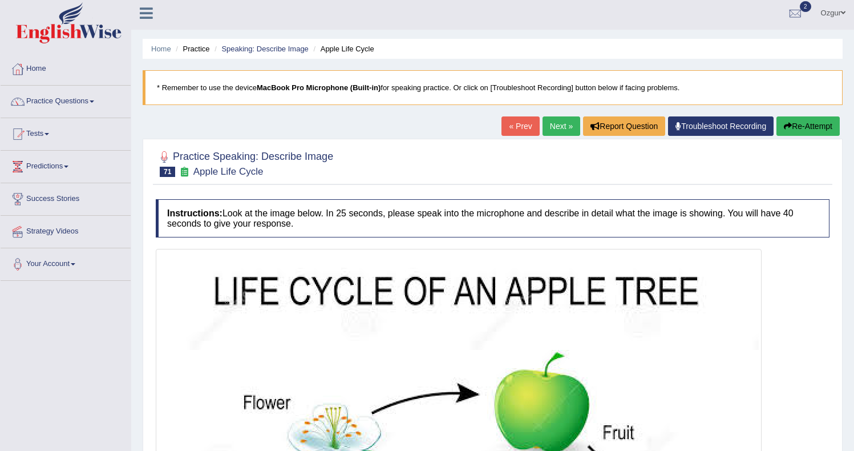
click at [560, 123] on link "Next »" at bounding box center [561, 125] width 38 height 19
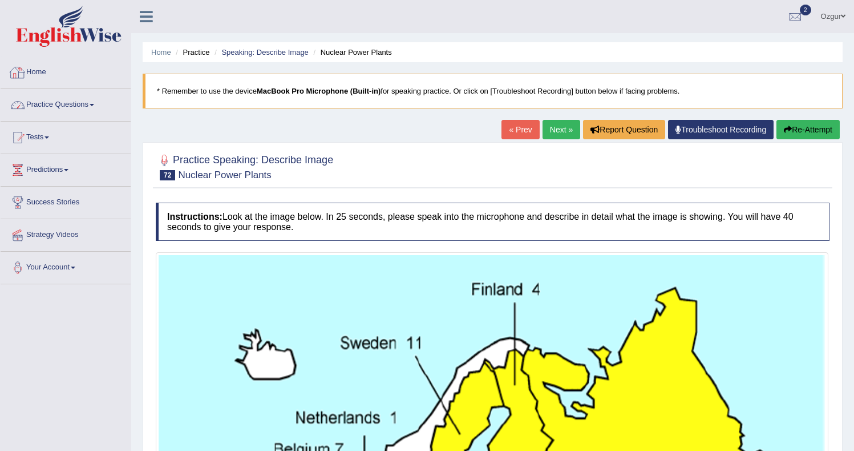
click at [72, 106] on link "Practice Questions" at bounding box center [66, 103] width 130 height 29
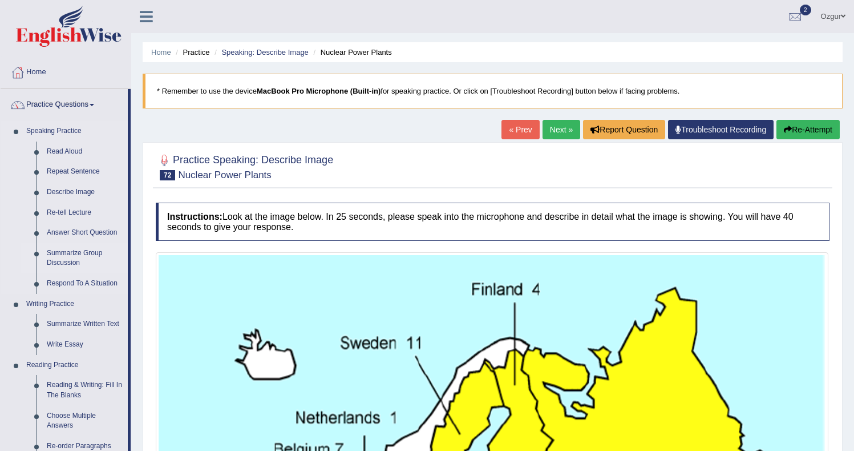
click at [64, 254] on link "Summarize Group Discussion" at bounding box center [85, 258] width 86 height 30
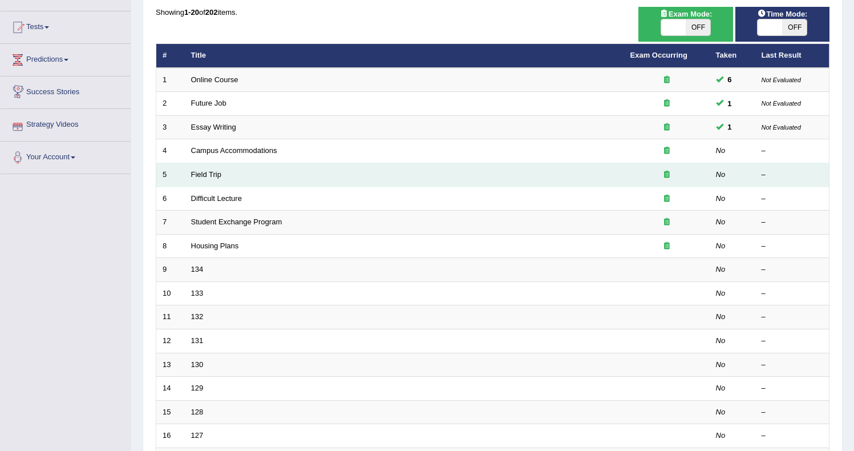
scroll to position [115, 0]
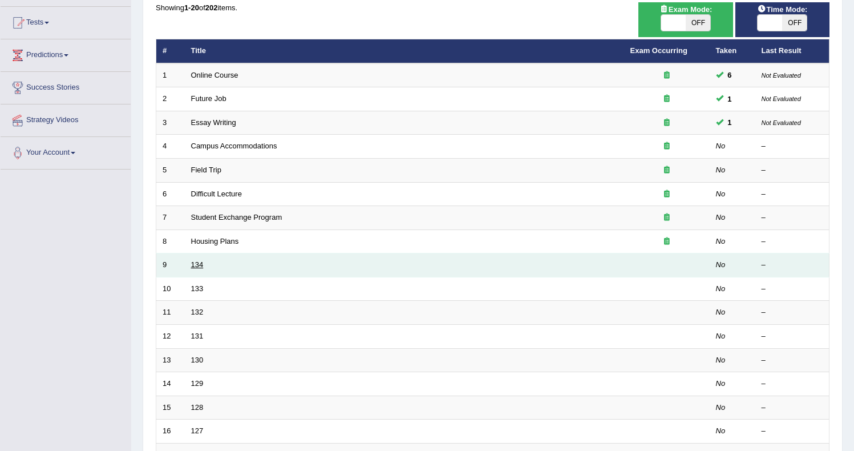
click at [197, 269] on link "134" at bounding box center [197, 264] width 13 height 9
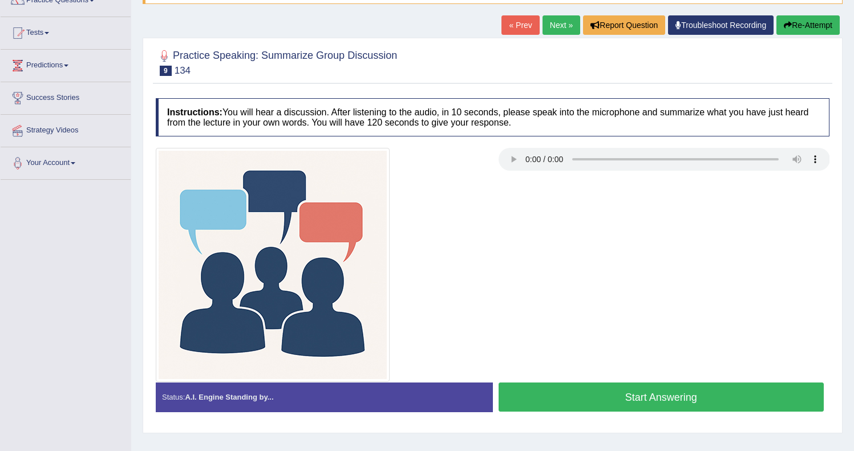
scroll to position [108, 0]
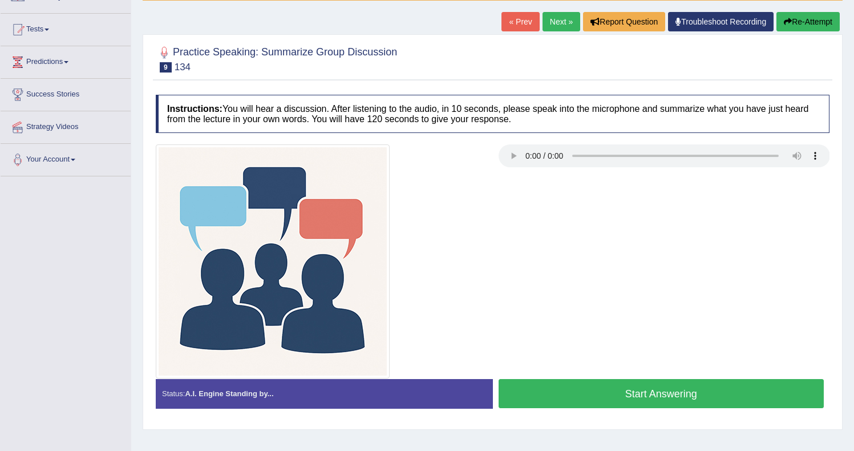
click at [615, 390] on button "Start Answering" at bounding box center [662, 393] width 326 height 29
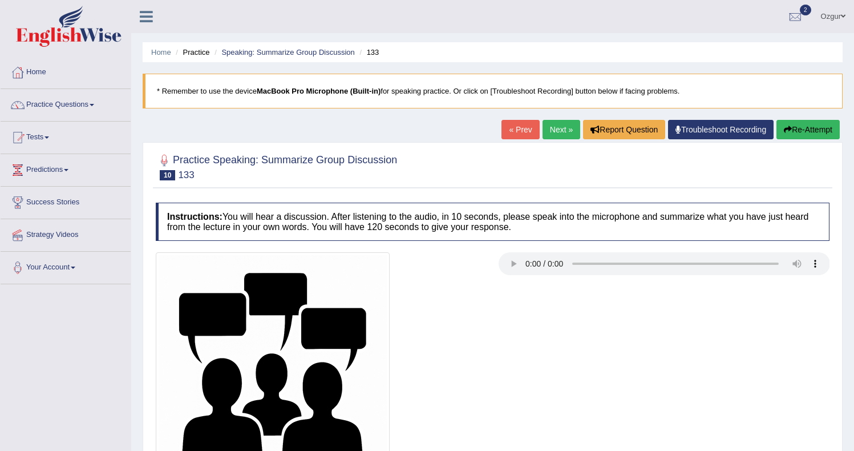
click at [497, 270] on div at bounding box center [664, 265] width 343 height 26
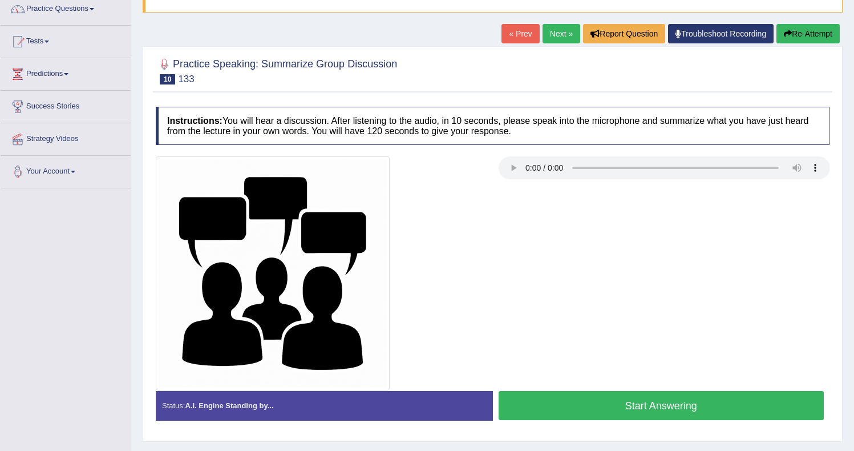
click at [654, 400] on button "Start Answering" at bounding box center [662, 405] width 326 height 29
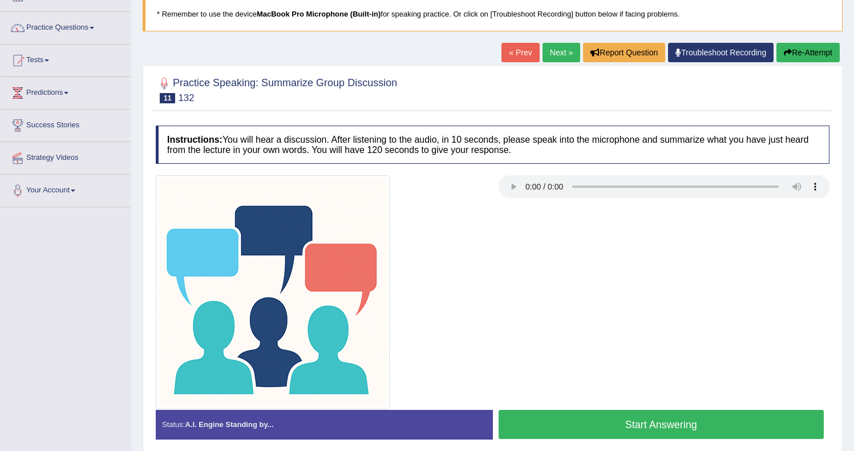
scroll to position [87, 0]
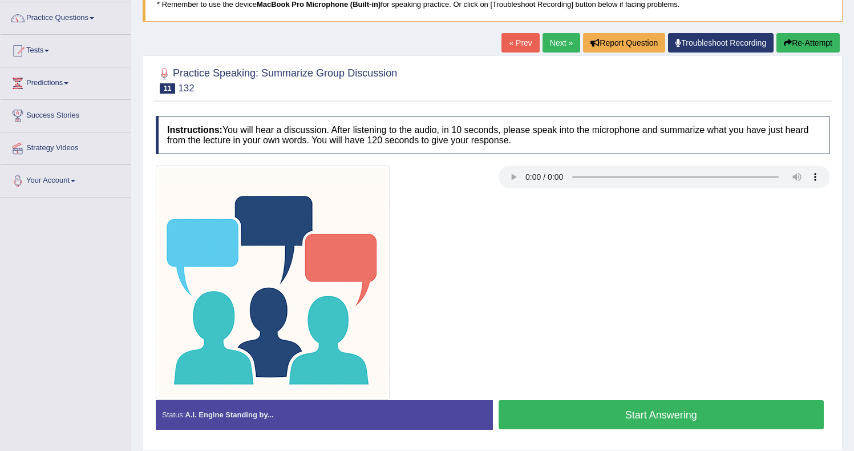
click at [554, 39] on link "Next »" at bounding box center [561, 42] width 38 height 19
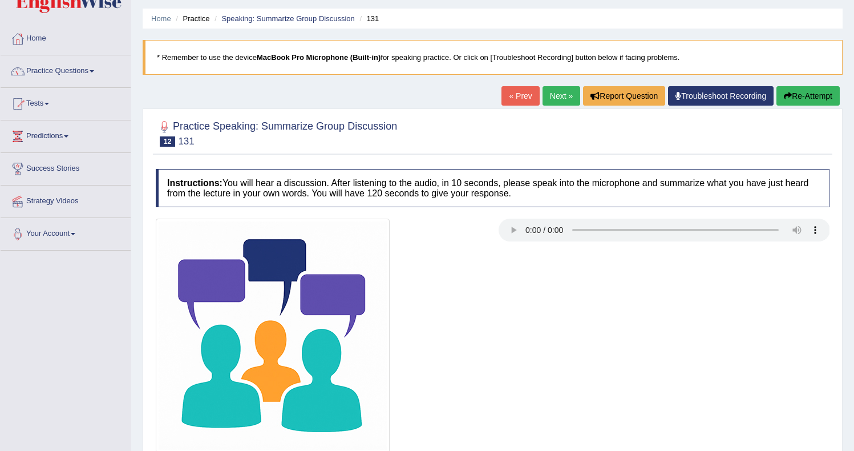
scroll to position [37, 0]
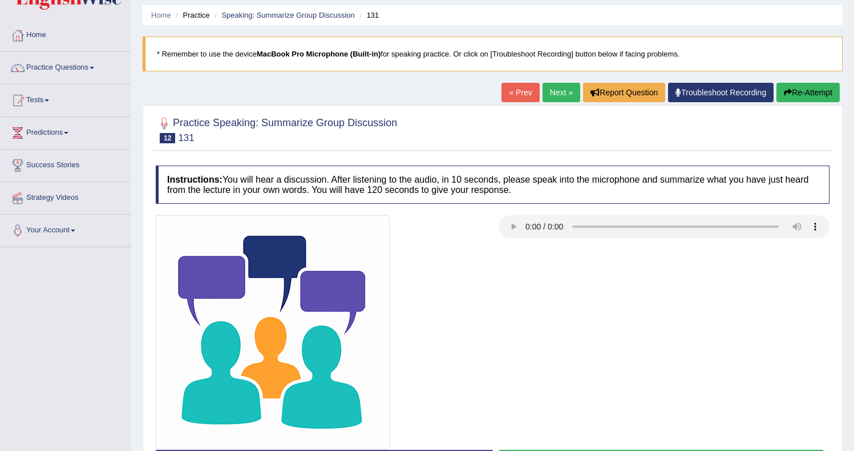
click at [552, 98] on link "Next »" at bounding box center [561, 92] width 38 height 19
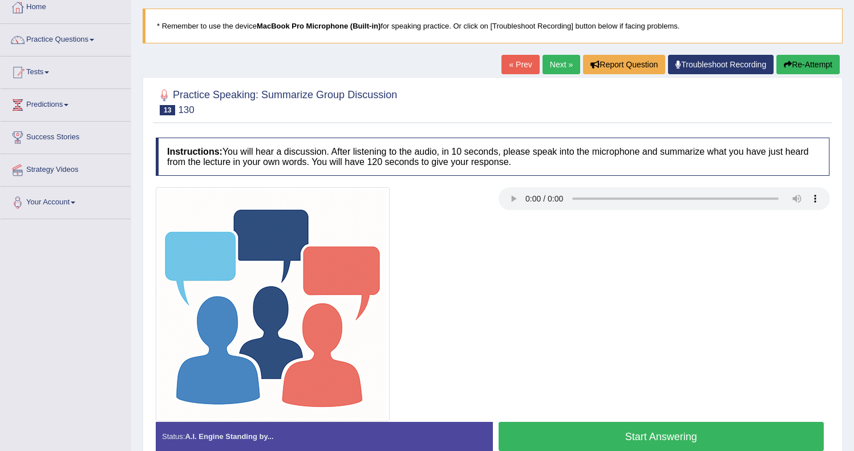
scroll to position [92, 0]
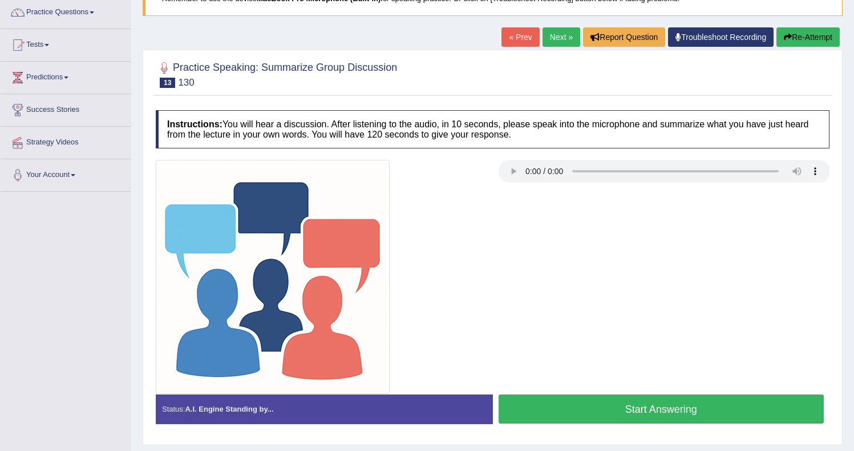
click at [668, 404] on button "Start Answering" at bounding box center [662, 408] width 326 height 29
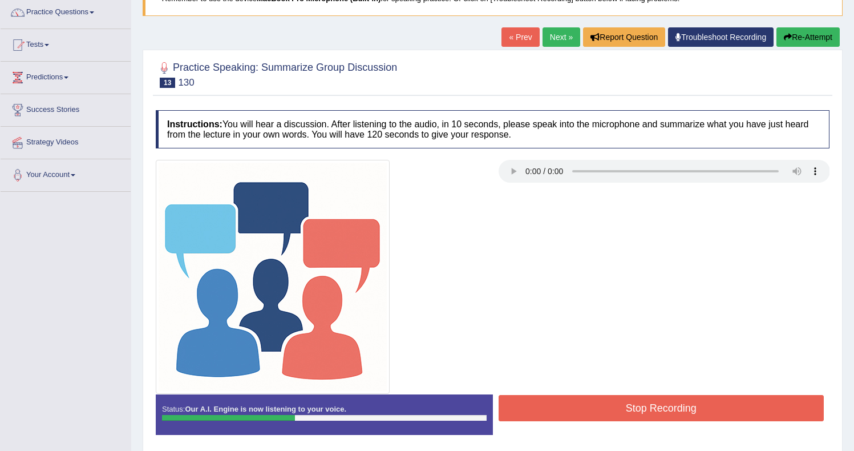
click at [785, 39] on icon "button" at bounding box center [788, 37] width 8 height 8
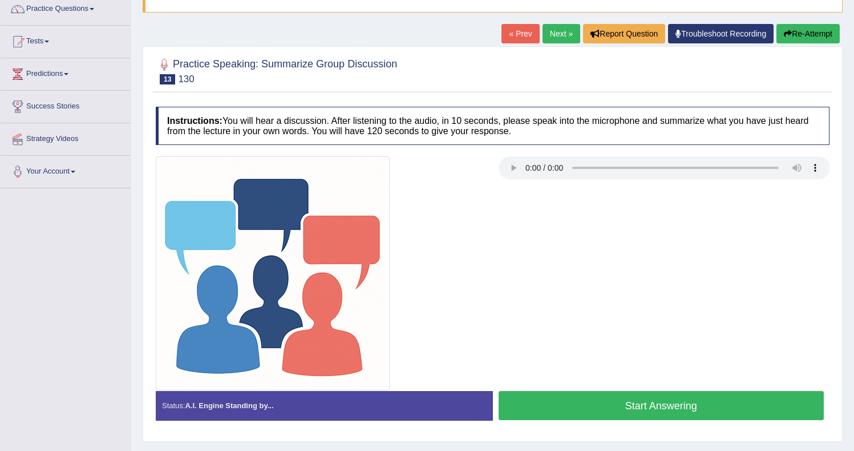
click at [679, 419] on button "Start Answering" at bounding box center [662, 405] width 326 height 29
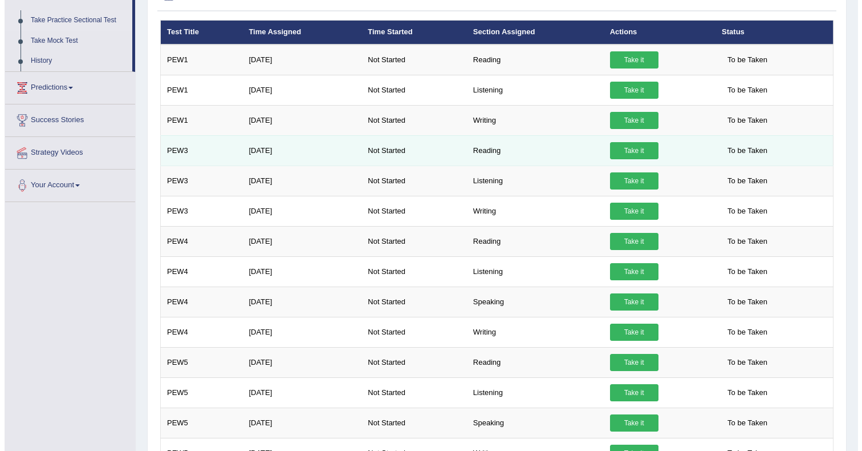
scroll to position [144, 0]
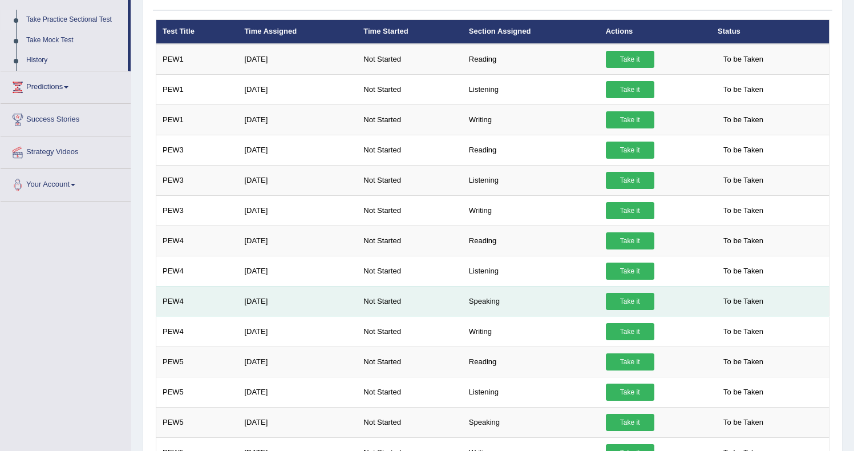
click at [614, 301] on link "Take it" at bounding box center [630, 301] width 48 height 17
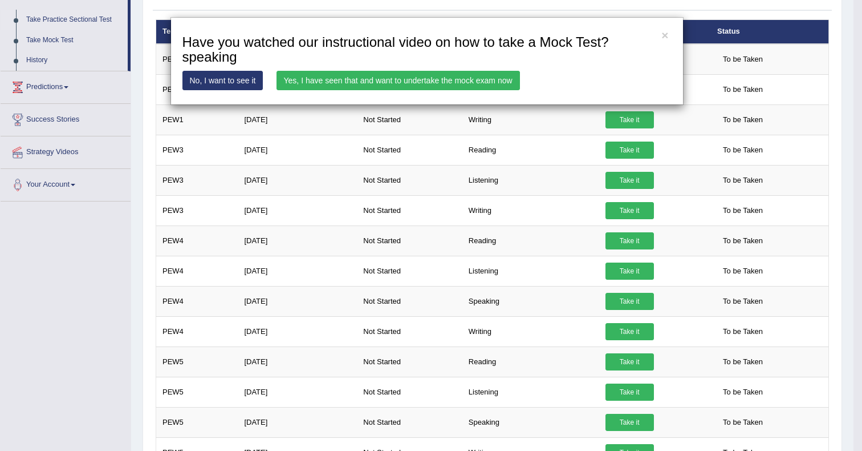
click at [362, 87] on link "Yes, I have seen that and want to undertake the mock exam now" at bounding box center [399, 80] width 244 height 19
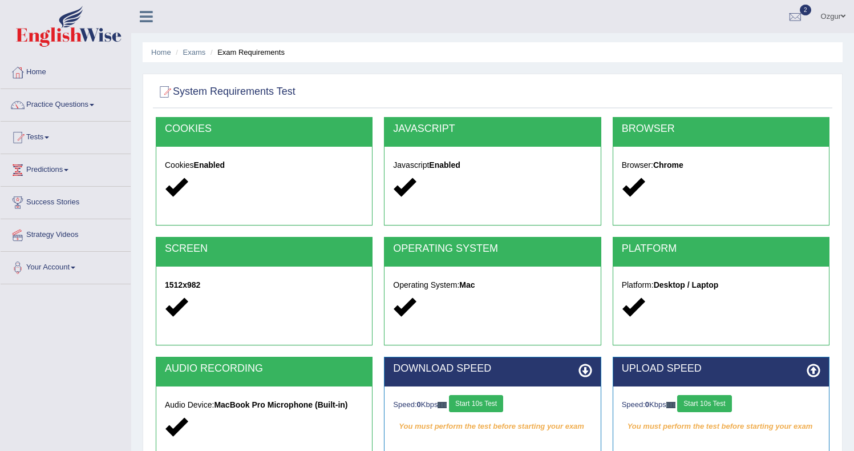
click at [491, 403] on button "Start 10s Test" at bounding box center [476, 403] width 54 height 17
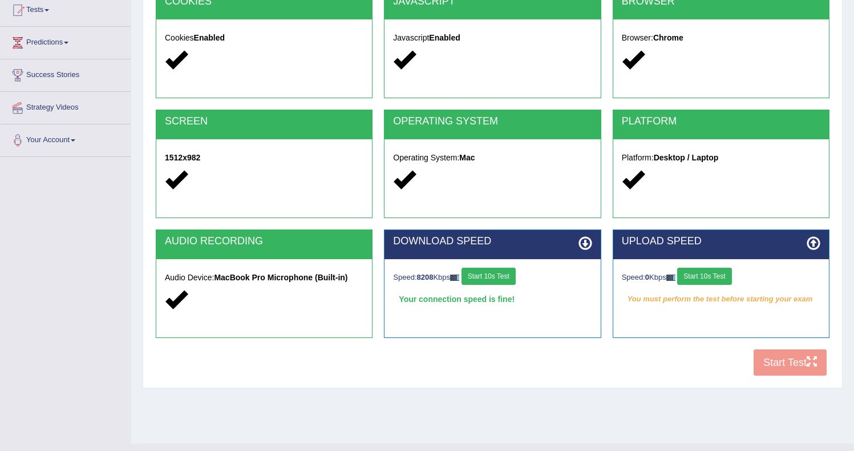
scroll to position [128, 0]
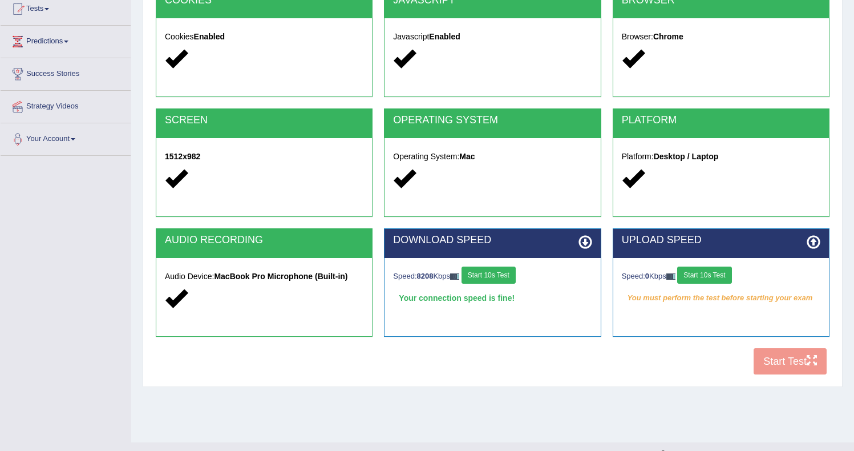
click at [710, 266] on div "Speed: 0 Kbps Start 10s Test You must perform the test before starting your exam" at bounding box center [721, 286] width 216 height 57
click at [708, 274] on button "Start 10s Test" at bounding box center [704, 274] width 54 height 17
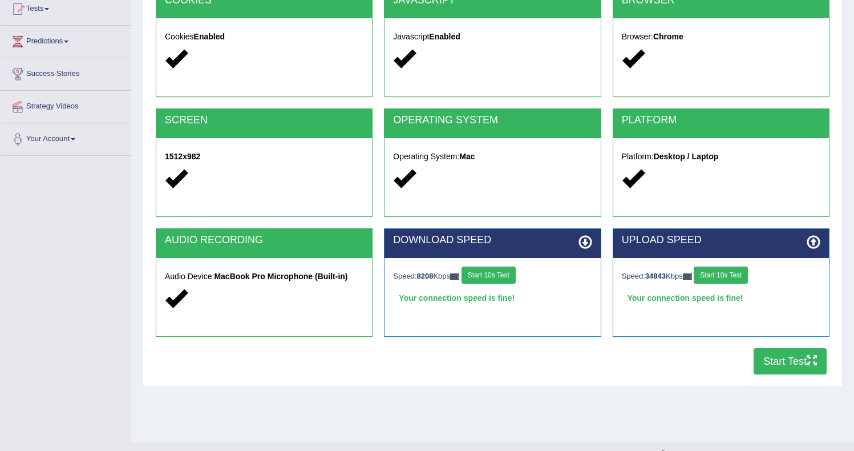
click at [800, 369] on button "Start Test" at bounding box center [789, 361] width 73 height 26
